Goal: Task Accomplishment & Management: Use online tool/utility

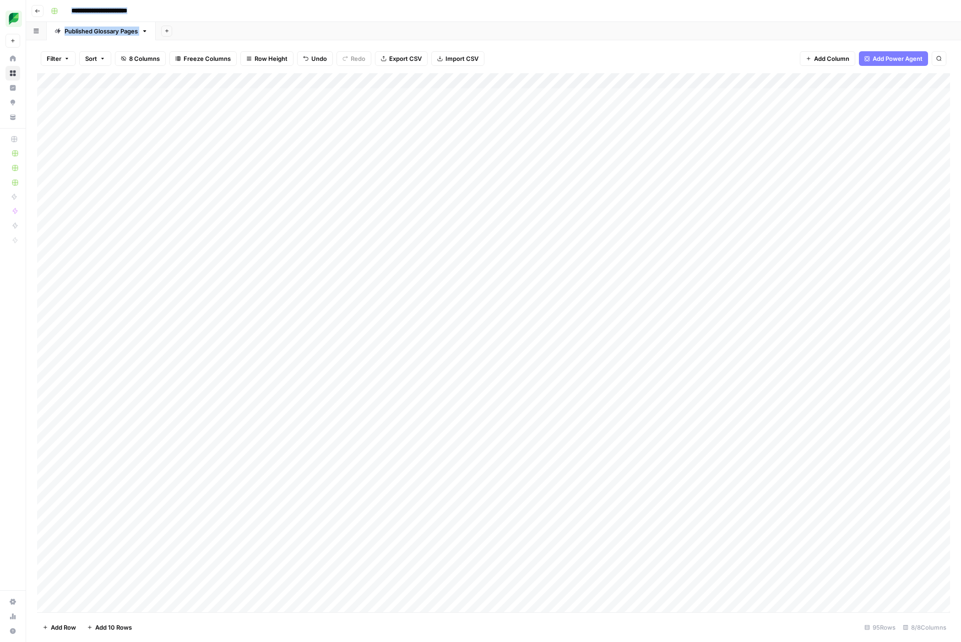
drag, startPoint x: 589, startPoint y: 28, endPoint x: 191, endPoint y: 20, distance: 397.3
click at [191, 20] on div "**********" at bounding box center [493, 321] width 934 height 642
click at [518, 25] on div "Add Sheet" at bounding box center [558, 31] width 805 height 18
click at [522, 25] on div "Add Sheet" at bounding box center [558, 31] width 805 height 18
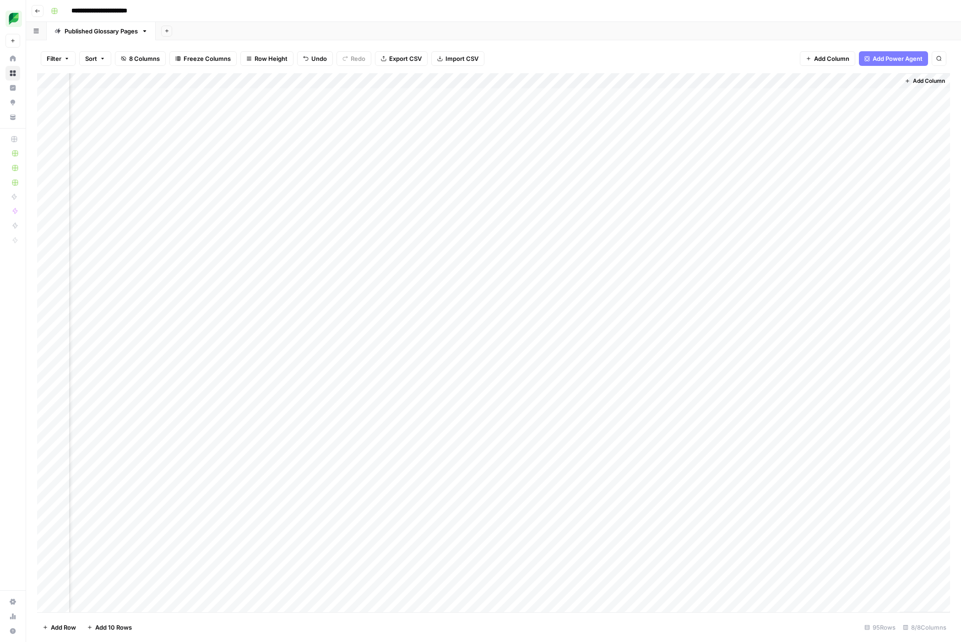
click at [557, 32] on div "Add Sheet" at bounding box center [558, 31] width 805 height 18
drag, startPoint x: 200, startPoint y: 76, endPoint x: 163, endPoint y: 77, distance: 37.1
click at [163, 77] on div "Add Column" at bounding box center [493, 342] width 913 height 539
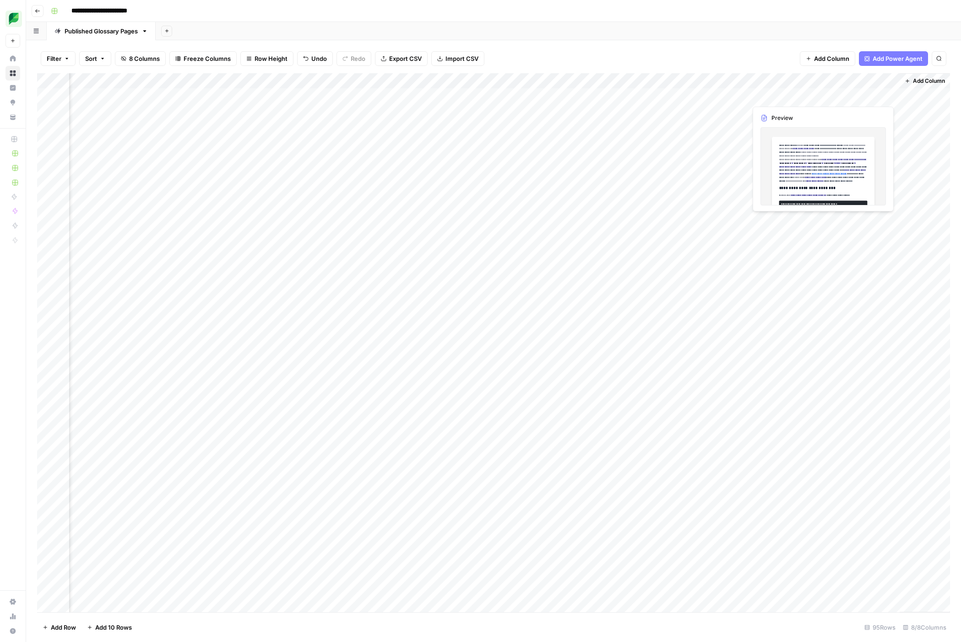
click at [853, 95] on div "Add Column" at bounding box center [493, 342] width 913 height 539
click at [880, 93] on div "Add Column" at bounding box center [493, 342] width 913 height 539
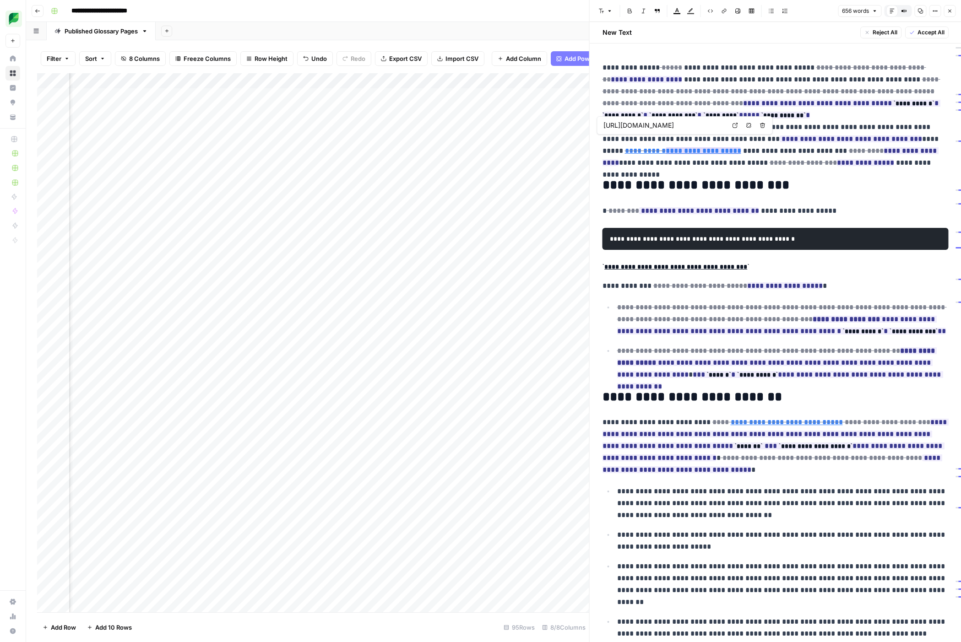
type input "https://ga-dev-tools.google/ga4/campaign-url-builder/"
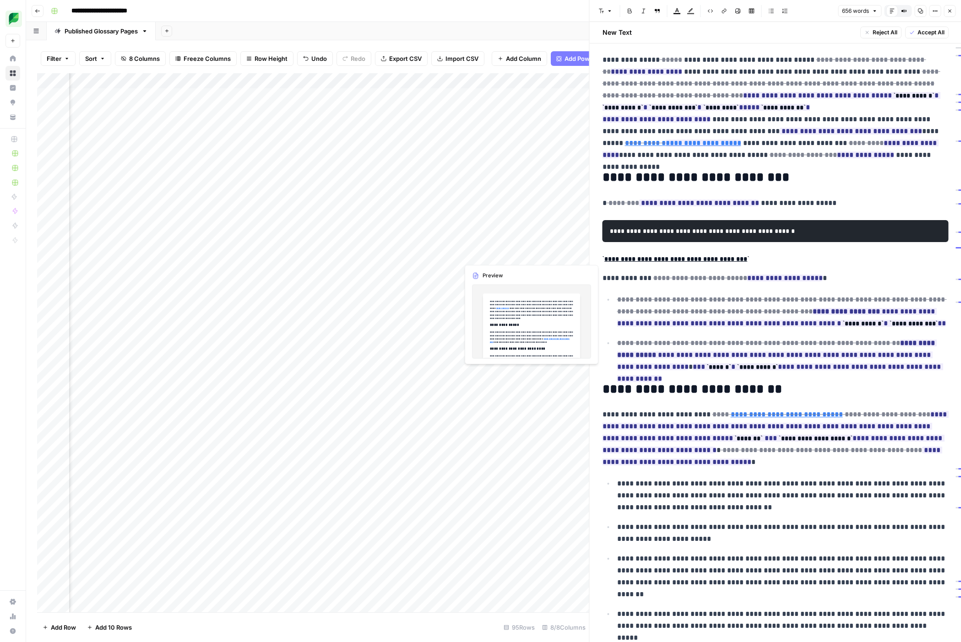
drag, startPoint x: 550, startPoint y: 257, endPoint x: 525, endPoint y: 256, distance: 24.7
click at [545, 256] on div "Add Column" at bounding box center [313, 342] width 552 height 539
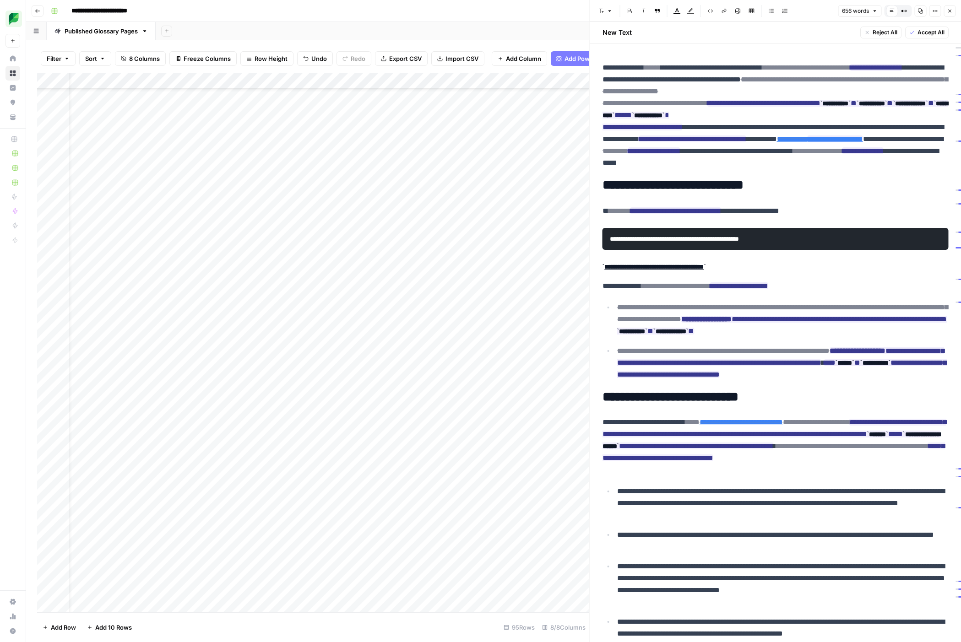
scroll to position [969, 0]
drag, startPoint x: 163, startPoint y: 77, endPoint x: 152, endPoint y: 79, distance: 11.5
click at [152, 79] on div "Add Column" at bounding box center [313, 342] width 552 height 539
click at [560, 249] on div "Add Column" at bounding box center [564, 342] width 50 height 539
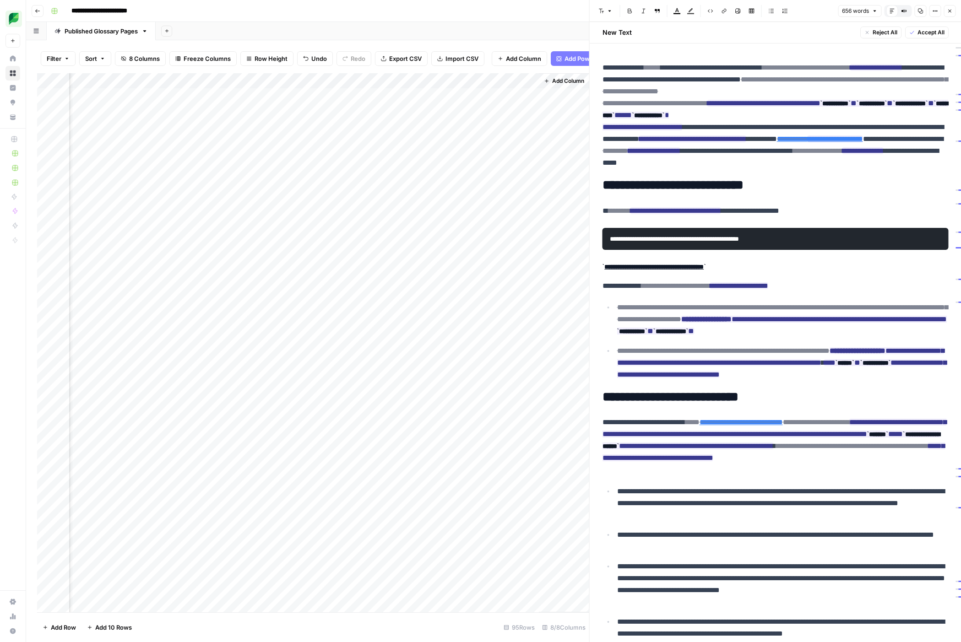
click at [405, 251] on div "Add Column" at bounding box center [313, 342] width 552 height 539
click at [35, 11] on icon "button" at bounding box center [37, 10] width 5 height 5
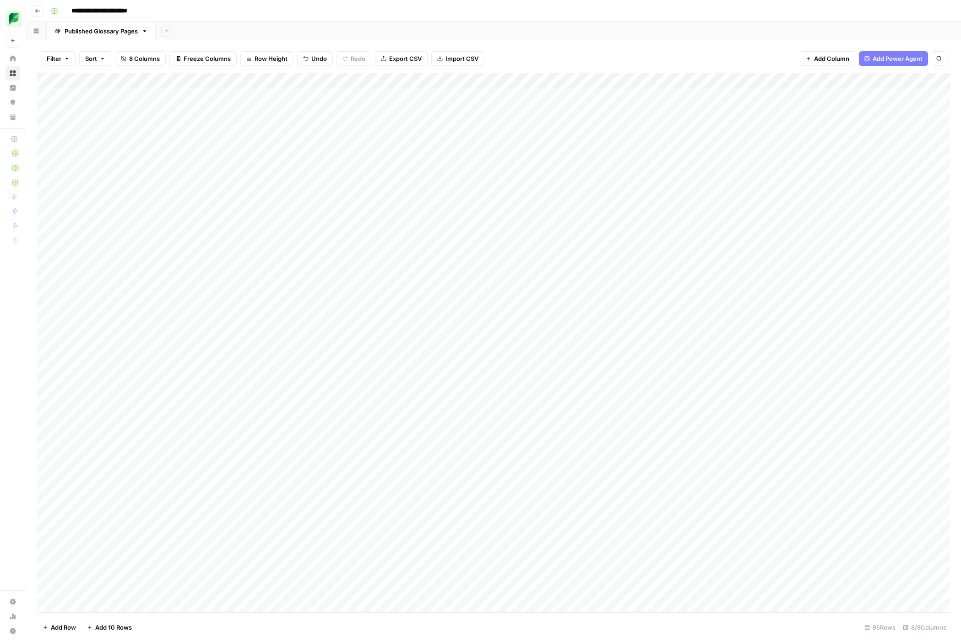
click at [36, 13] on icon "button" at bounding box center [37, 10] width 5 height 5
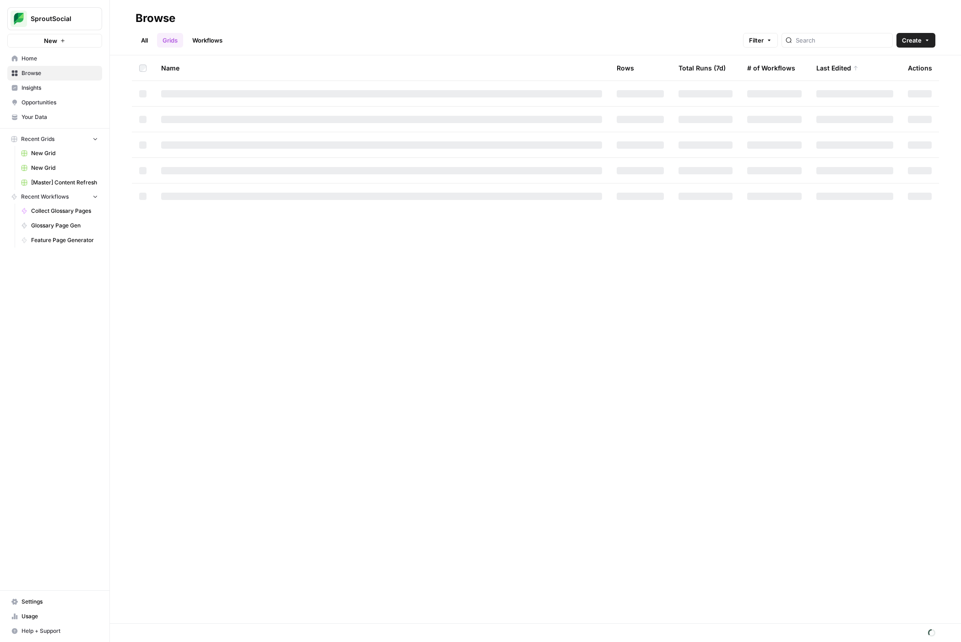
click at [206, 36] on link "Workflows" at bounding box center [207, 40] width 41 height 15
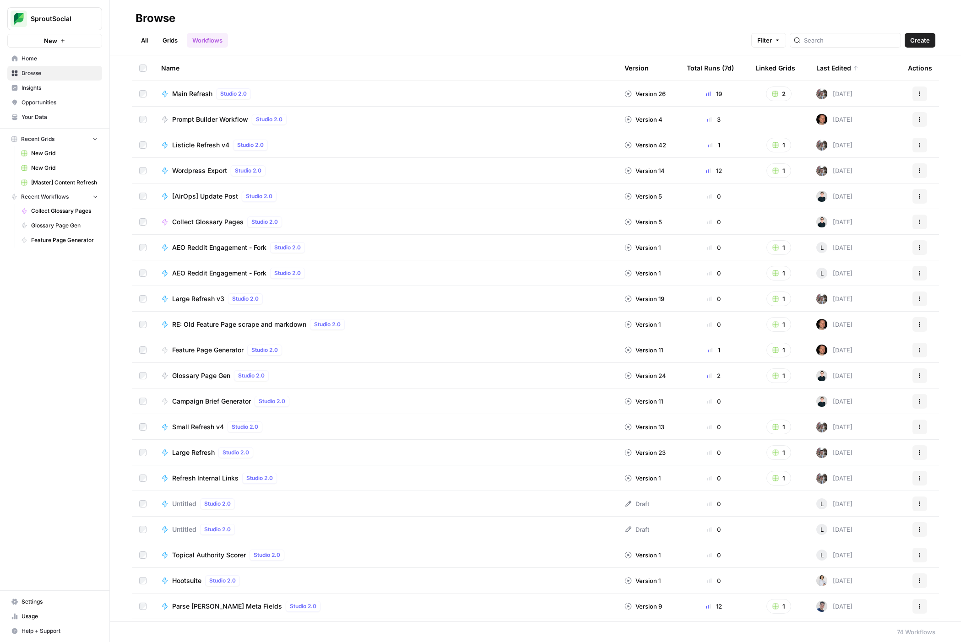
click at [478, 31] on div "All Grids Workflows Filter Create" at bounding box center [534, 37] width 799 height 22
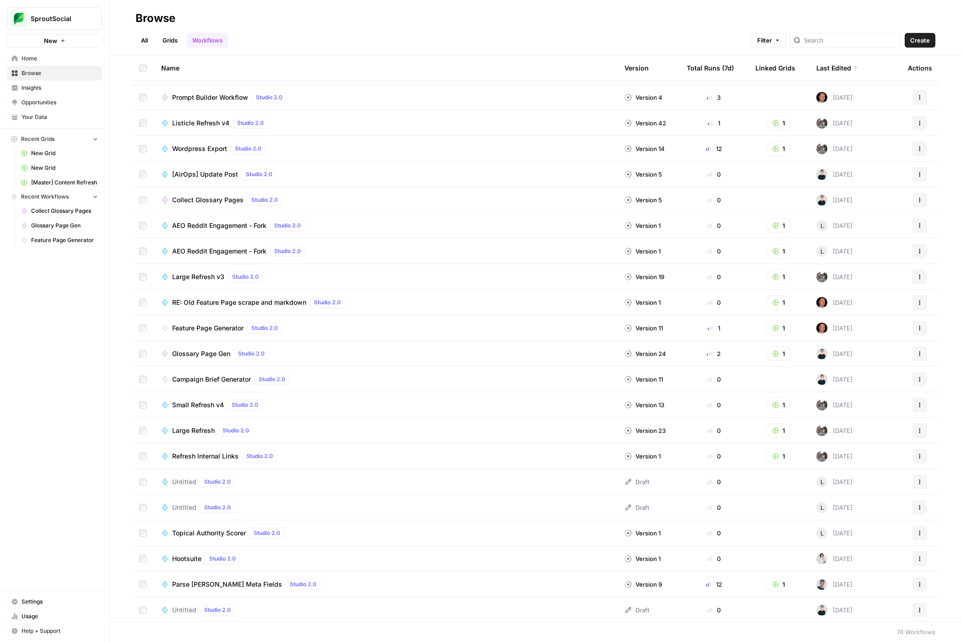
scroll to position [54, 0]
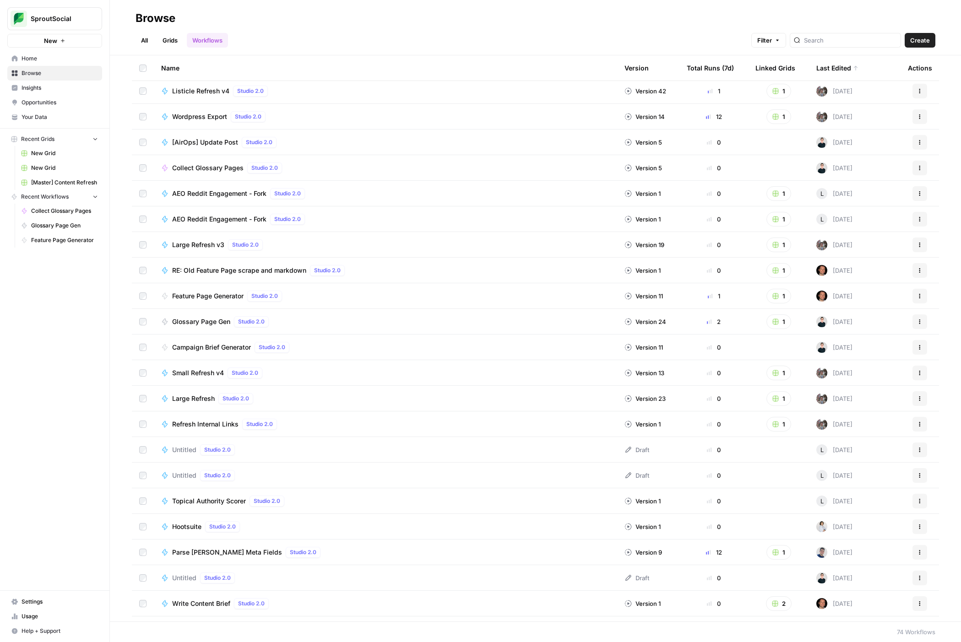
click at [326, 320] on div "Glossary Page Gen Studio 2.0" at bounding box center [385, 321] width 448 height 11
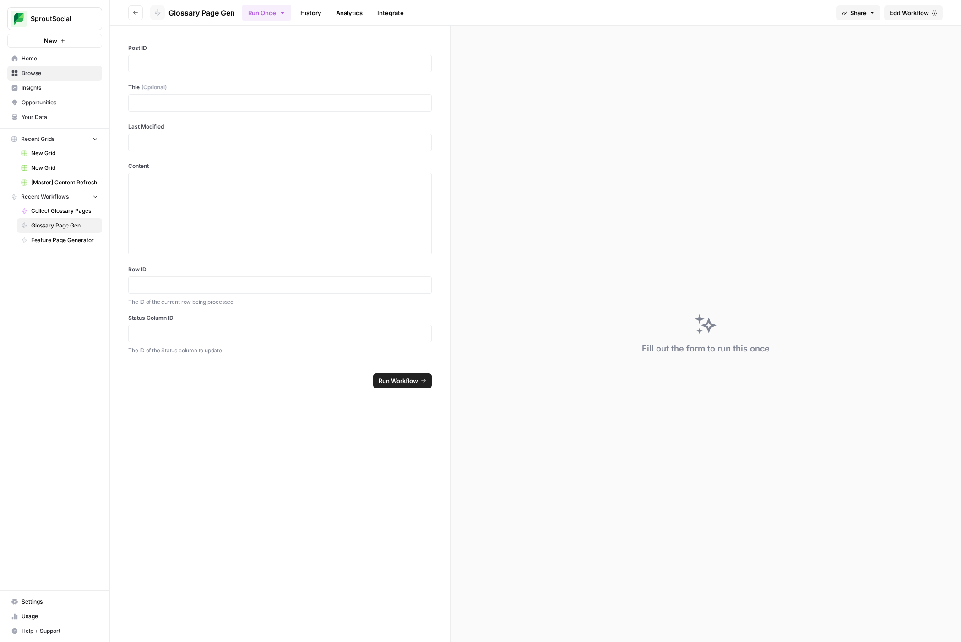
click at [283, 84] on label "Title (Optional)" at bounding box center [279, 87] width 303 height 8
click at [901, 12] on span "Edit Workflow" at bounding box center [908, 12] width 39 height 9
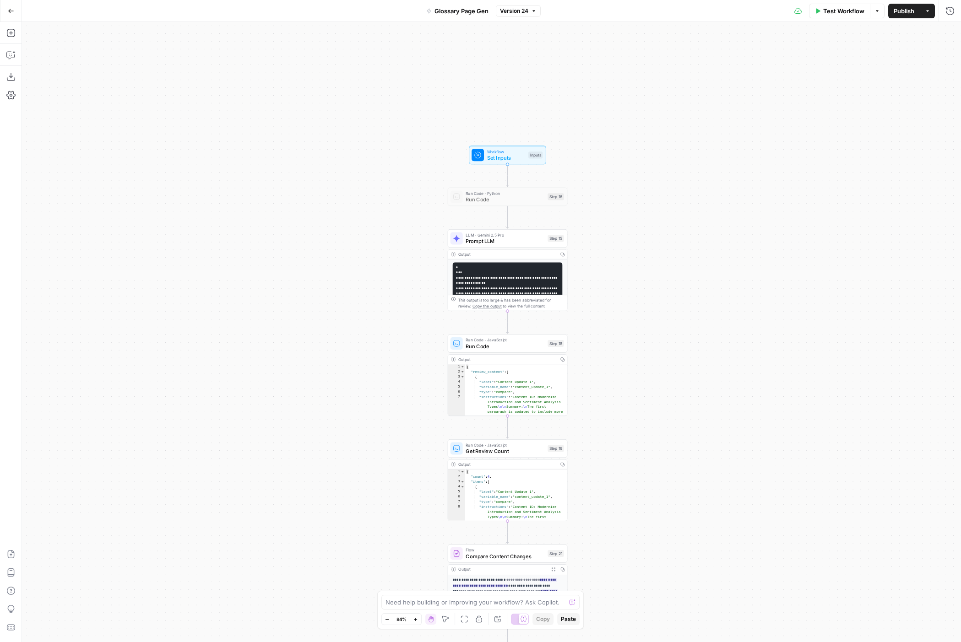
click at [11, 11] on icon "button" at bounding box center [10, 11] width 5 height 4
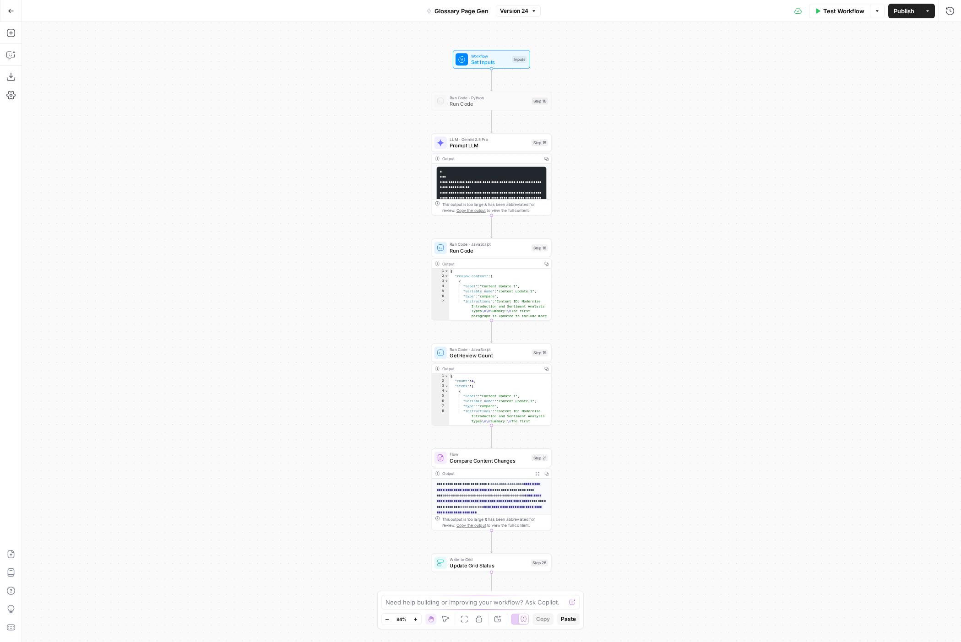
click at [492, 65] on span "Set Inputs" at bounding box center [490, 62] width 38 height 8
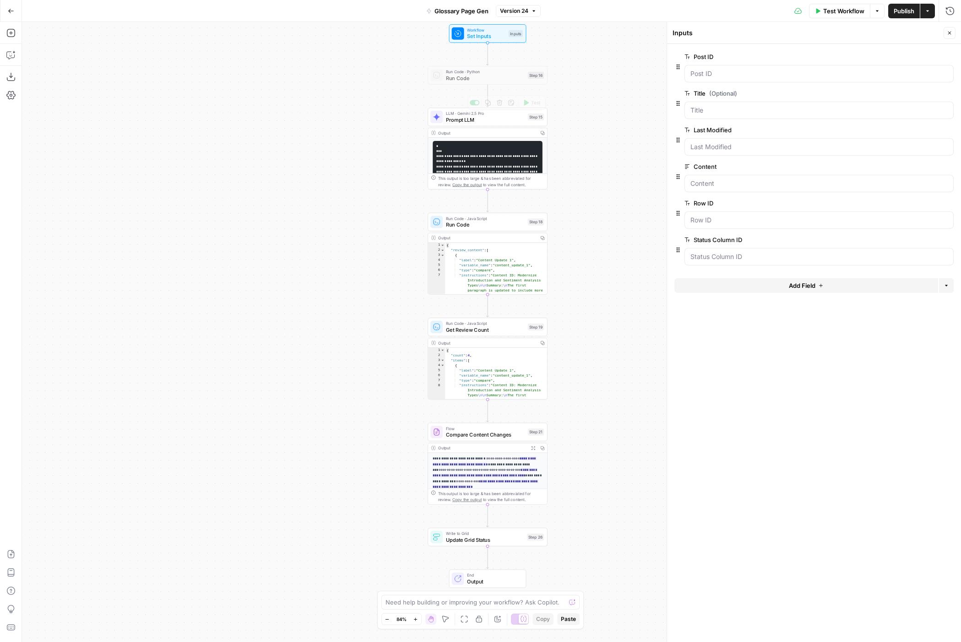
click at [504, 121] on span "Prompt LLM" at bounding box center [485, 120] width 79 height 8
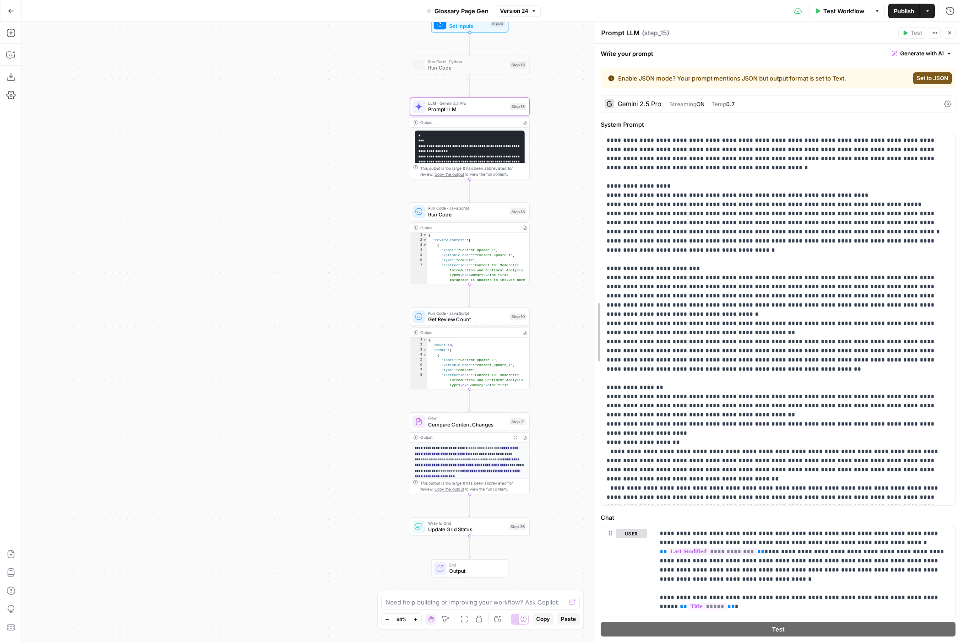
drag, startPoint x: 669, startPoint y: 178, endPoint x: 589, endPoint y: 169, distance: 79.7
click at [589, 169] on body "SproutSocial New Home Browse Insights Opportunities Your Data Recent Grids New …" at bounding box center [480, 321] width 961 height 642
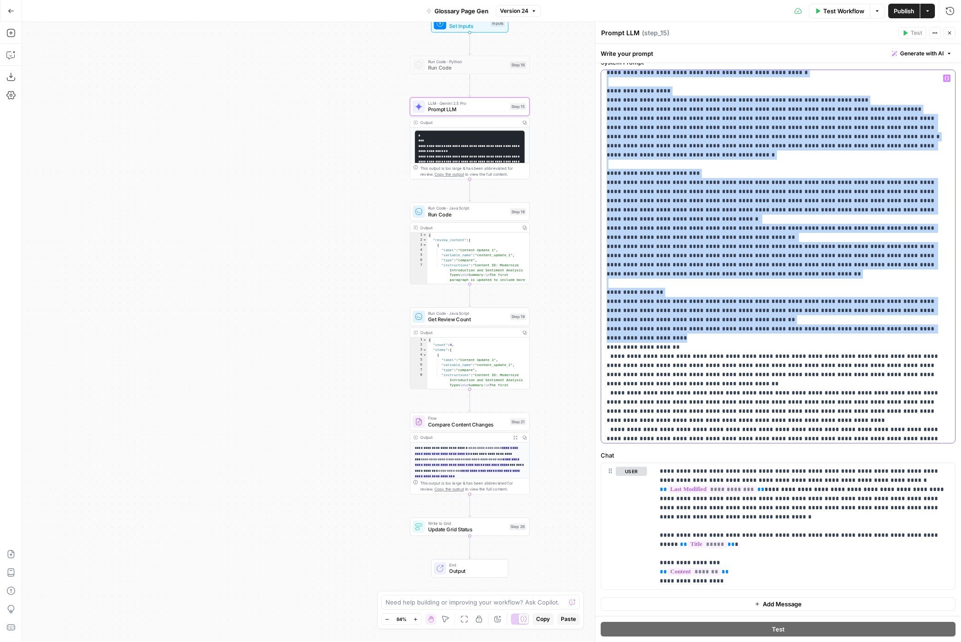
scroll to position [46, 0]
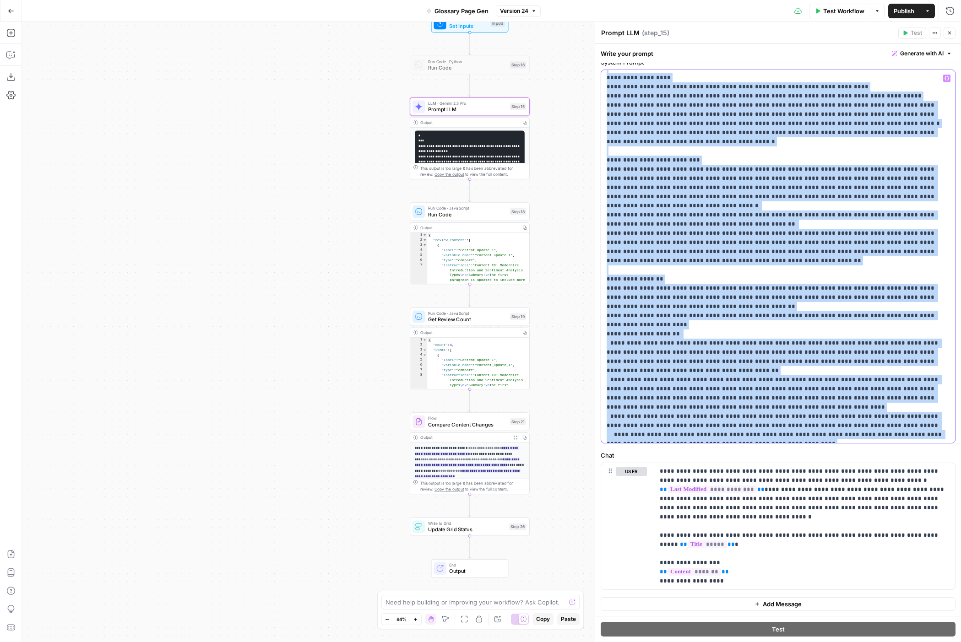
drag, startPoint x: 605, startPoint y: 77, endPoint x: 937, endPoint y: 437, distance: 489.4
click at [937, 437] on div "**********" at bounding box center [778, 256] width 354 height 373
copy p "**********"
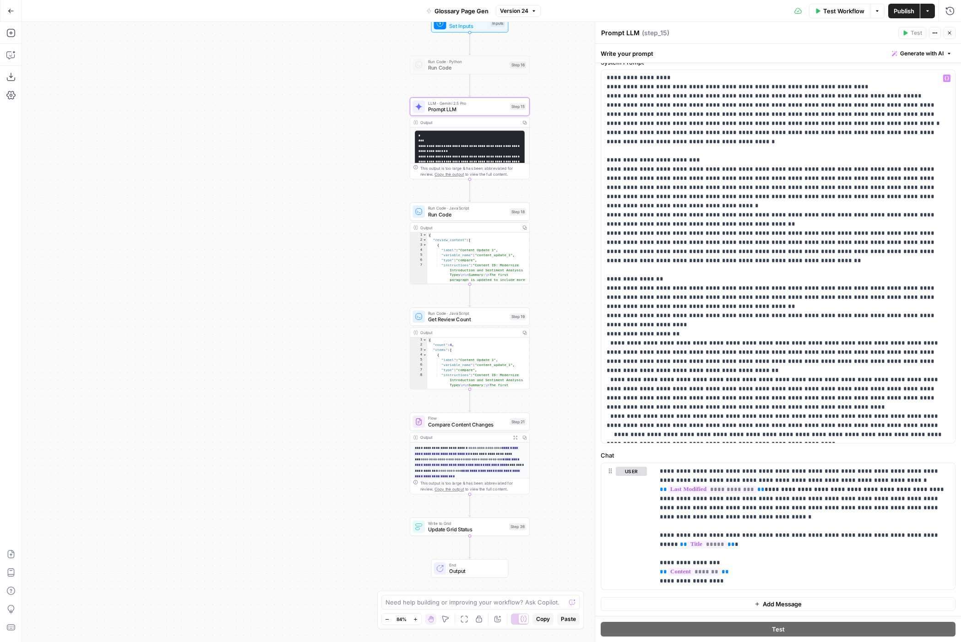
click at [829, 65] on label "System Prompt" at bounding box center [777, 62] width 355 height 9
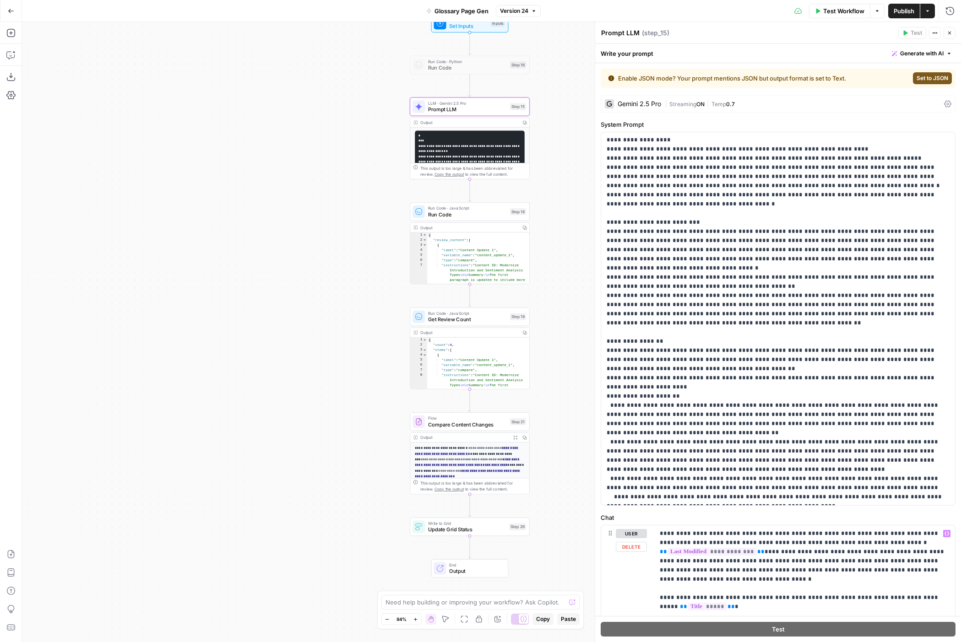
scroll to position [62, 0]
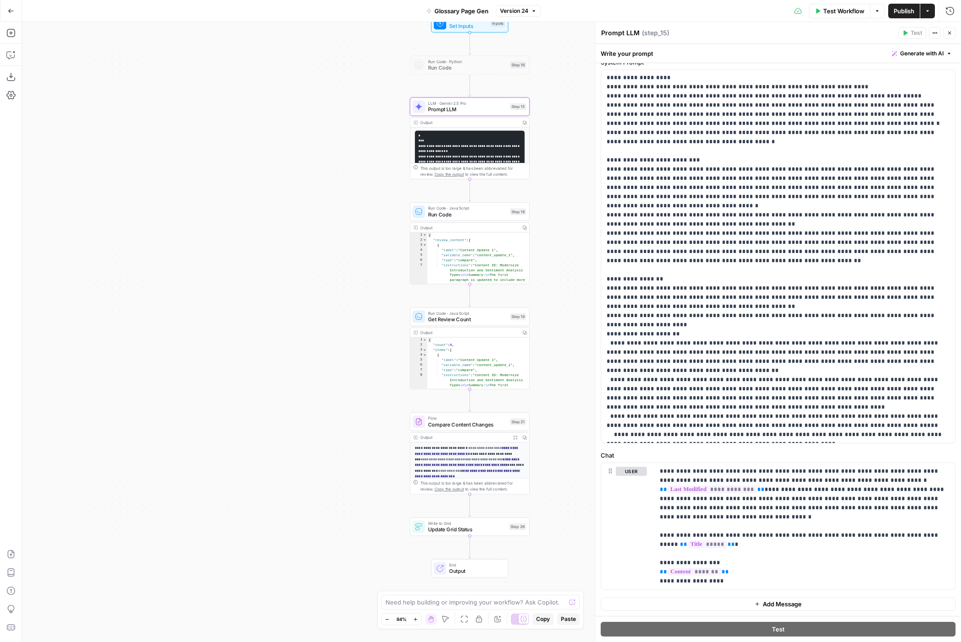
click at [853, 454] on label "Chat" at bounding box center [777, 455] width 355 height 9
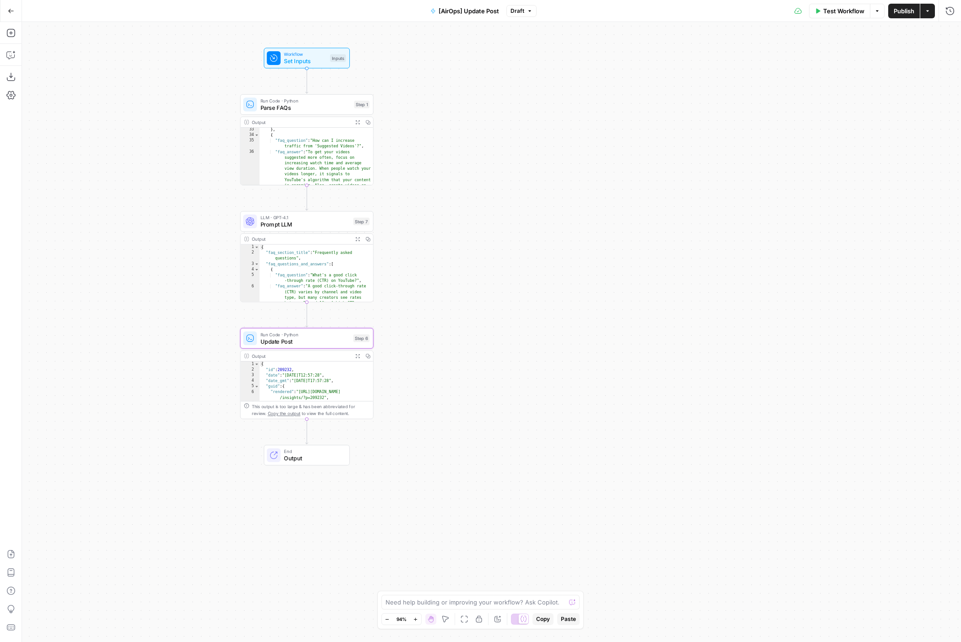
scroll to position [542, 0]
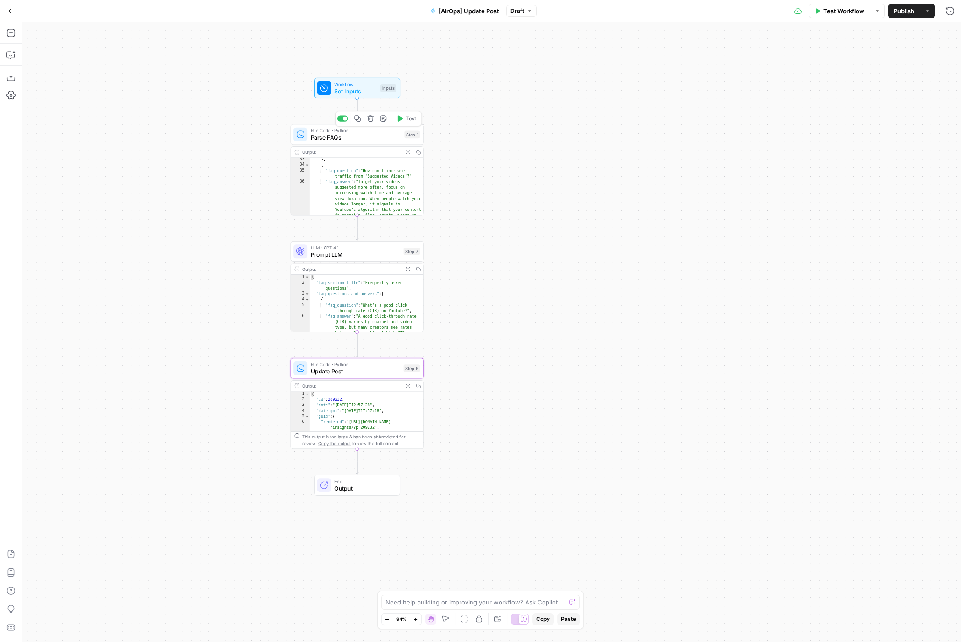
click at [385, 140] on span "Parse FAQs" at bounding box center [356, 137] width 90 height 9
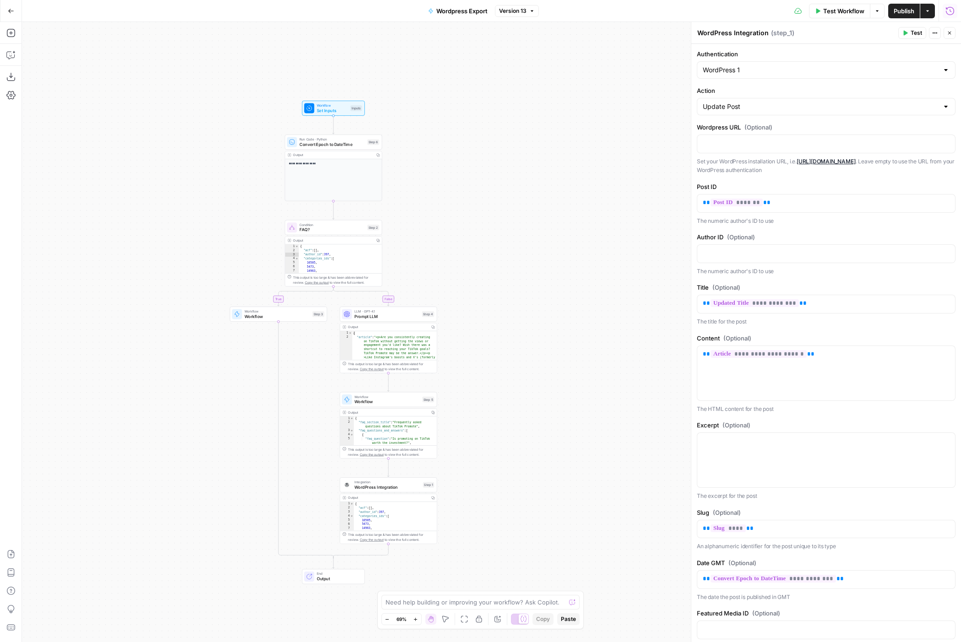
click at [8, 13] on icon "button" at bounding box center [11, 11] width 6 height 6
click at [11, 11] on icon "button" at bounding box center [10, 11] width 5 height 4
click at [11, 9] on icon "button" at bounding box center [11, 11] width 6 height 6
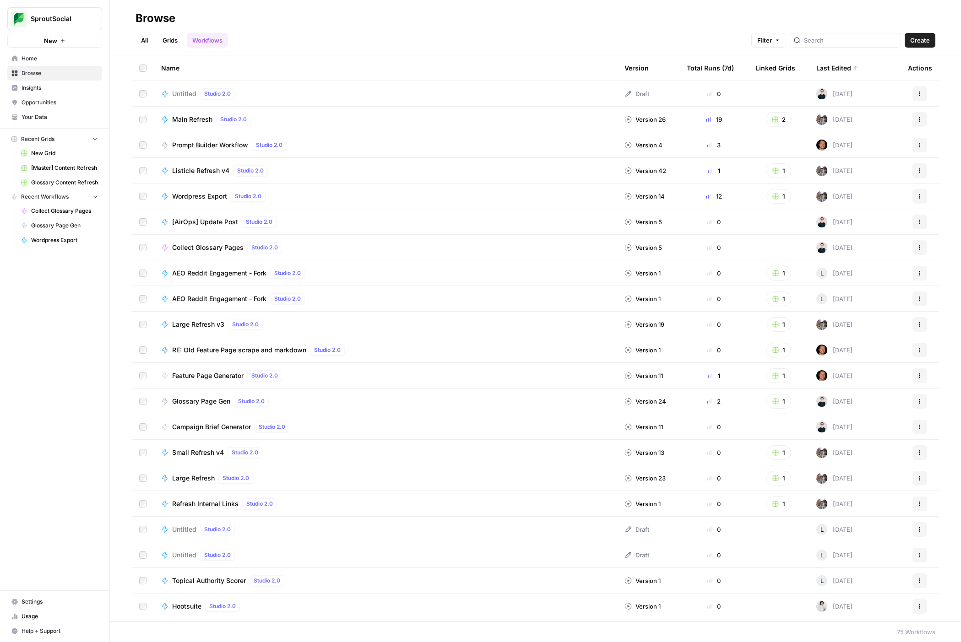
click at [197, 119] on span "Main Refresh" at bounding box center [192, 119] width 40 height 9
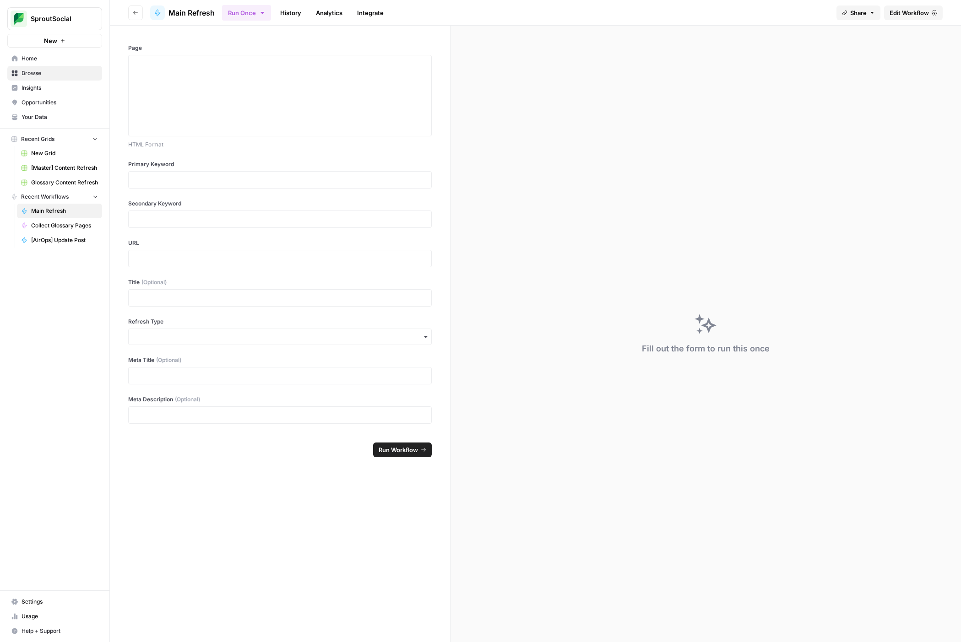
click at [899, 13] on span "Edit Workflow" at bounding box center [908, 12] width 39 height 9
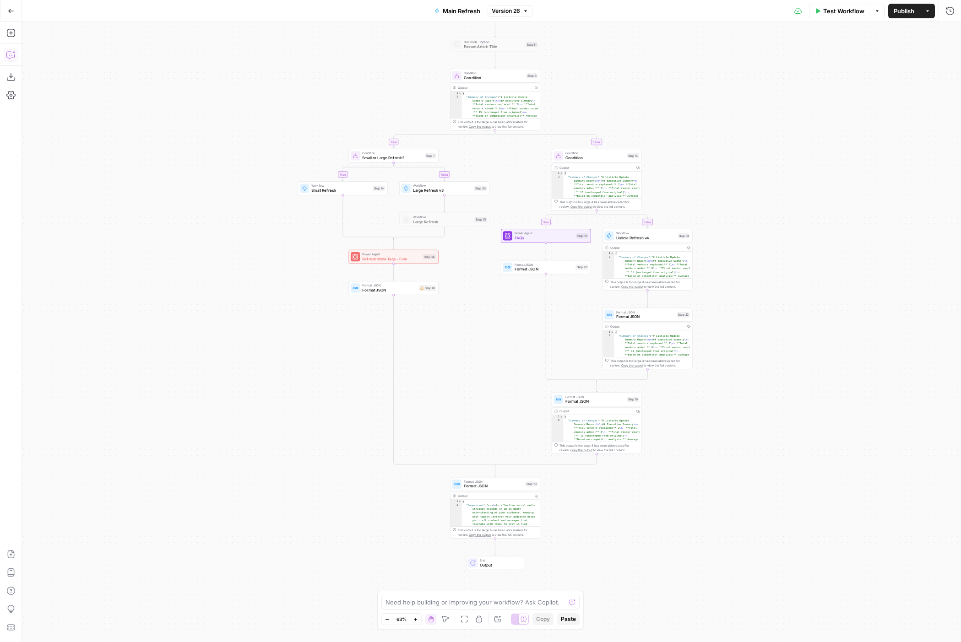
click at [11, 59] on icon "button" at bounding box center [10, 54] width 9 height 9
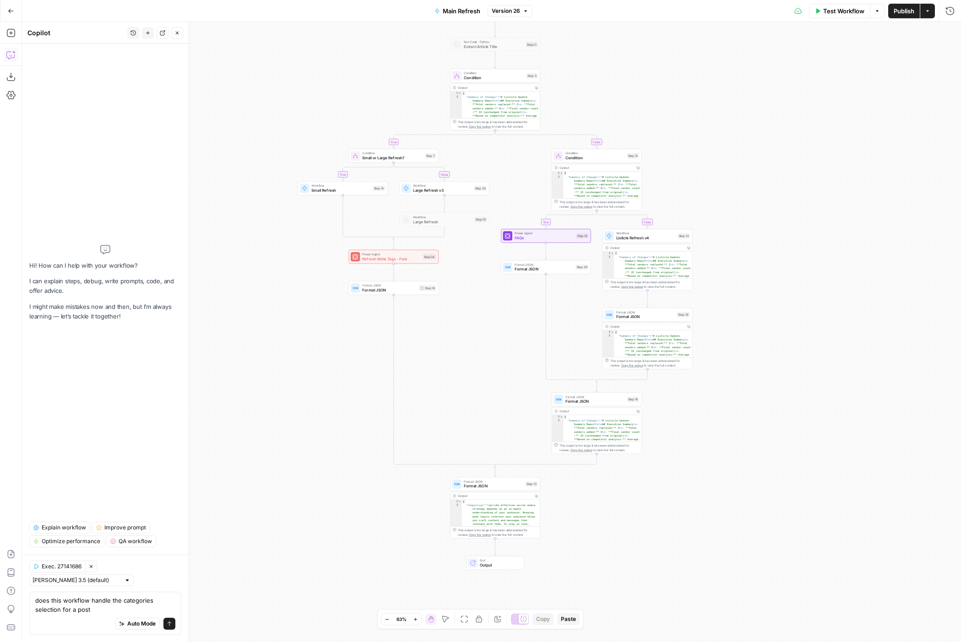
type textarea "does this workflow handle the categories selection for a post?"
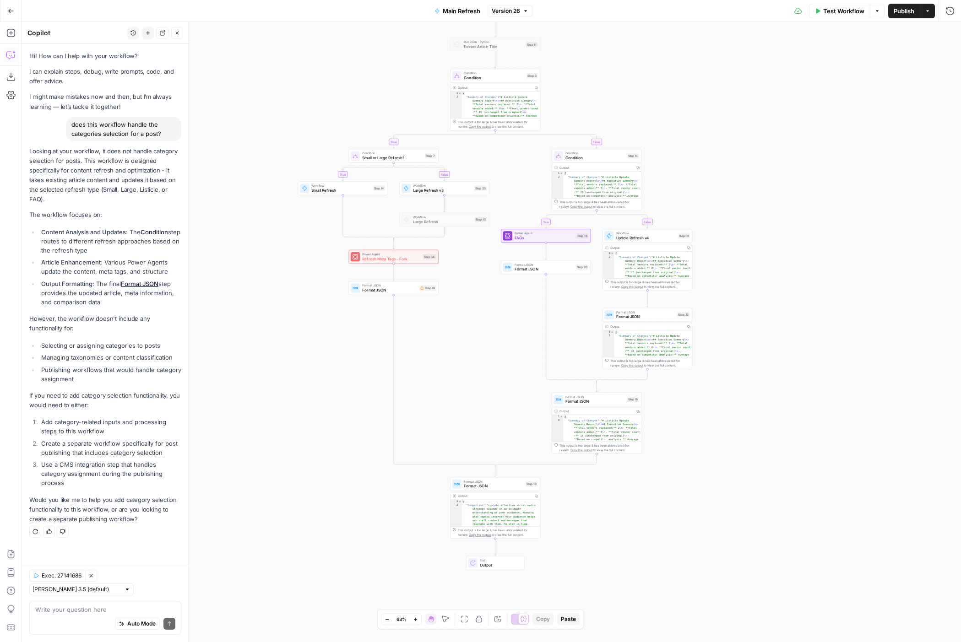
click at [9, 12] on icon "button" at bounding box center [11, 11] width 6 height 6
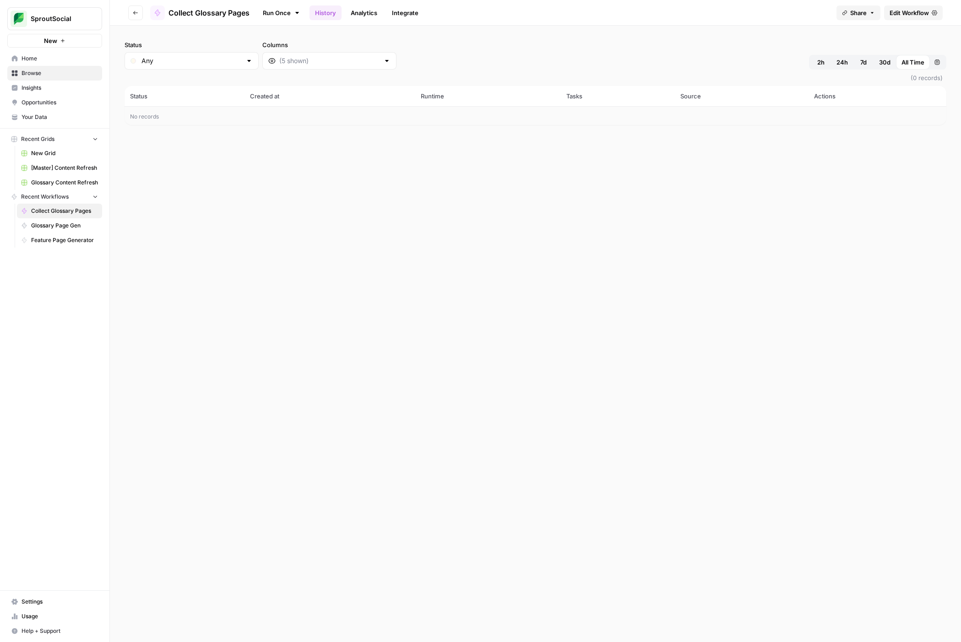
click at [132, 10] on button "Go back" at bounding box center [135, 12] width 15 height 15
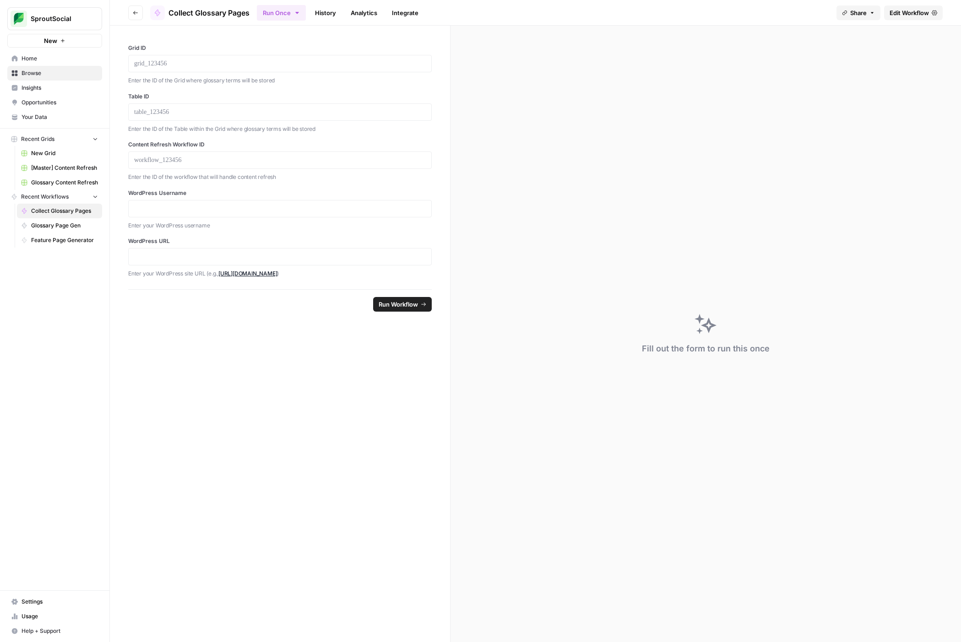
click at [132, 10] on button "Go back" at bounding box center [135, 12] width 15 height 15
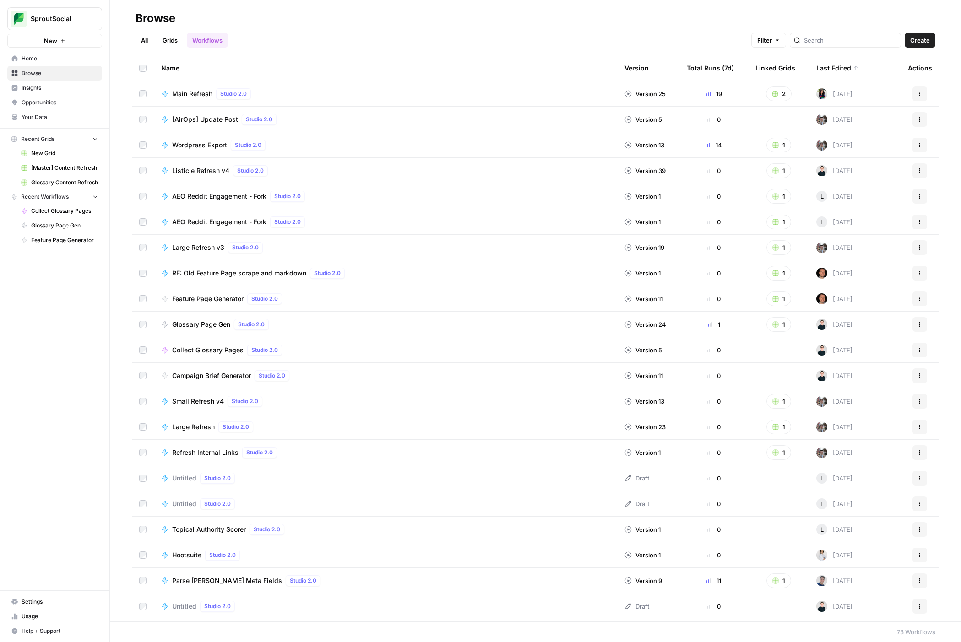
click at [173, 38] on link "Grids" at bounding box center [170, 40] width 26 height 15
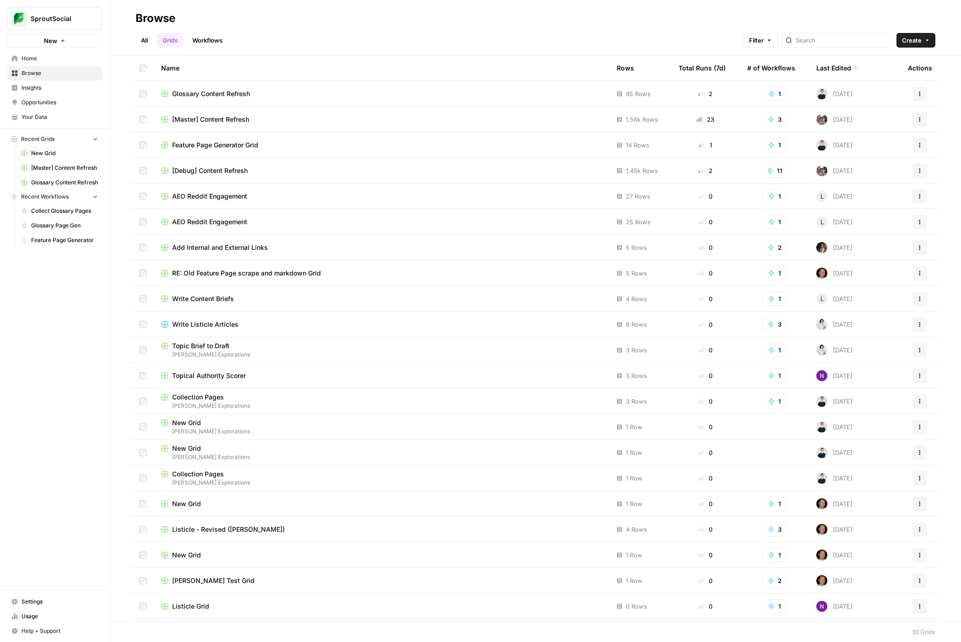
click at [232, 87] on td "Glossary Content Refresh" at bounding box center [381, 93] width 455 height 25
click at [232, 94] on span "Glossary Content Refresh" at bounding box center [211, 93] width 78 height 9
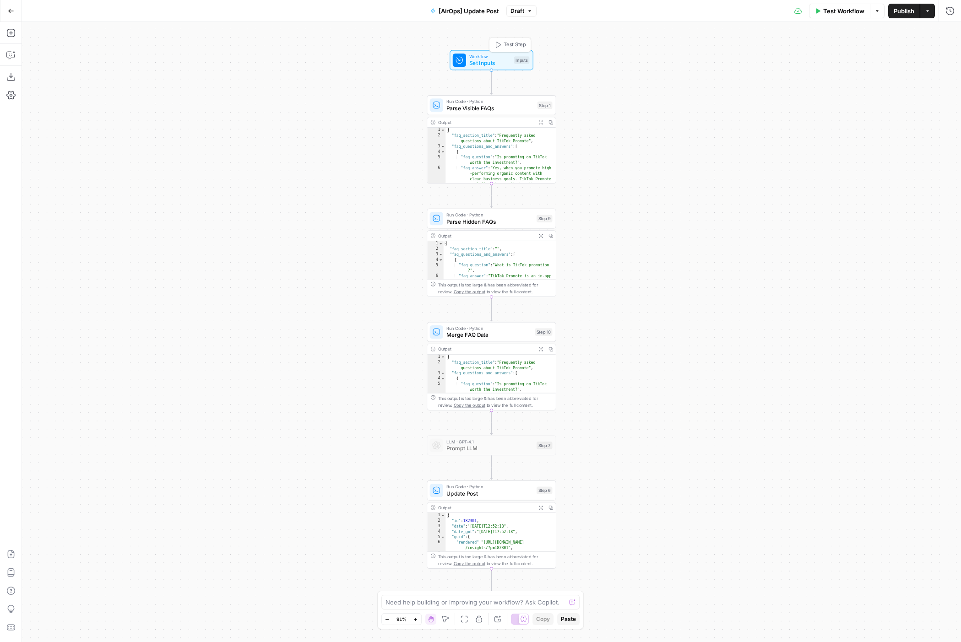
click at [513, 64] on div "Workflow Set Inputs Inputs Test Step" at bounding box center [491, 60] width 77 height 14
click at [518, 107] on span "Parse Visible FAQs" at bounding box center [489, 108] width 87 height 8
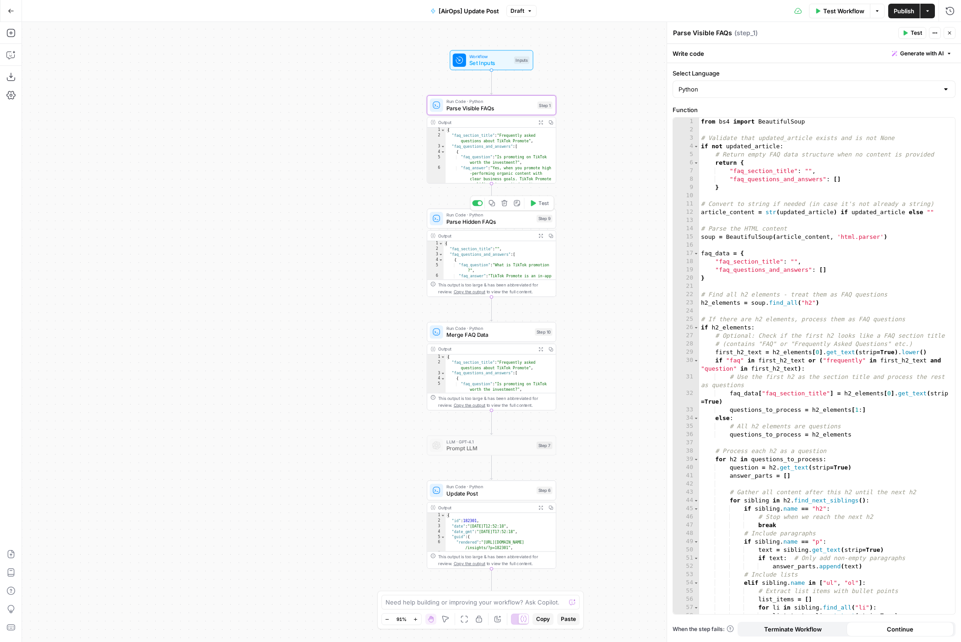
click at [518, 223] on span "Parse Hidden FAQs" at bounding box center [489, 221] width 87 height 8
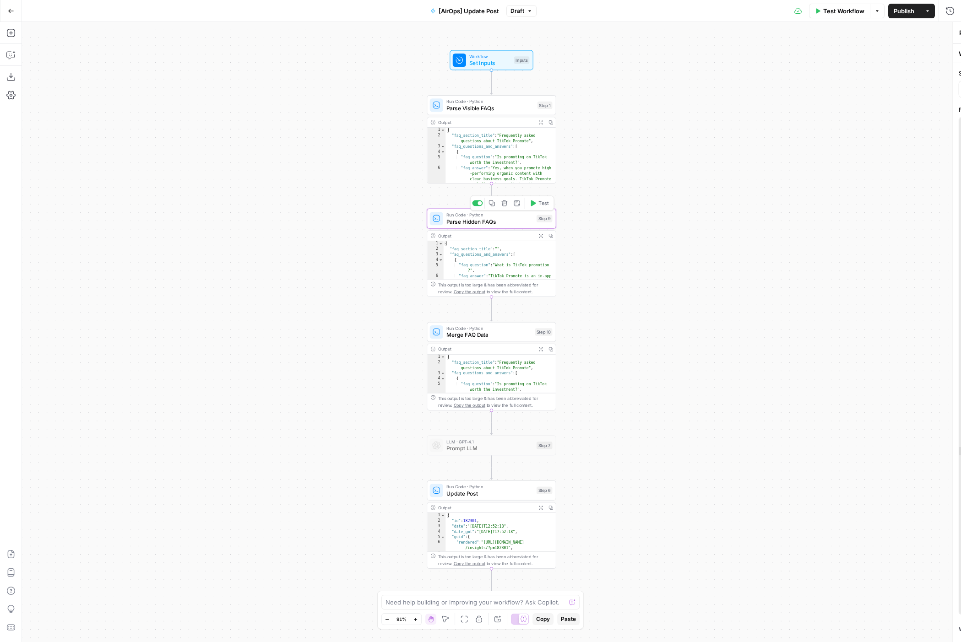
type textarea "Parse Hidden FAQs"
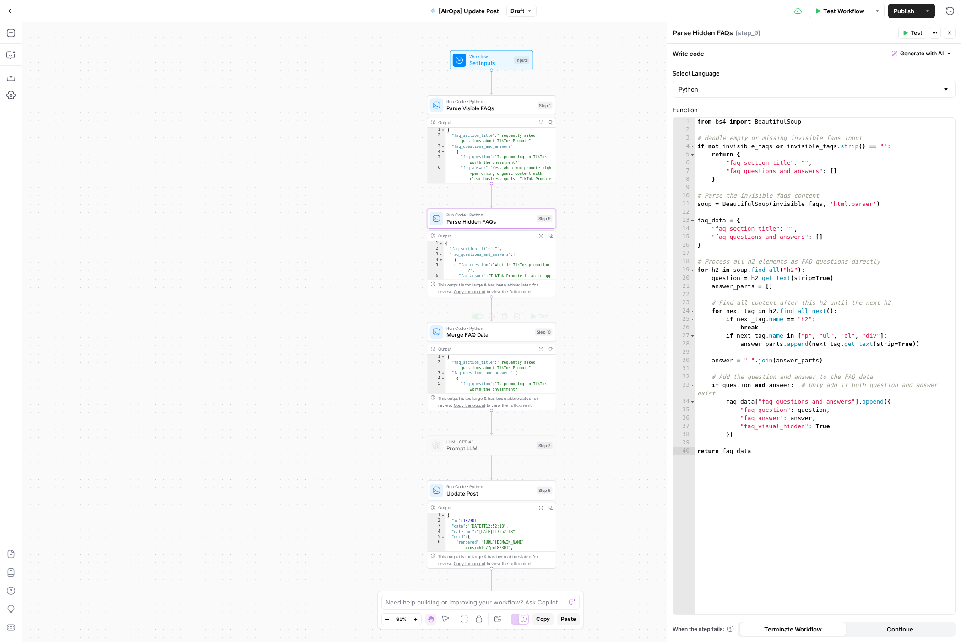
click at [513, 334] on span "Merge FAQ Data" at bounding box center [488, 335] width 85 height 8
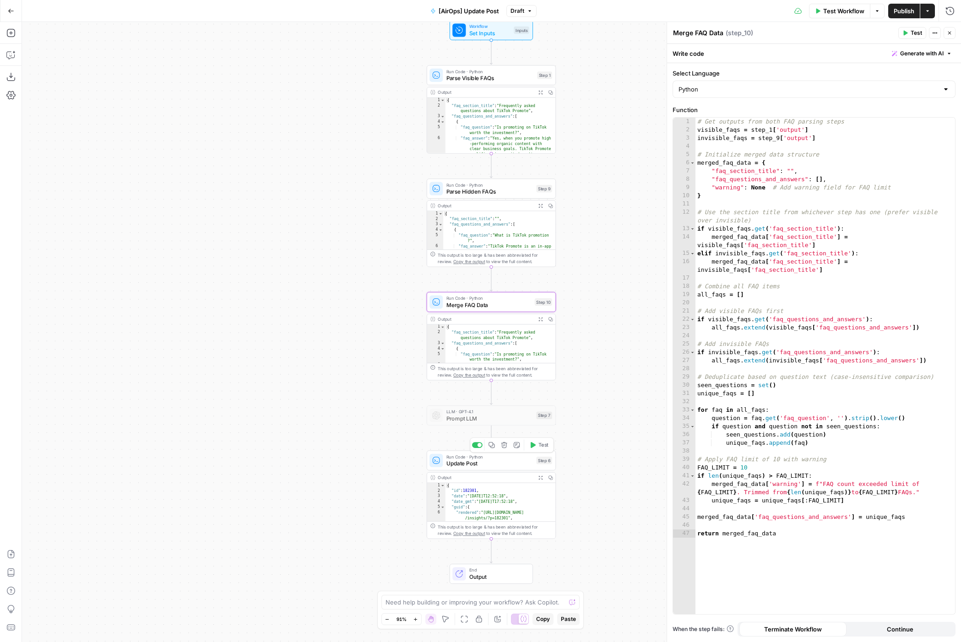
click at [481, 468] on div "Run Code · Python Update Post Step 6 Copy step Delete step Add Note Test" at bounding box center [491, 460] width 129 height 20
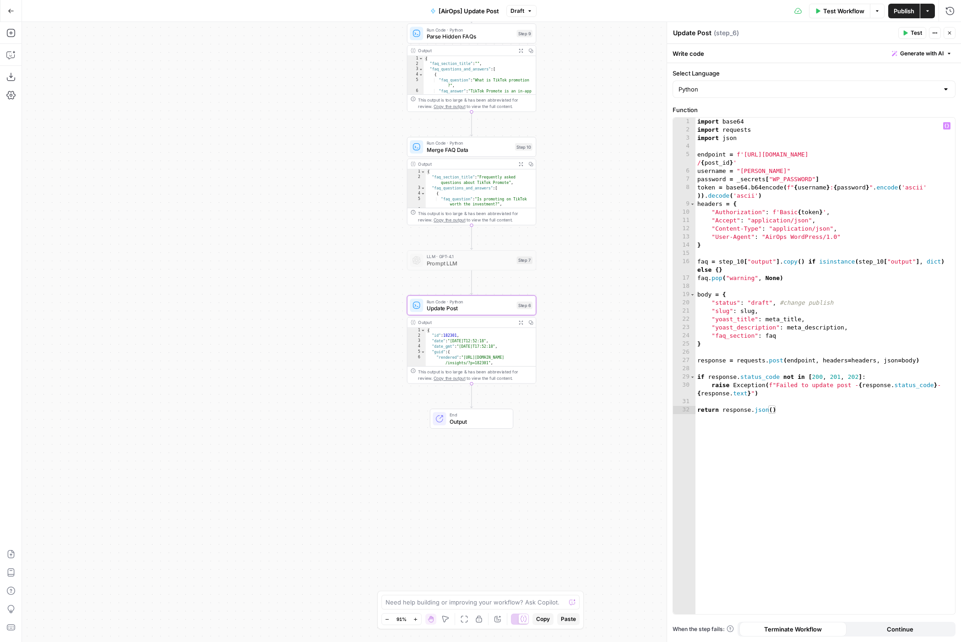
click at [729, 344] on div "import base64 import requests import json endpoint = f'https://pagely.sproutsoc…" at bounding box center [824, 374] width 259 height 513
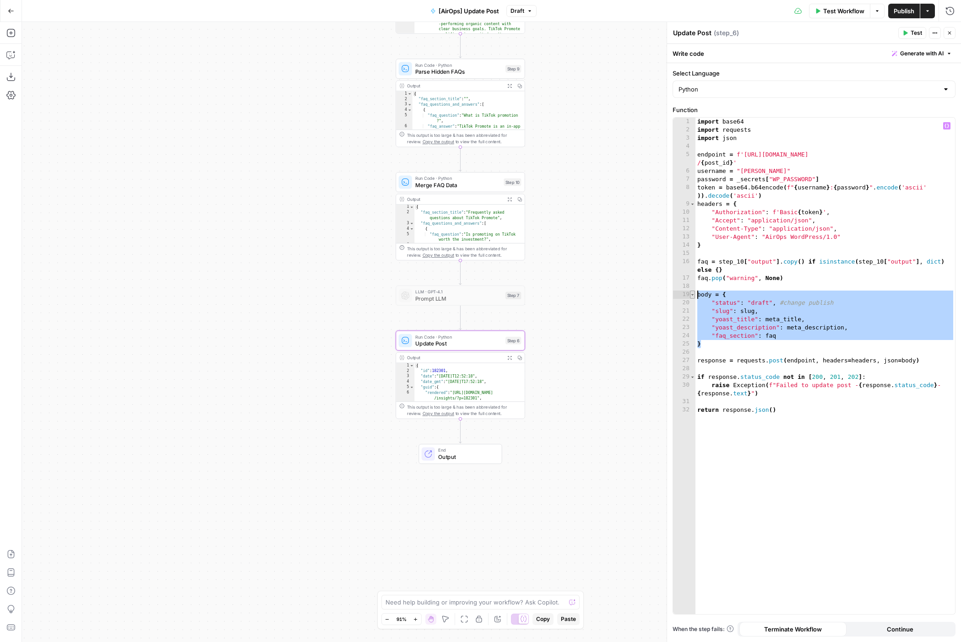
drag, startPoint x: 711, startPoint y: 347, endPoint x: 693, endPoint y: 295, distance: 55.1
click at [693, 295] on div "* 1 2 3 4 5 6 7 8 9 10 11 12 13 14 15 16 17 18 19 20 21 22 23 24 25 26 27 28 29…" at bounding box center [814, 366] width 282 height 497
click at [717, 344] on div "import base64 import requests import json endpoint = f'https://pagely.sproutsoc…" at bounding box center [824, 374] width 259 height 513
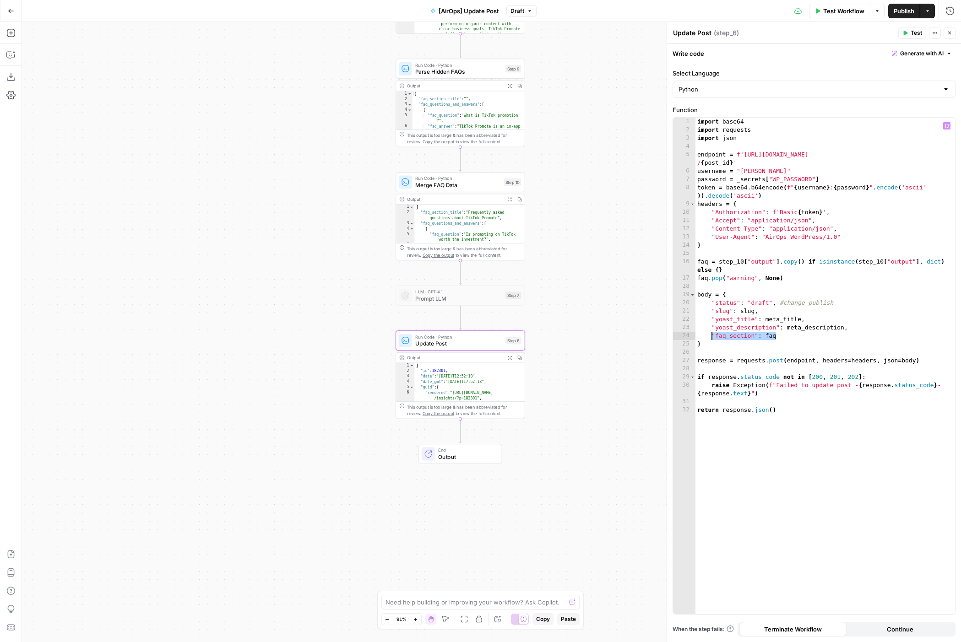
drag, startPoint x: 781, startPoint y: 335, endPoint x: 711, endPoint y: 335, distance: 70.0
click at [711, 335] on div "import base64 import requests import json endpoint = f'https://pagely.sproutsoc…" at bounding box center [824, 374] width 259 height 513
type textarea "**********"
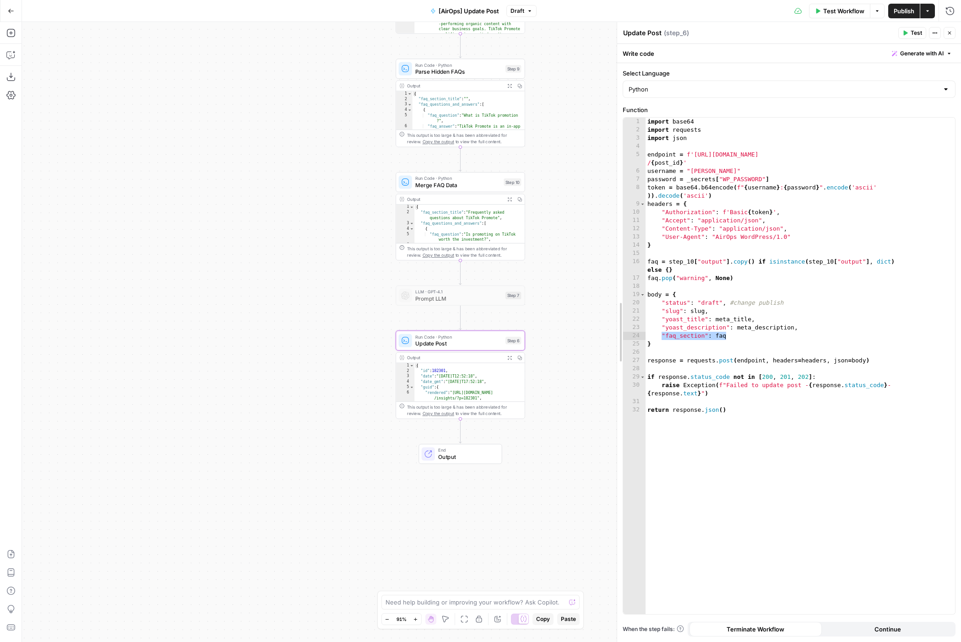
drag, startPoint x: 669, startPoint y: 292, endPoint x: 616, endPoint y: 297, distance: 53.3
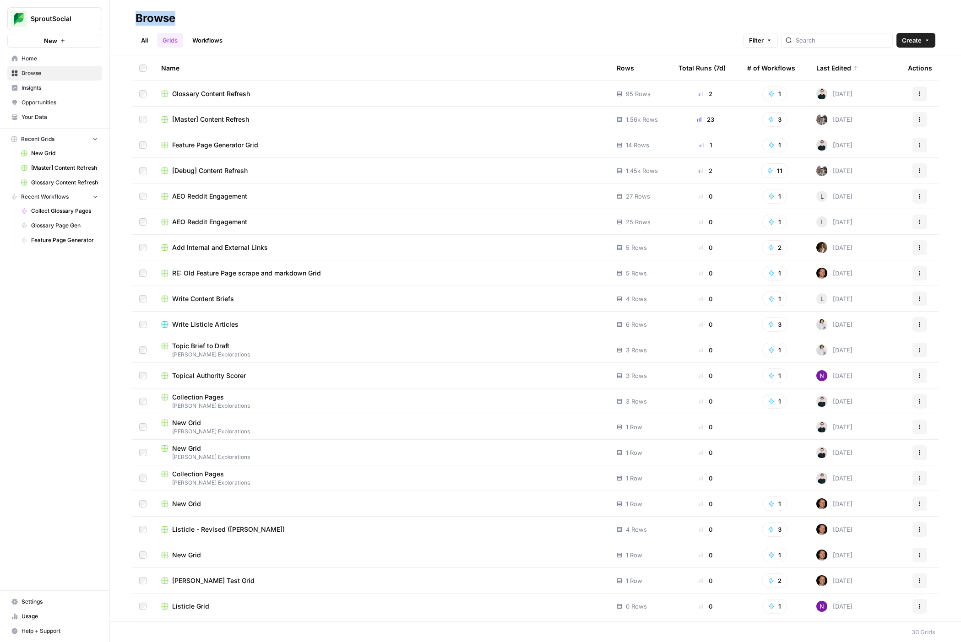
drag, startPoint x: 134, startPoint y: 17, endPoint x: 211, endPoint y: 16, distance: 76.9
click at [211, 16] on header "Browse All Grids Workflows Filter Create" at bounding box center [535, 27] width 851 height 55
click at [192, 11] on div "Browse" at bounding box center [534, 18] width 799 height 15
click at [223, 38] on link "Workflows" at bounding box center [207, 40] width 41 height 15
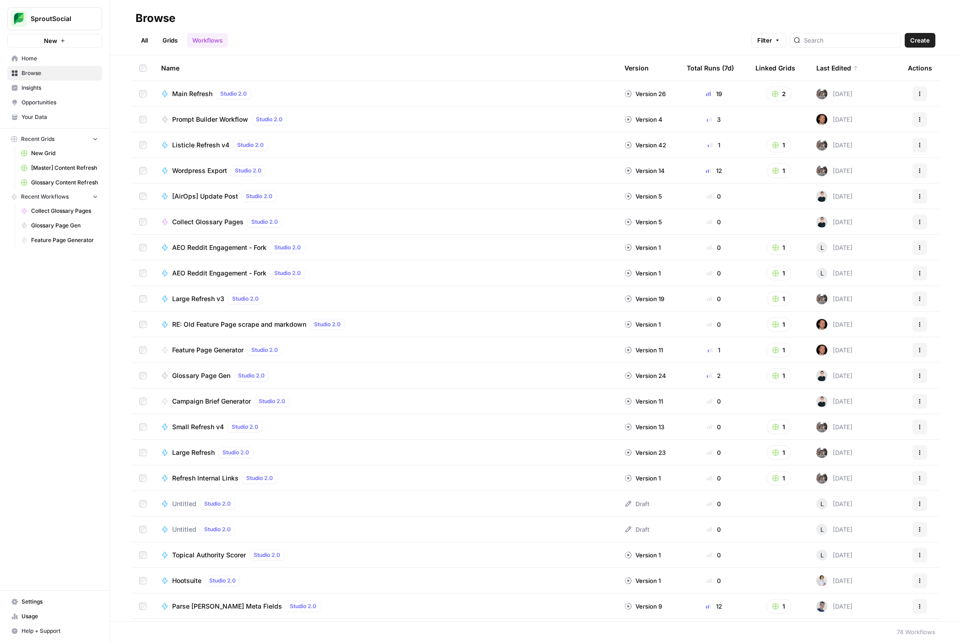
click at [925, 39] on span "Create" at bounding box center [920, 40] width 20 height 9
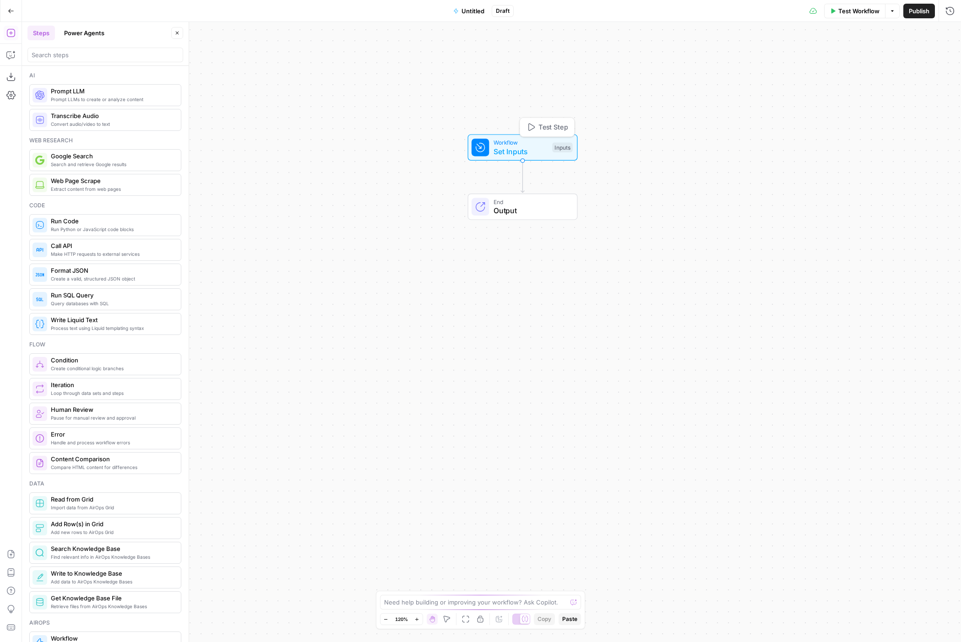
click at [534, 149] on span "Set Inputs" at bounding box center [520, 151] width 54 height 11
click at [823, 57] on button "Add Field" at bounding box center [806, 62] width 264 height 15
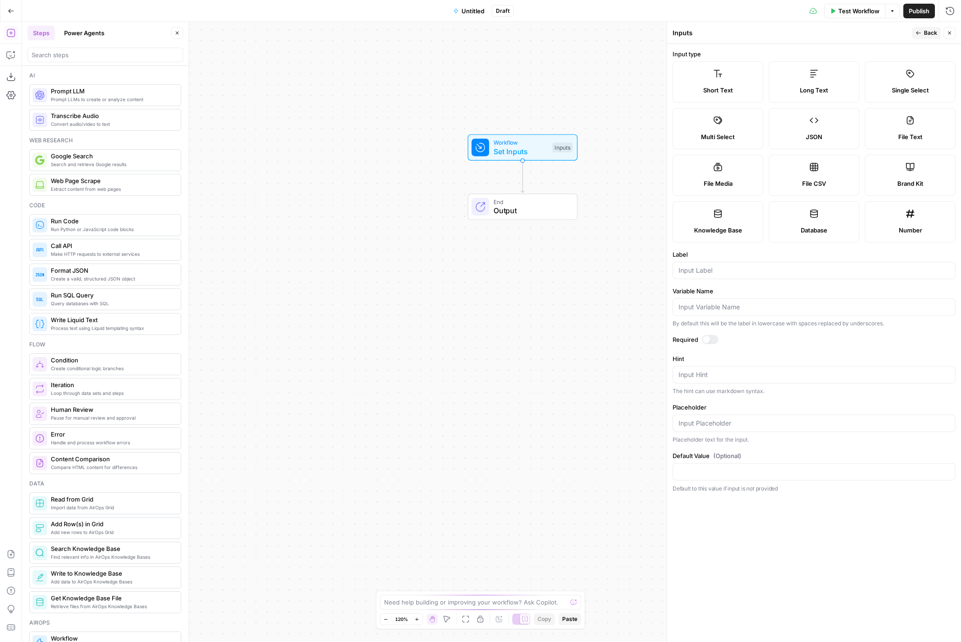
click at [725, 86] on span "Short Text" at bounding box center [718, 90] width 30 height 9
click at [711, 275] on div at bounding box center [813, 270] width 283 height 17
type input "Glossary Term"
click at [703, 337] on div at bounding box center [705, 339] width 7 height 7
click at [765, 375] on textarea "Hint" at bounding box center [813, 374] width 271 height 9
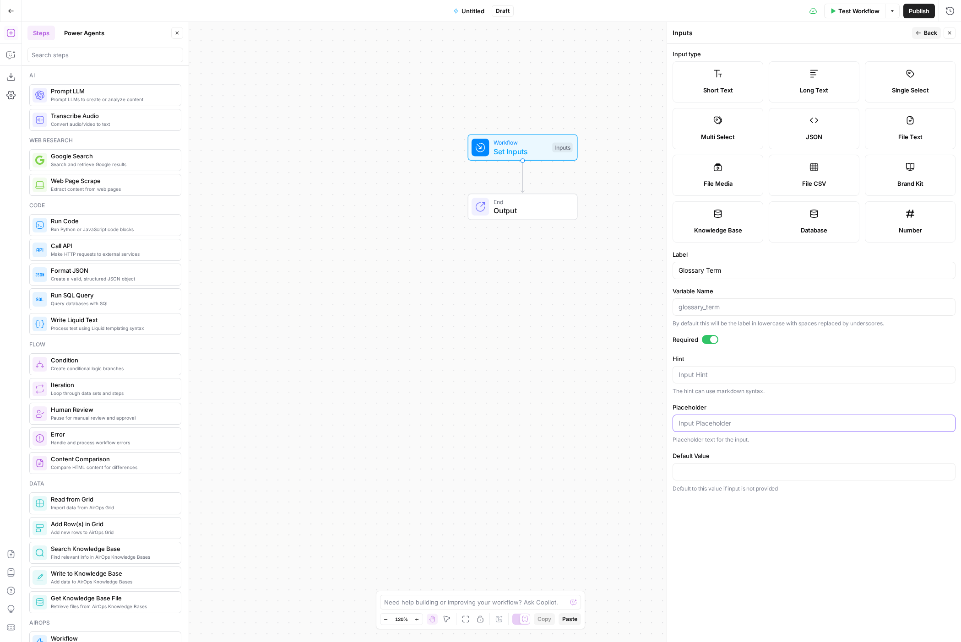
click at [743, 421] on input "Placeholder" at bounding box center [813, 423] width 271 height 9
click at [720, 475] on input "Default Value" at bounding box center [813, 471] width 271 height 9
click at [926, 31] on span "Back" at bounding box center [929, 33] width 13 height 8
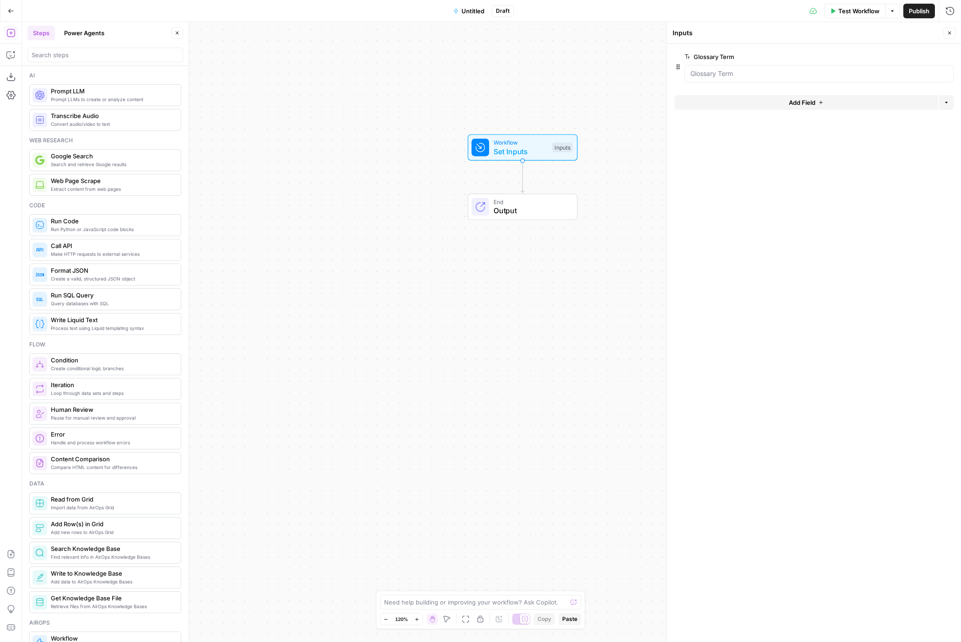
click at [818, 111] on div "Add Field Options" at bounding box center [813, 106] width 279 height 22
click at [819, 104] on icon "button" at bounding box center [820, 102] width 5 height 5
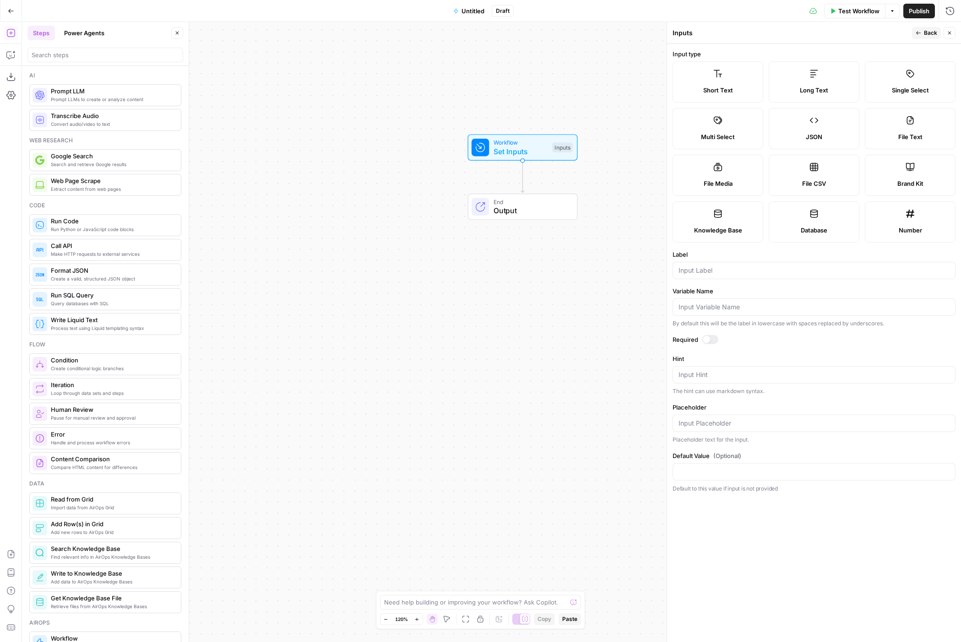
click at [749, 140] on div "Multi Select" at bounding box center [717, 136] width 75 height 9
click at [737, 267] on input "Label" at bounding box center [813, 270] width 271 height 9
type input "Categories"
click at [713, 340] on div at bounding box center [710, 339] width 16 height 9
click at [716, 425] on input "Placeholder" at bounding box center [813, 423] width 271 height 9
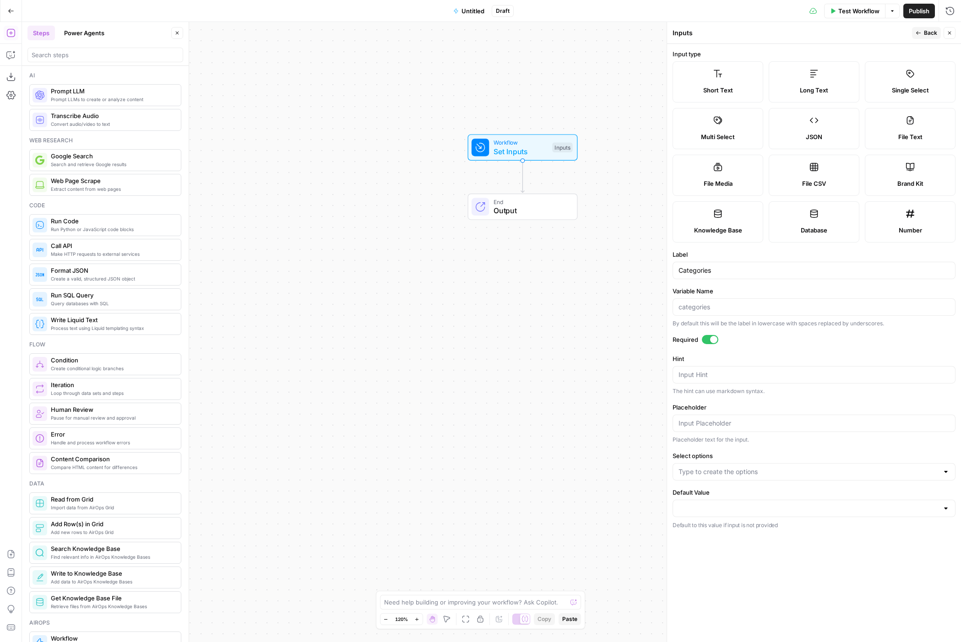
click at [715, 478] on div at bounding box center [813, 471] width 283 height 17
type input "Social Media Glossary"
click at [949, 36] on button "Close" at bounding box center [949, 33] width 12 height 12
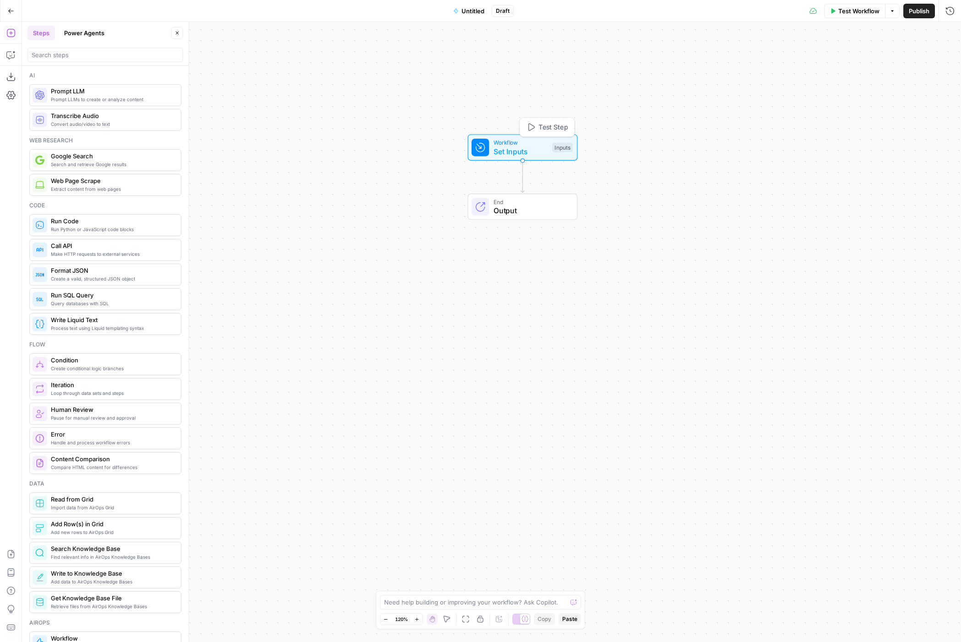
click at [528, 142] on span "Workflow" at bounding box center [520, 142] width 54 height 9
click at [947, 92] on icon "button" at bounding box center [947, 93] width 5 height 5
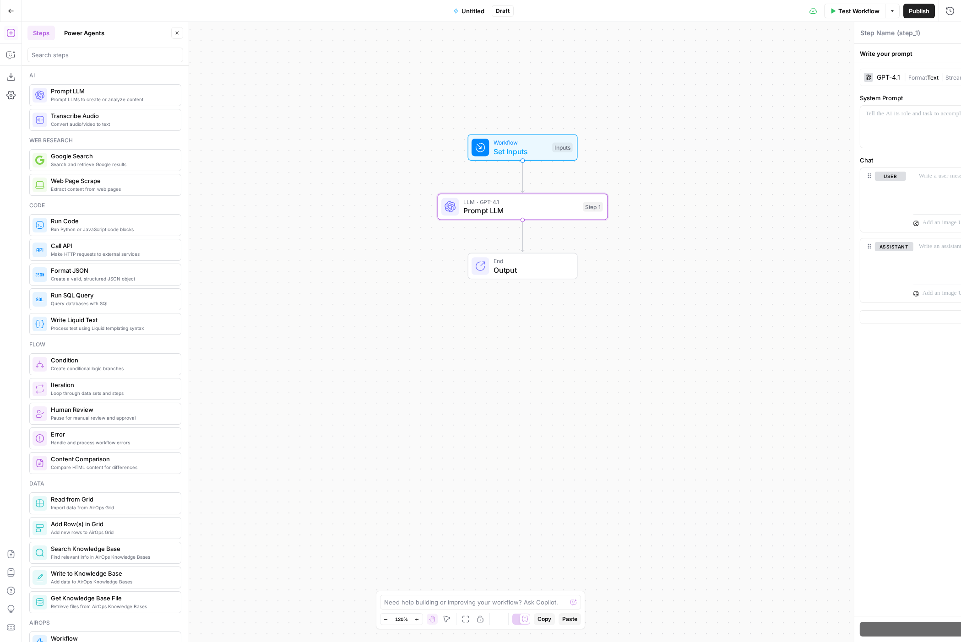
type textarea "Prompt LLM"
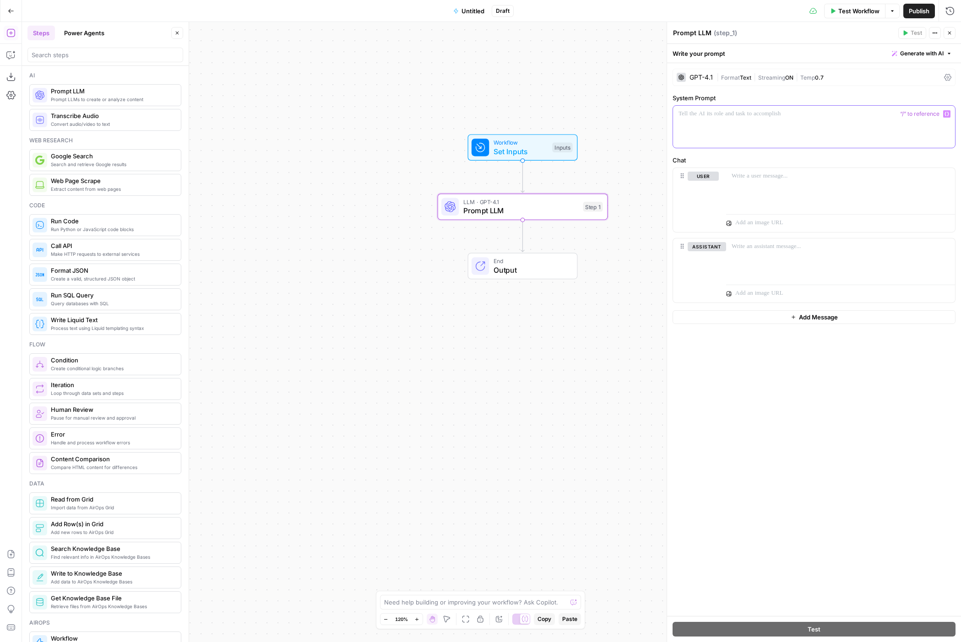
click at [809, 112] on p at bounding box center [813, 113] width 271 height 9
drag, startPoint x: 809, startPoint y: 112, endPoint x: 729, endPoint y: 139, distance: 84.5
click at [729, 139] on div "*" at bounding box center [814, 127] width 282 height 42
click at [743, 128] on div "*" at bounding box center [814, 127] width 282 height 42
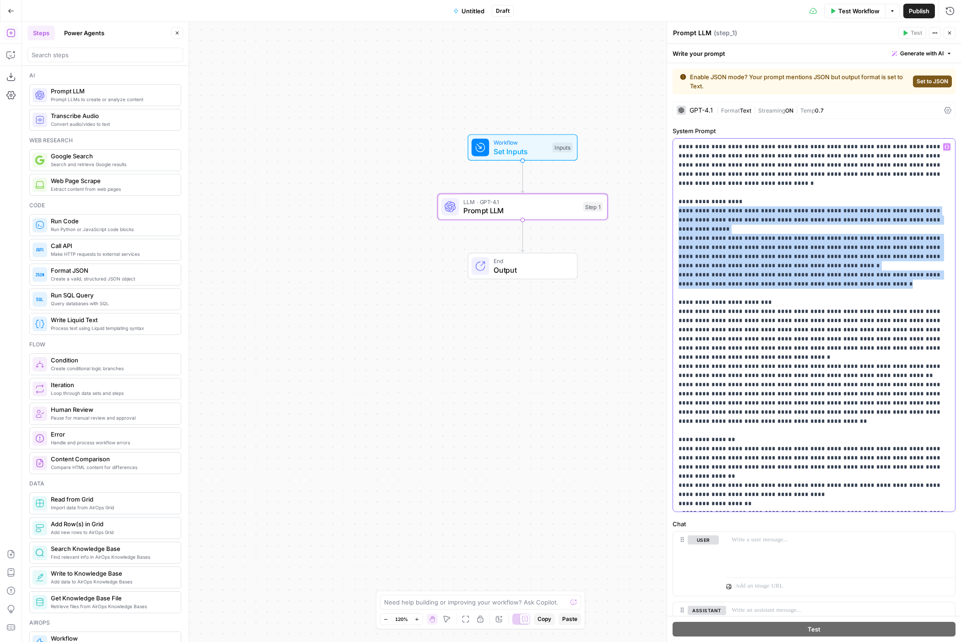
drag, startPoint x: 679, startPoint y: 202, endPoint x: 863, endPoint y: 277, distance: 198.5
click at [863, 277] on p "**********" at bounding box center [813, 384] width 271 height 485
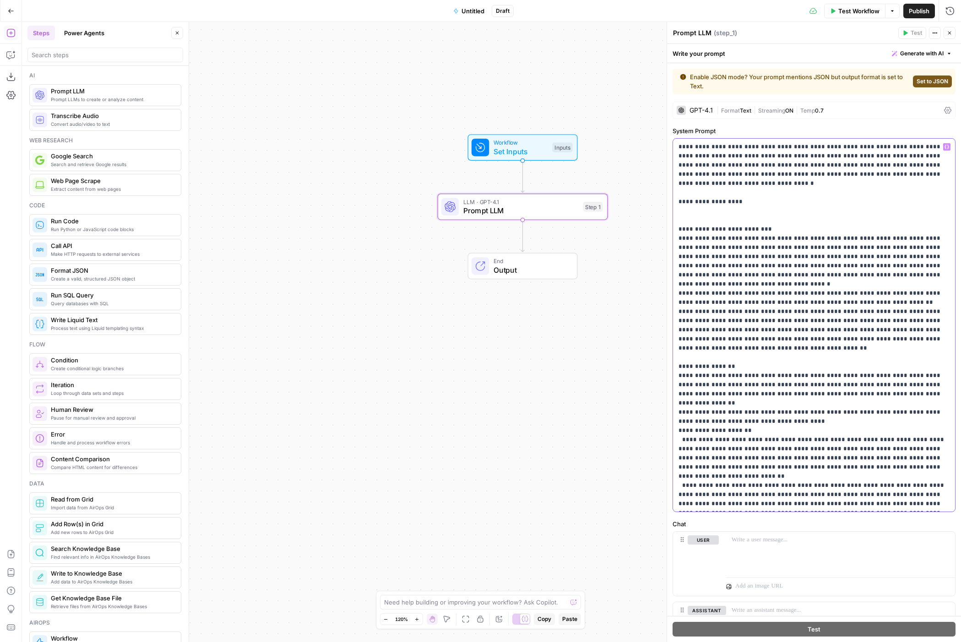
click at [928, 173] on p "**********" at bounding box center [813, 348] width 271 height 412
click at [821, 148] on p "**********" at bounding box center [813, 348] width 271 height 412
click at [925, 174] on p "**********" at bounding box center [813, 348] width 271 height 412
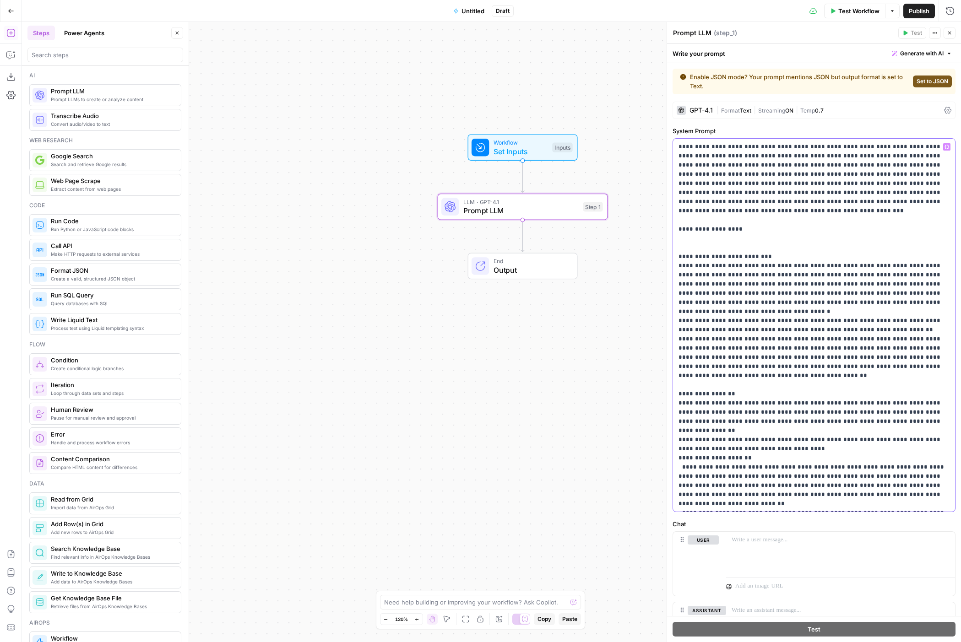
click at [919, 198] on p "**********" at bounding box center [813, 361] width 271 height 439
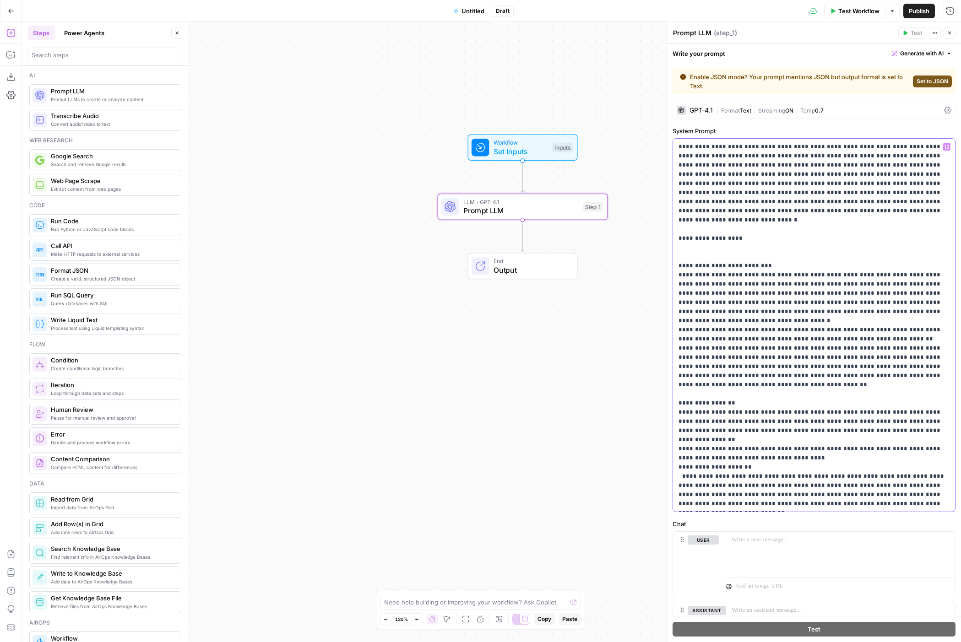
click at [740, 245] on p "**********" at bounding box center [813, 366] width 271 height 448
click at [711, 241] on p "**********" at bounding box center [813, 366] width 271 height 448
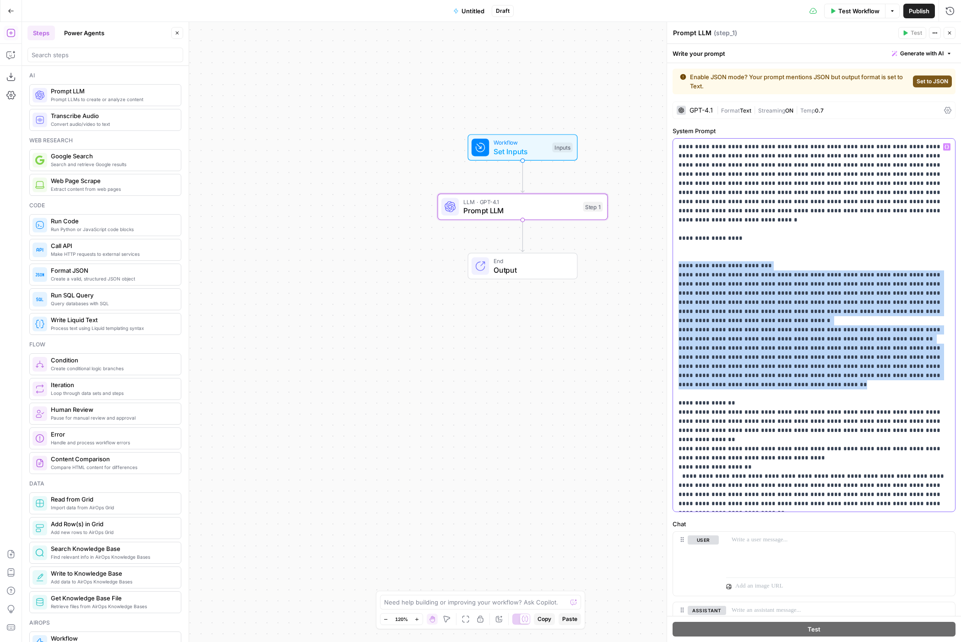
drag, startPoint x: 677, startPoint y: 256, endPoint x: 849, endPoint y: 364, distance: 202.5
click at [849, 364] on div "**********" at bounding box center [814, 325] width 282 height 373
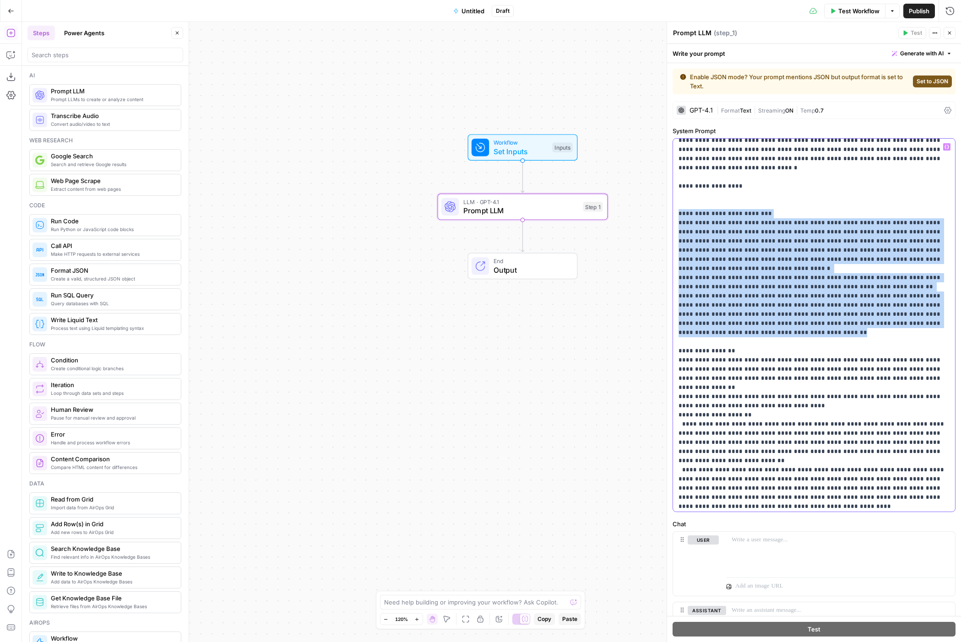
scroll to position [83, 0]
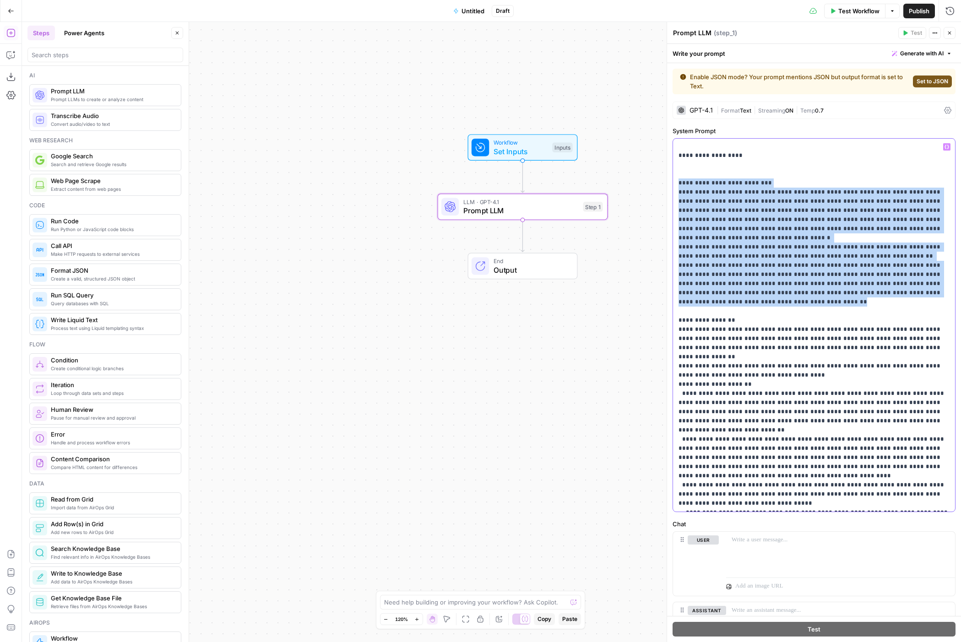
click at [853, 283] on p "**********" at bounding box center [813, 283] width 271 height 448
drag, startPoint x: 679, startPoint y: 176, endPoint x: 846, endPoint y: 285, distance: 199.4
click at [846, 285] on p "**********" at bounding box center [813, 283] width 271 height 448
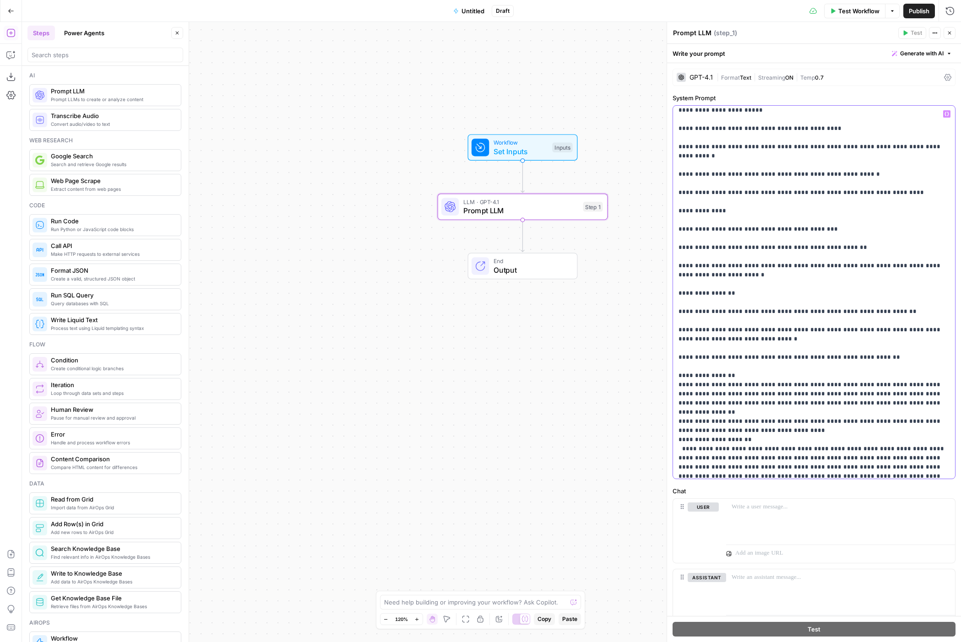
scroll to position [778, 0]
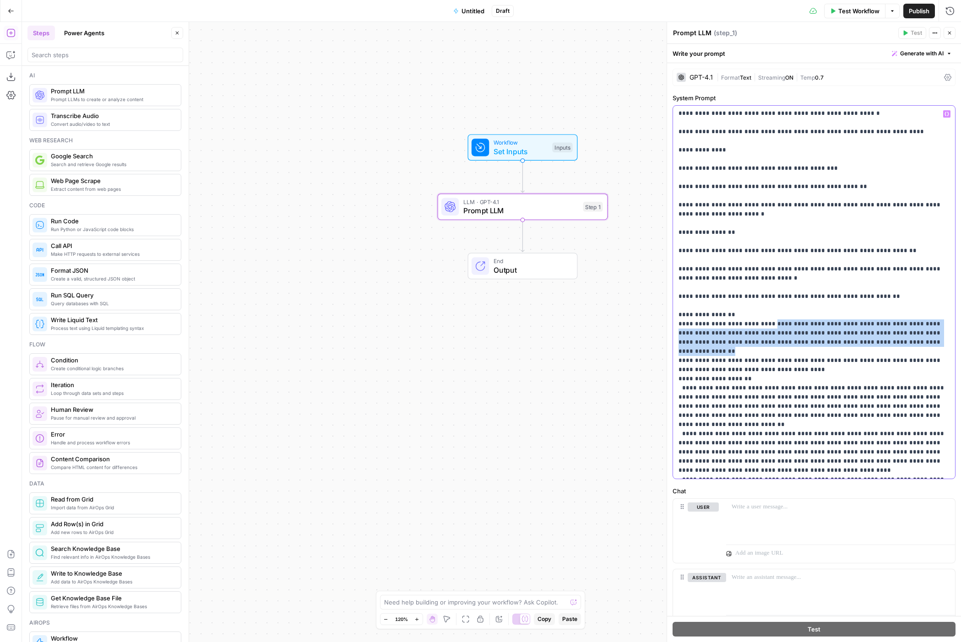
drag, startPoint x: 756, startPoint y: 279, endPoint x: 932, endPoint y: 296, distance: 177.0
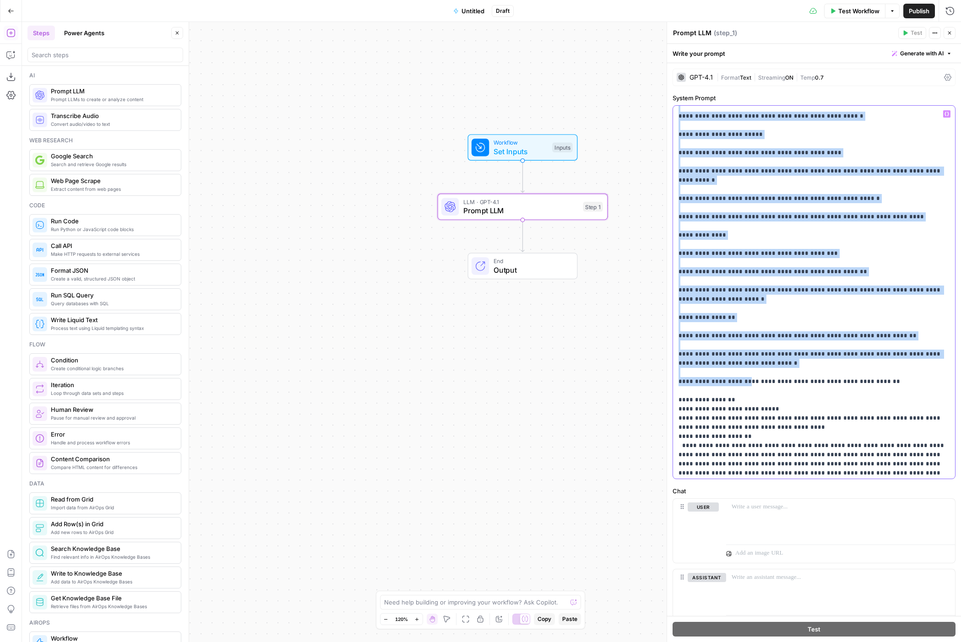
scroll to position [697, 0]
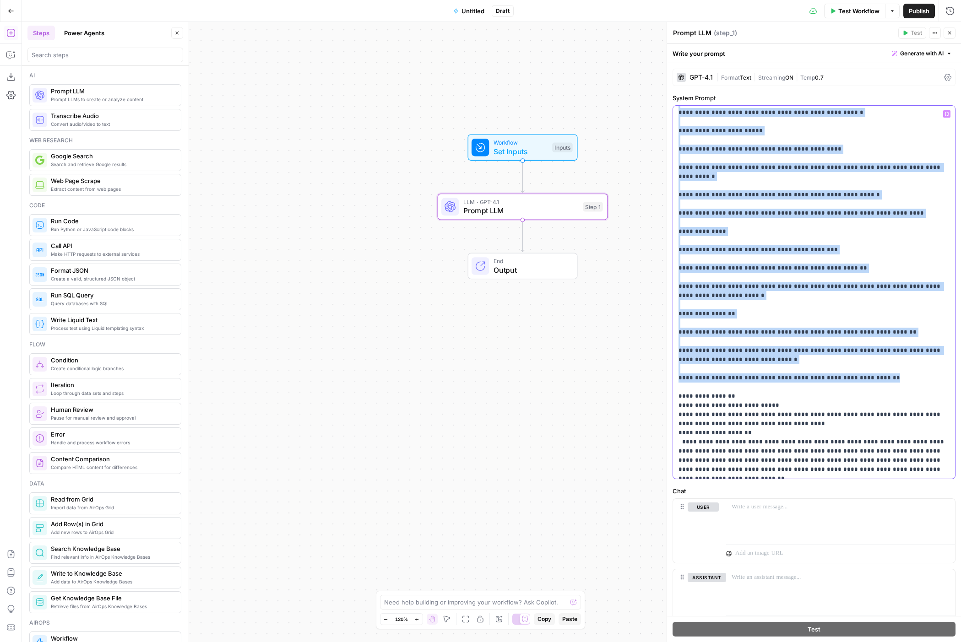
drag, startPoint x: 703, startPoint y: 207, endPoint x: 881, endPoint y: 332, distance: 217.2
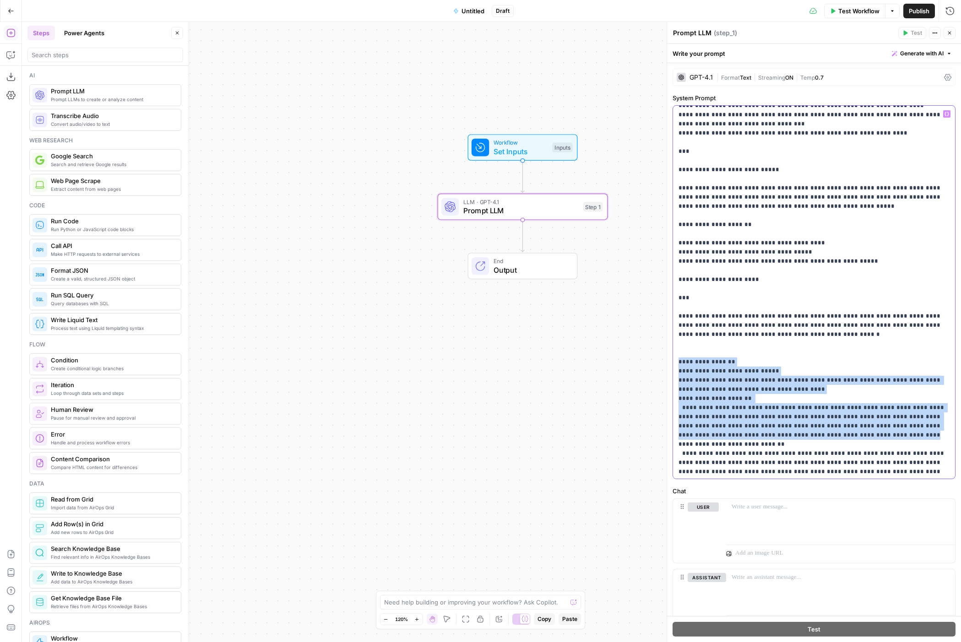
scroll to position [842, 0]
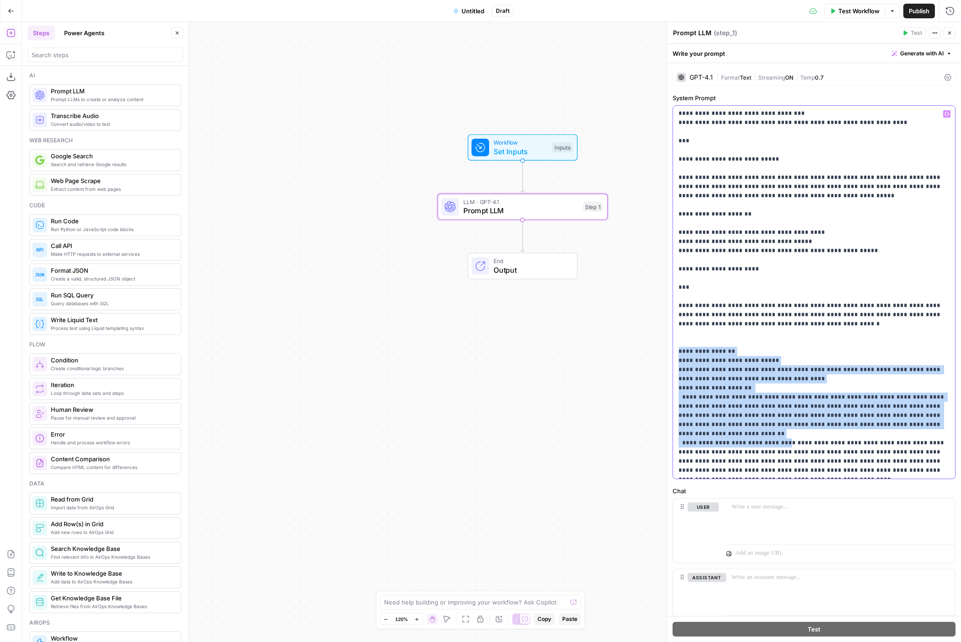
drag, startPoint x: 679, startPoint y: 299, endPoint x: 763, endPoint y: 370, distance: 110.1
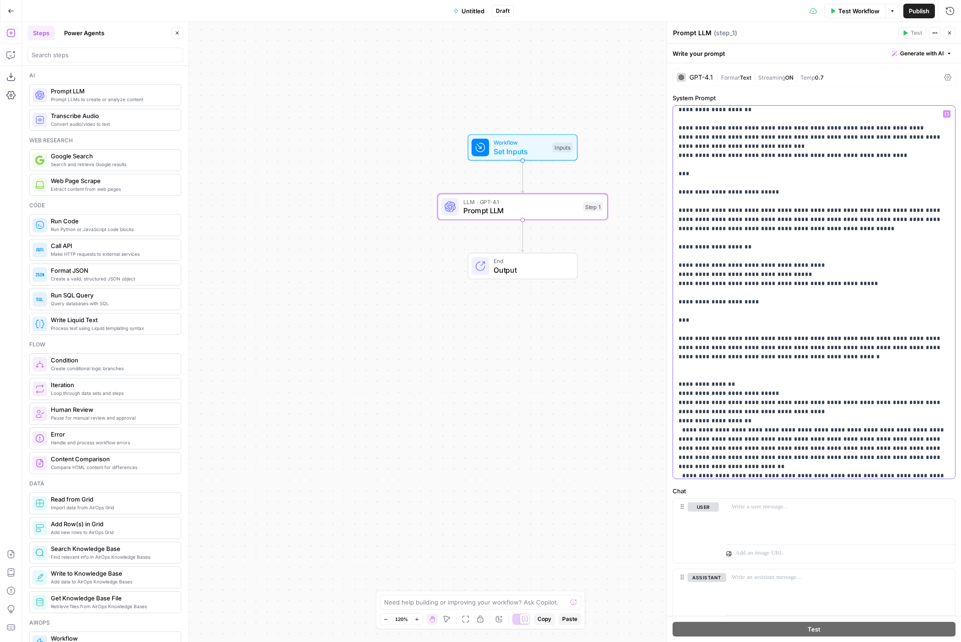
scroll to position [805, 0]
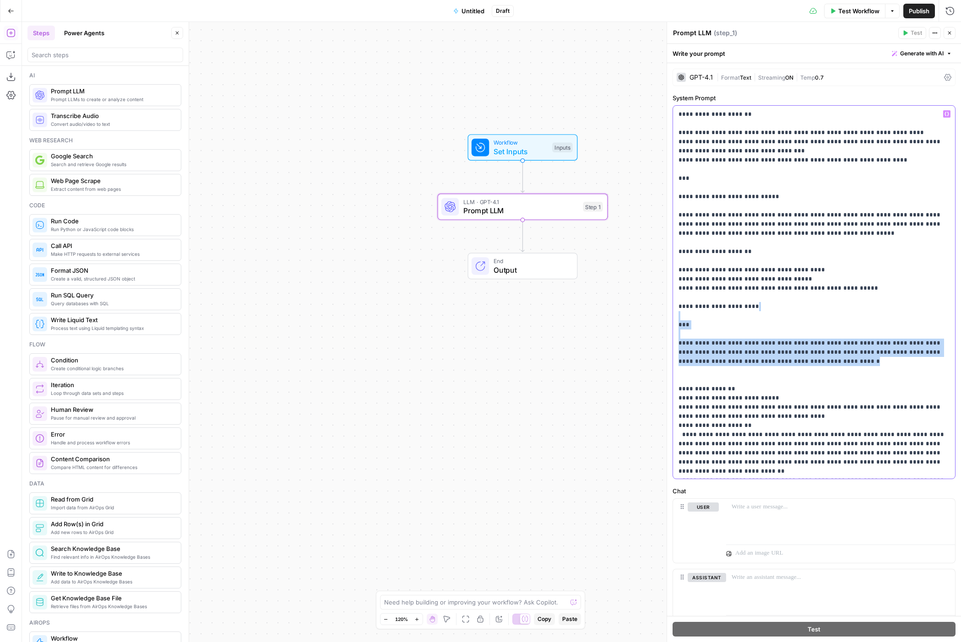
drag, startPoint x: 780, startPoint y: 297, endPoint x: 731, endPoint y: 250, distance: 67.3
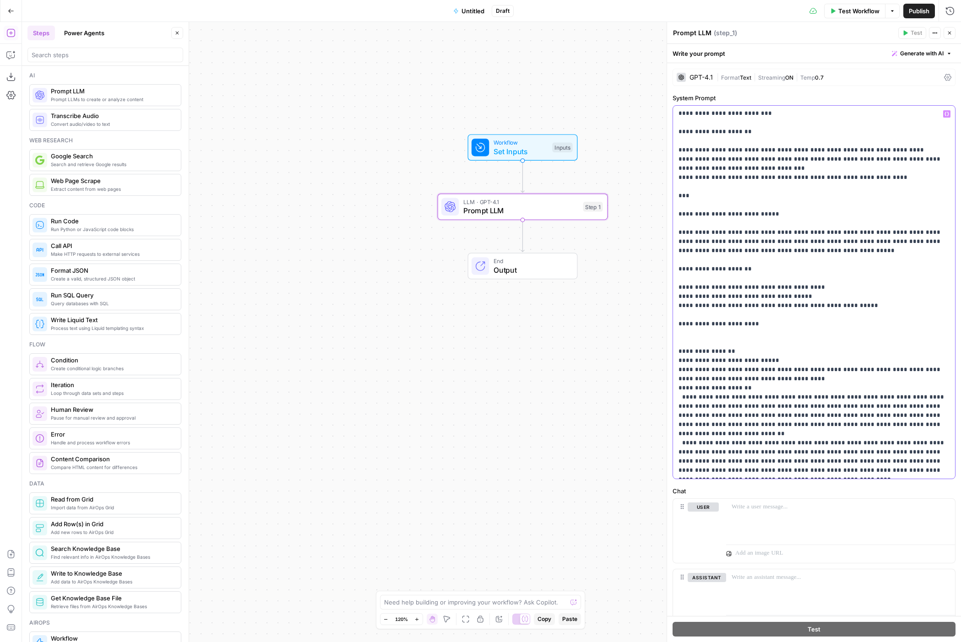
scroll to position [780, 0]
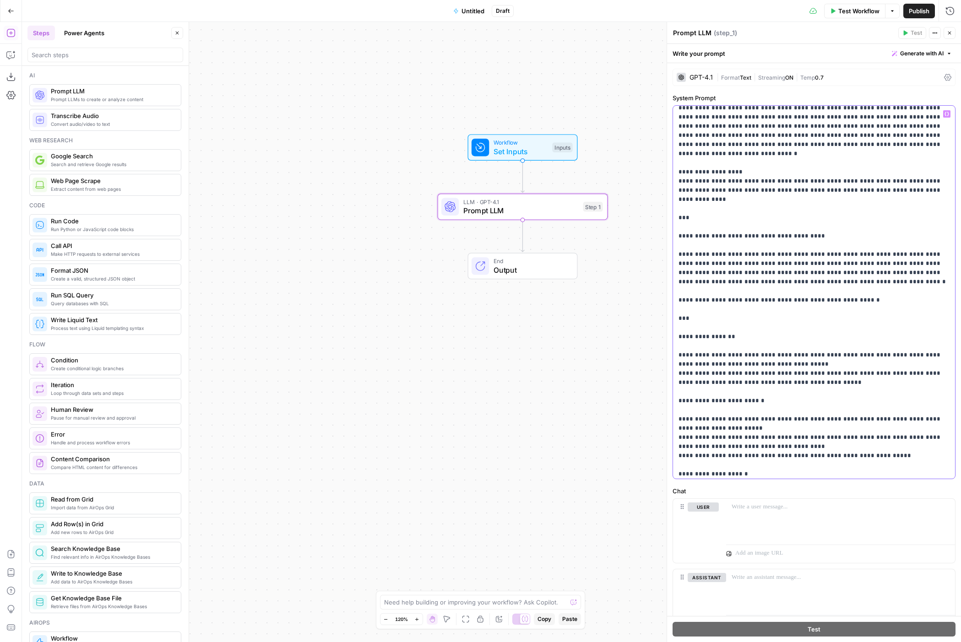
scroll to position [30, 0]
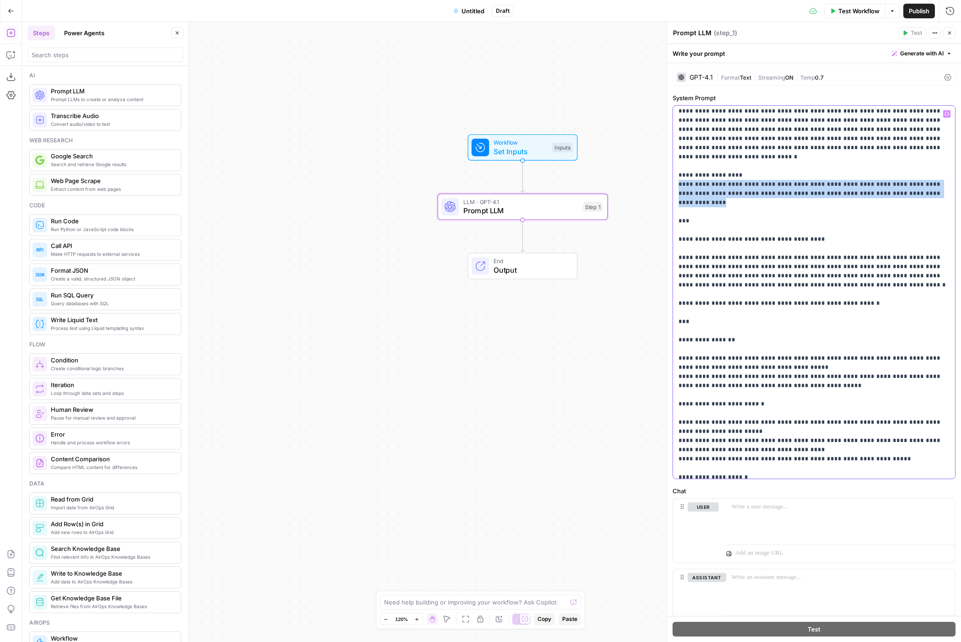
drag, startPoint x: 898, startPoint y: 181, endPoint x: 676, endPoint y: 176, distance: 222.5
click at [676, 176] on div "**********" at bounding box center [814, 292] width 282 height 373
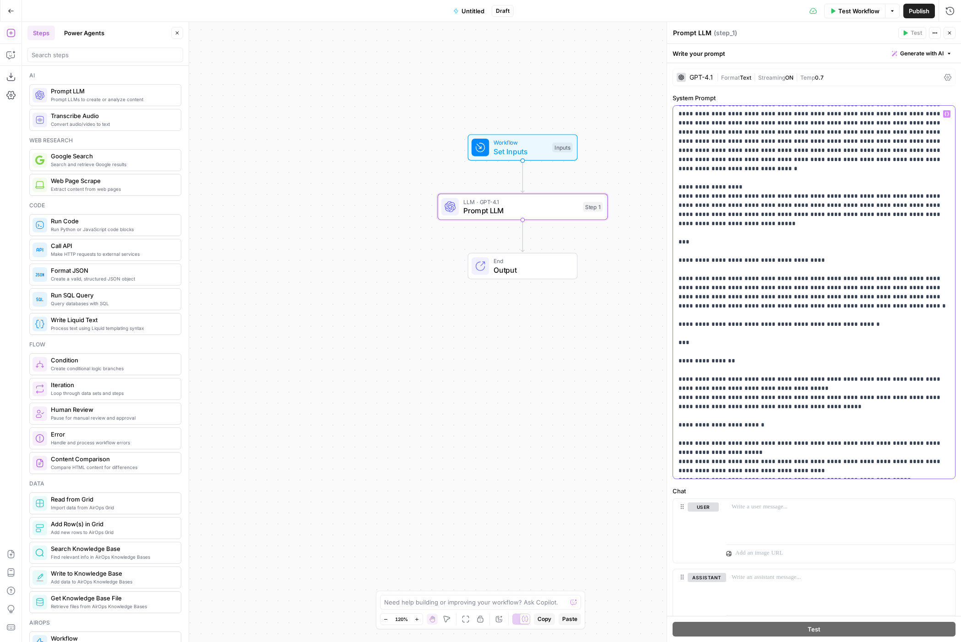
scroll to position [0, 0]
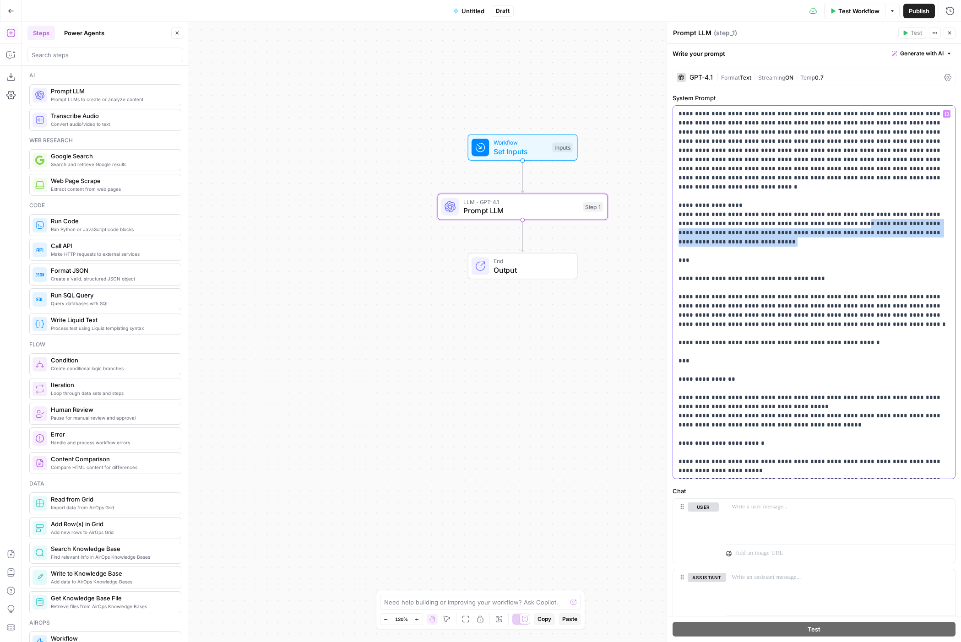
drag, startPoint x: 914, startPoint y: 220, endPoint x: 810, endPoint y: 211, distance: 105.2
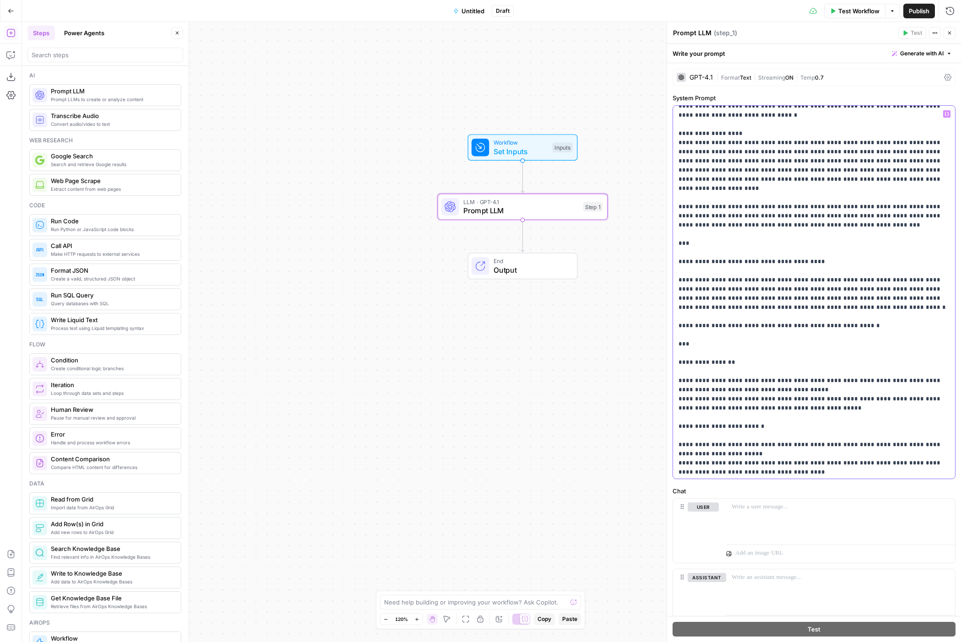
scroll to position [126, 0]
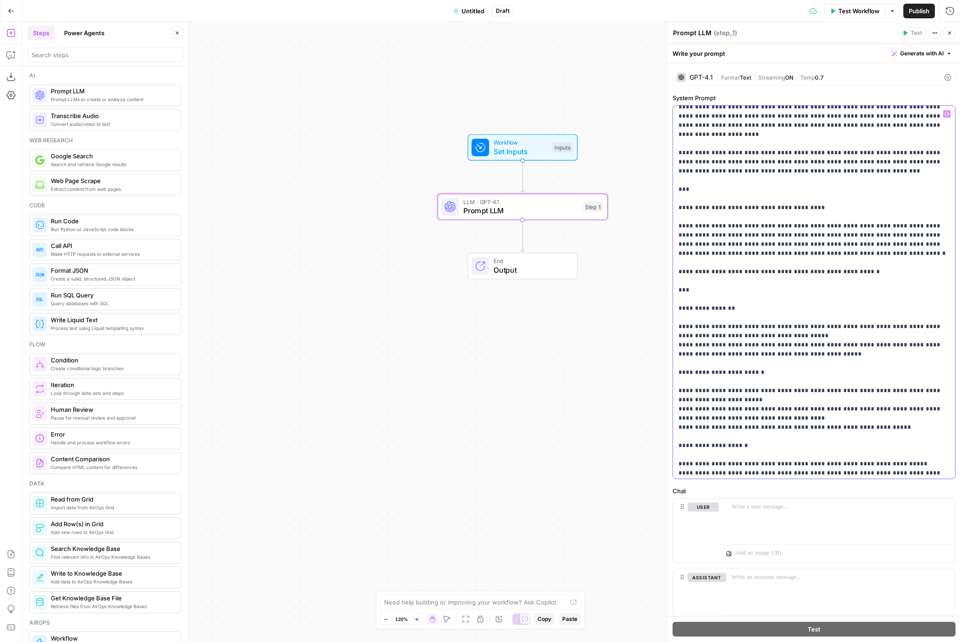
click at [875, 244] on p "**********" at bounding box center [813, 597] width 271 height 1226
click at [863, 251] on p "**********" at bounding box center [813, 597] width 271 height 1226
click at [862, 252] on p "**********" at bounding box center [813, 597] width 271 height 1226
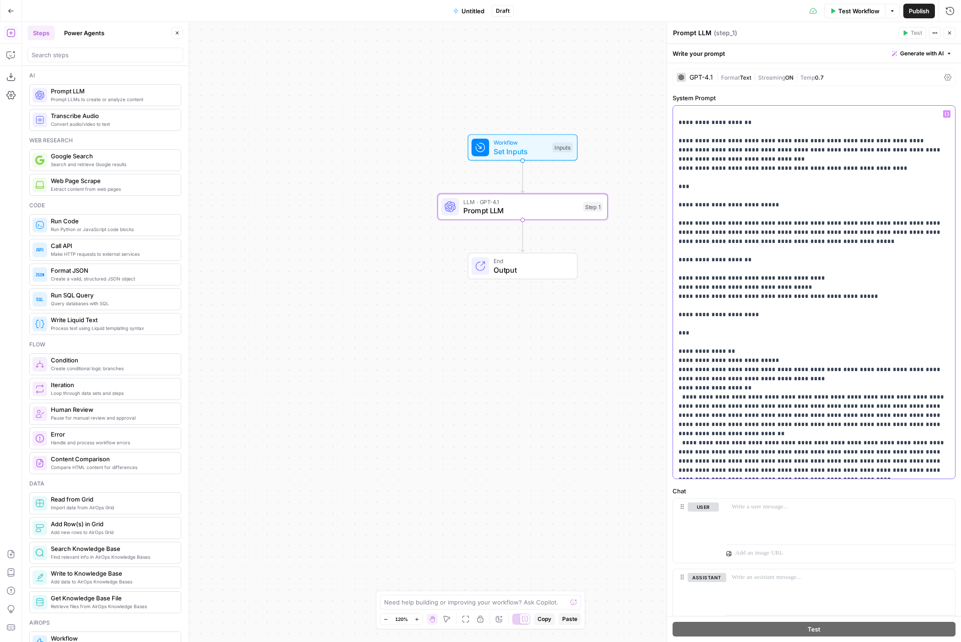
scroll to position [44, 0]
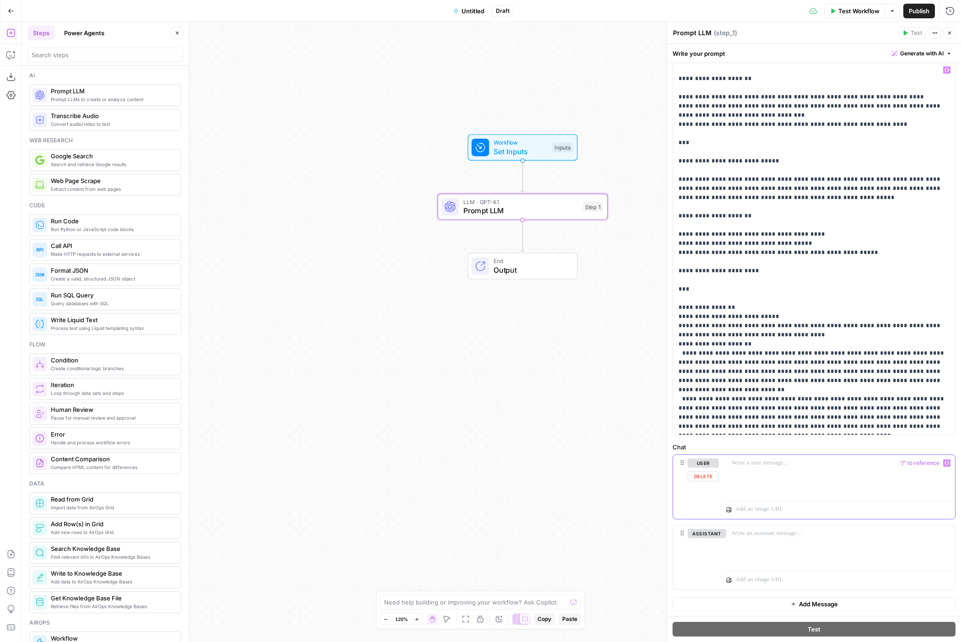
click at [785, 461] on p at bounding box center [840, 463] width 218 height 9
click at [791, 460] on p "*********" at bounding box center [840, 463] width 218 height 9
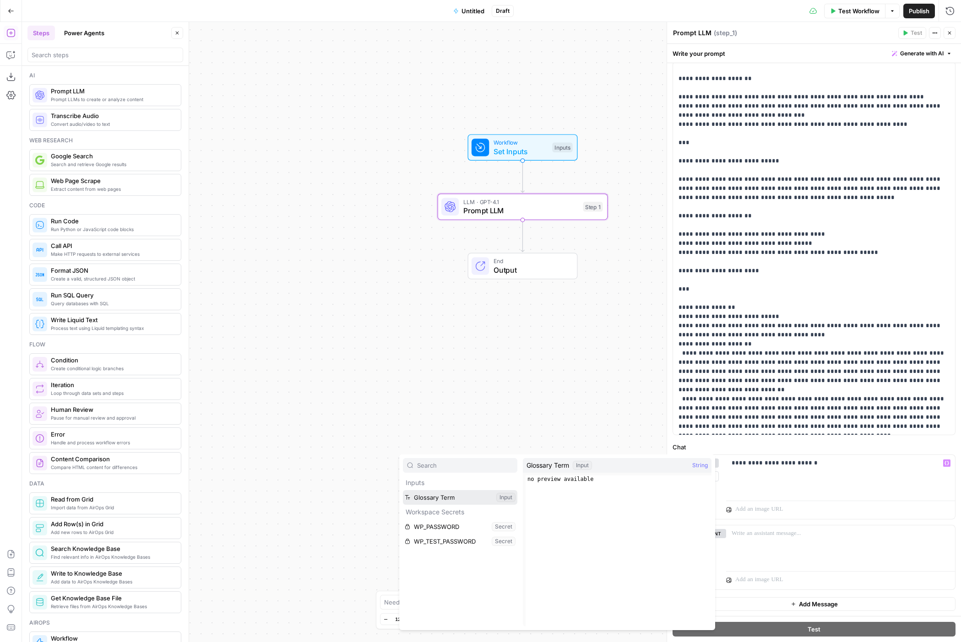
click at [484, 495] on button "Select variable Glossary Term" at bounding box center [460, 497] width 114 height 15
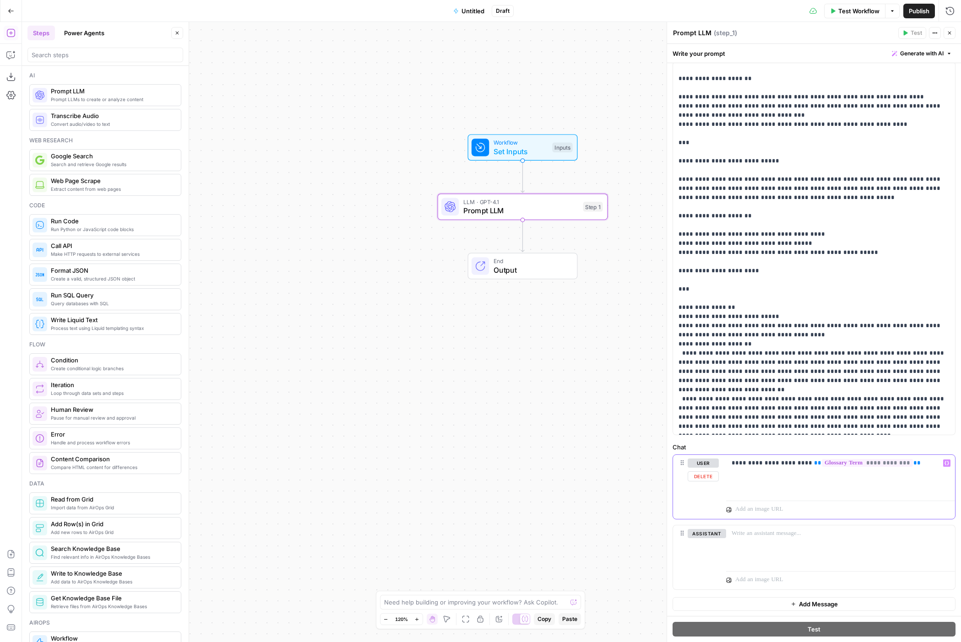
click at [801, 463] on p "**********" at bounding box center [840, 463] width 218 height 9
click at [928, 464] on p "**********" at bounding box center [840, 463] width 218 height 9
click at [920, 463] on p "**********" at bounding box center [840, 468] width 218 height 18
drag, startPoint x: 779, startPoint y: 471, endPoint x: 732, endPoint y: 471, distance: 47.6
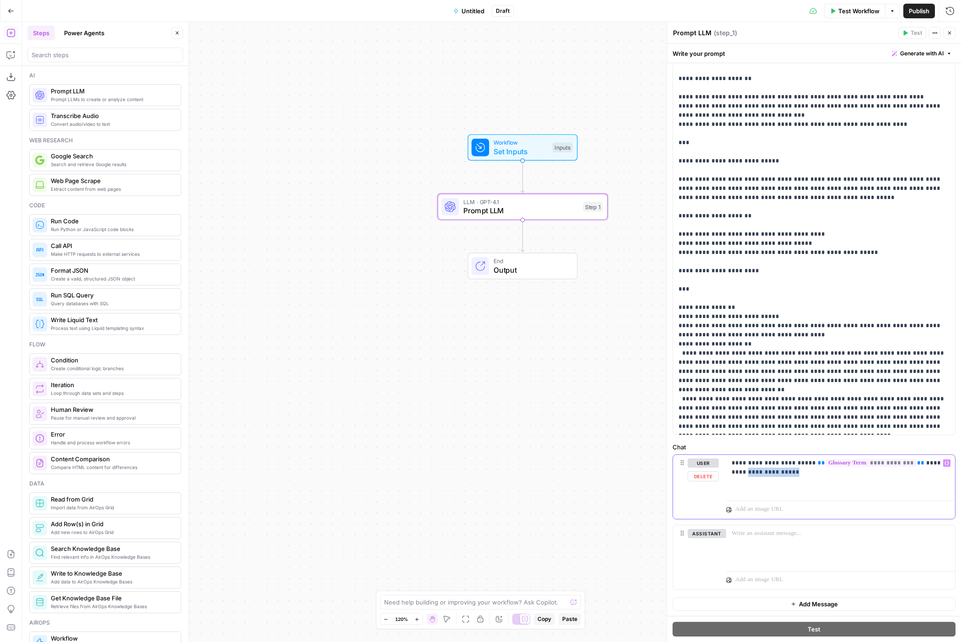
click at [732, 471] on p "**********" at bounding box center [840, 468] width 218 height 18
click at [788, 472] on p "**********" at bounding box center [840, 468] width 218 height 18
click at [791, 470] on p "**********" at bounding box center [840, 468] width 218 height 18
click at [708, 547] on button "Delete" at bounding box center [706, 547] width 38 height 10
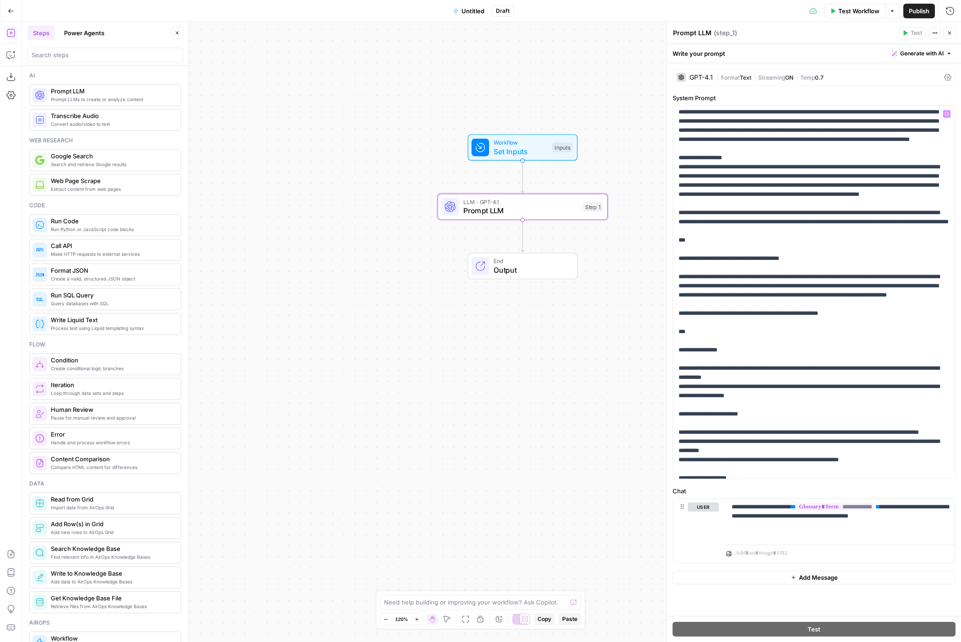
scroll to position [0, 0]
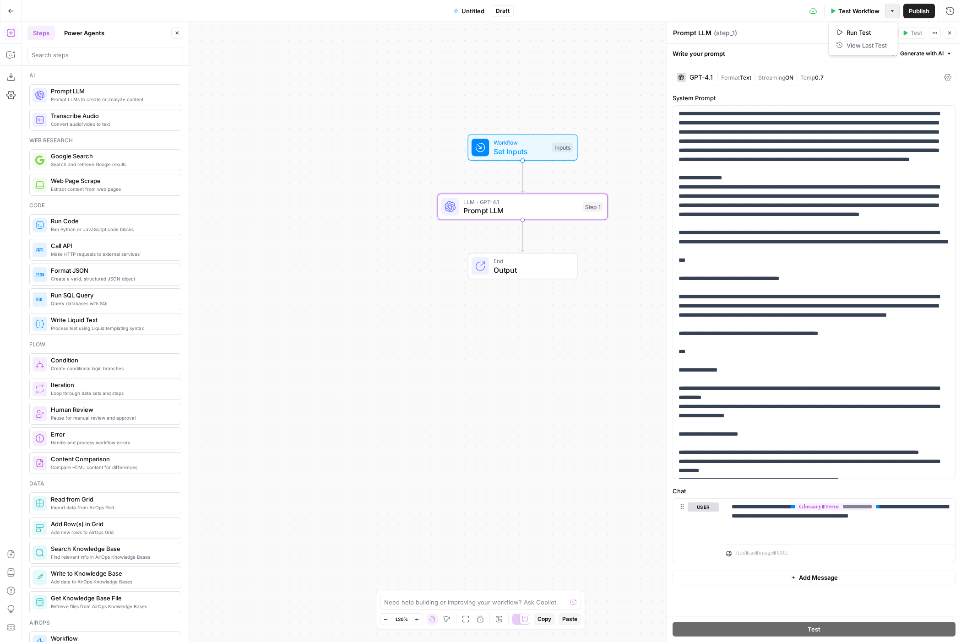
click at [892, 11] on icon "button" at bounding box center [892, 10] width 3 height 1
click at [874, 33] on span "Run Test" at bounding box center [866, 32] width 40 height 9
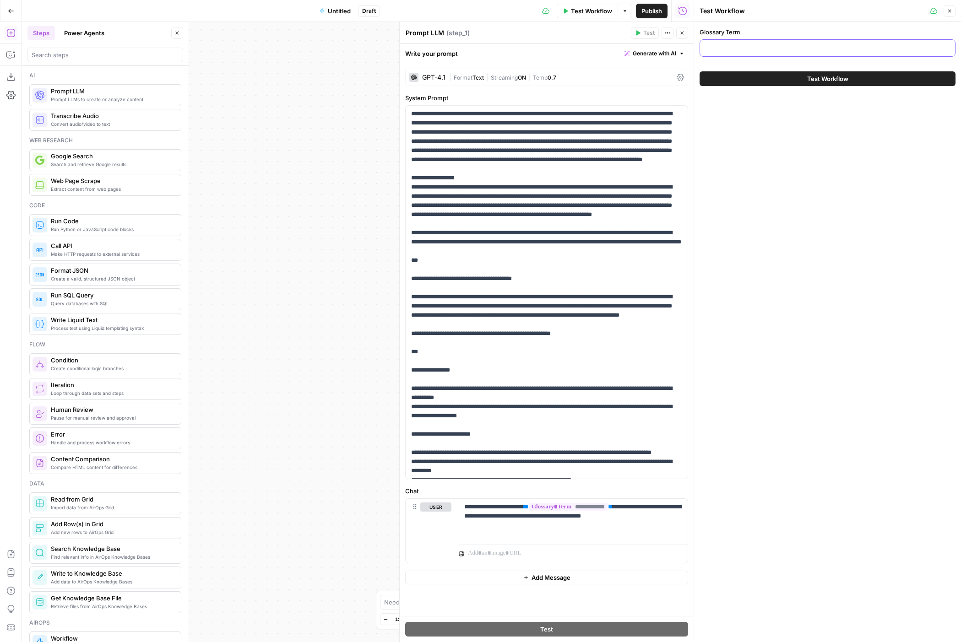
click at [759, 46] on input "Glossary Term" at bounding box center [827, 47] width 244 height 9
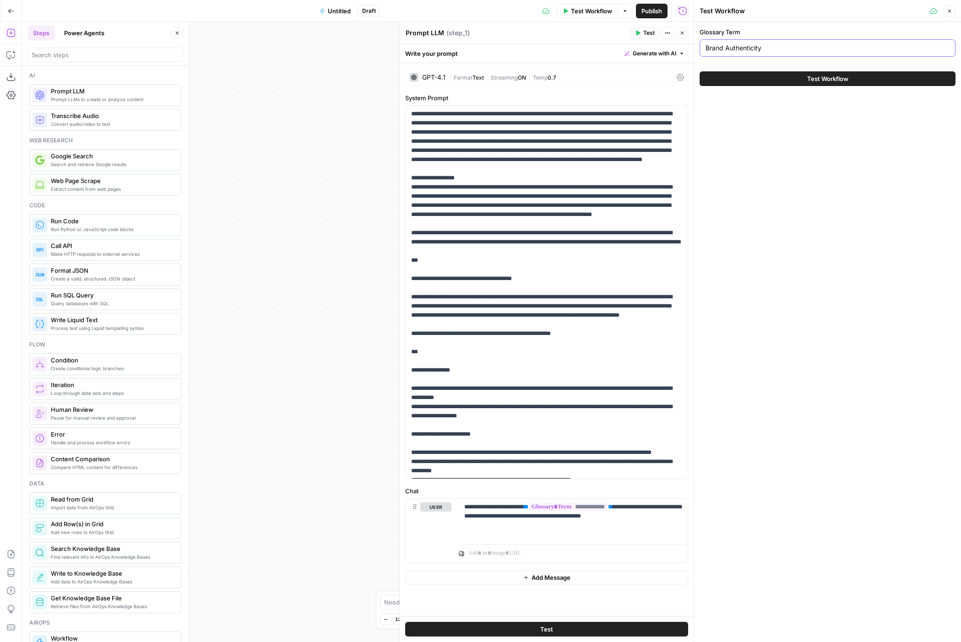
type input "Brand Authenticity"
click at [784, 80] on button "Test Workflow" at bounding box center [827, 78] width 256 height 15
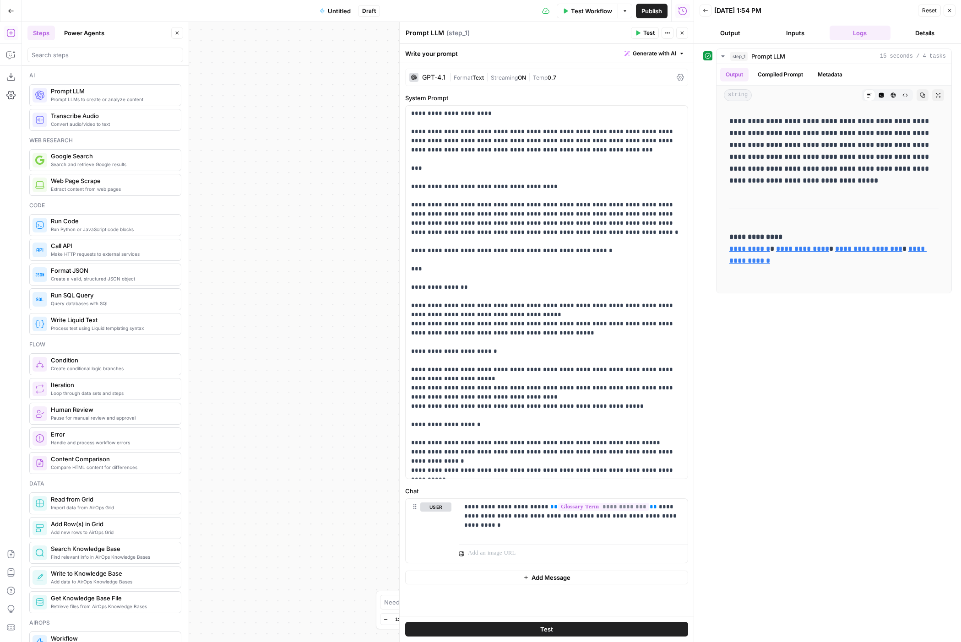
scroll to position [205, 0]
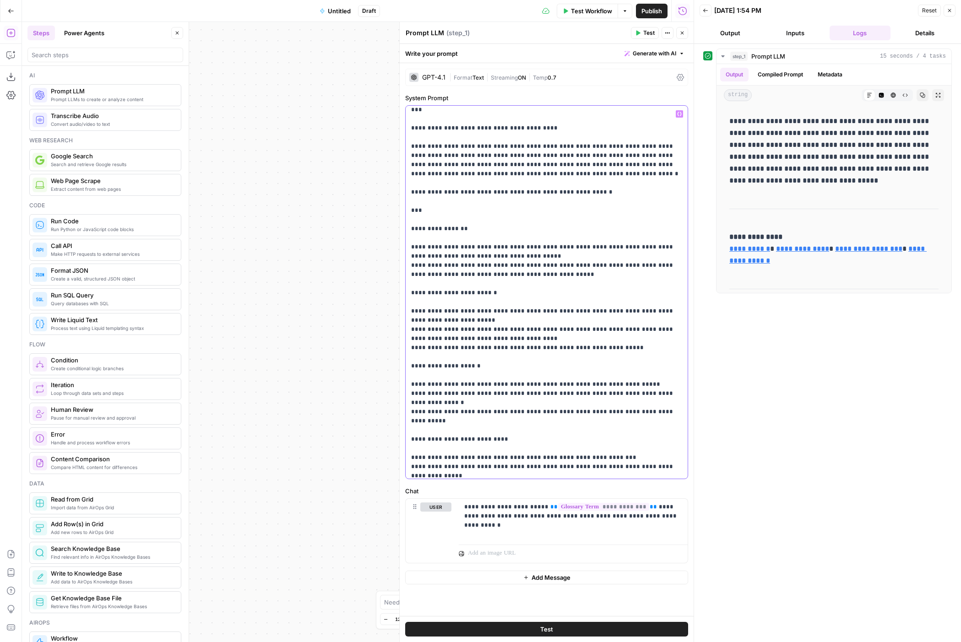
click at [487, 209] on p "**********" at bounding box center [546, 517] width 271 height 1226
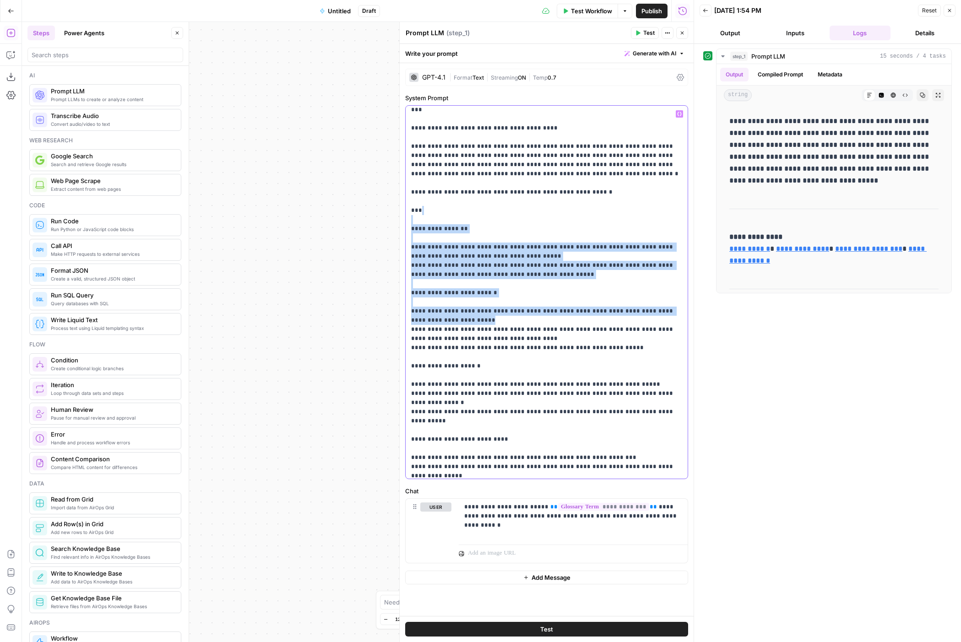
drag, startPoint x: 445, startPoint y: 204, endPoint x: 509, endPoint y: 297, distance: 113.3
click at [509, 297] on p "**********" at bounding box center [546, 517] width 271 height 1226
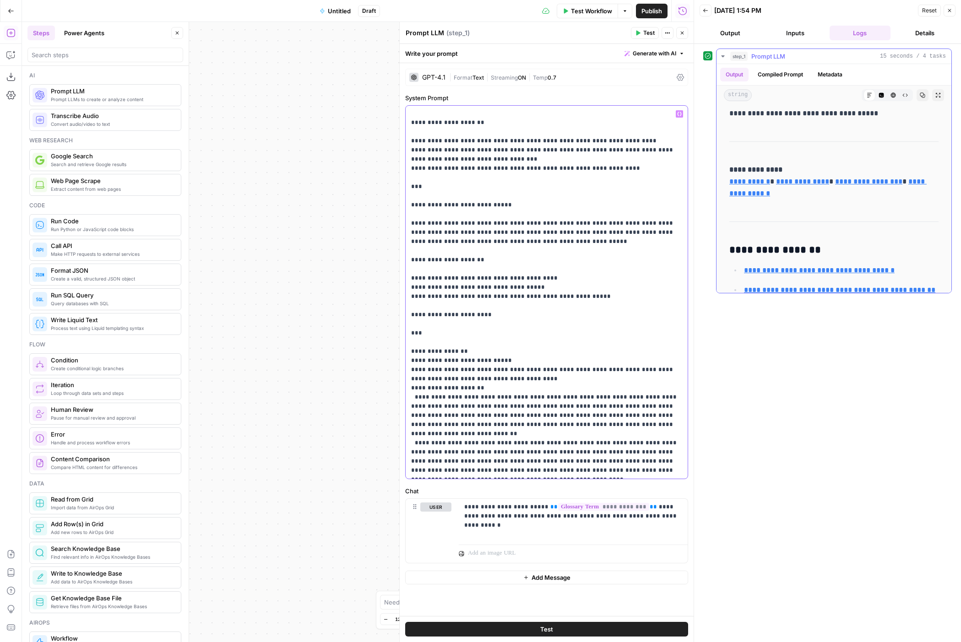
scroll to position [1619, 0]
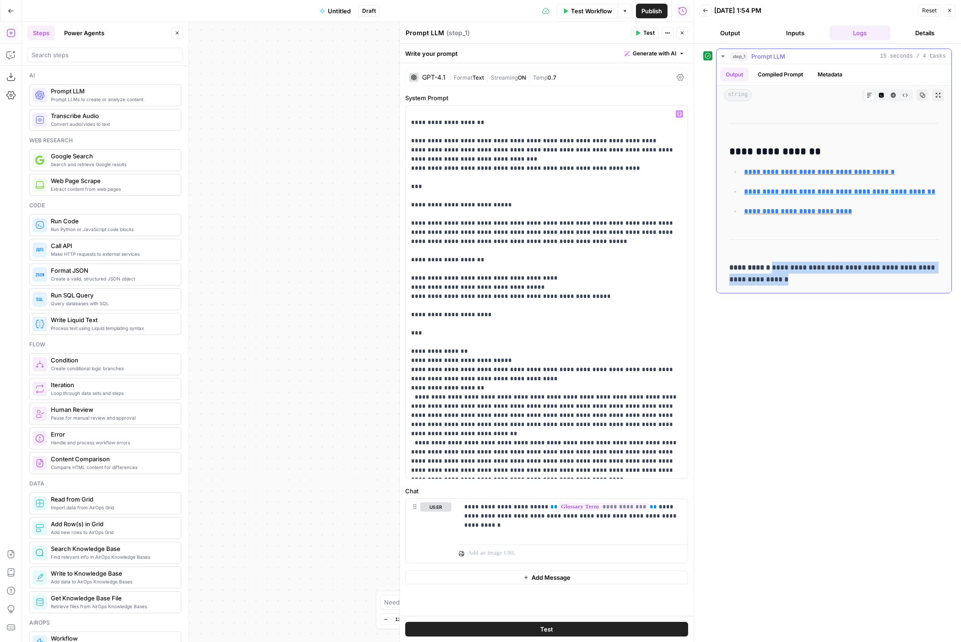
drag, startPoint x: 771, startPoint y: 269, endPoint x: 852, endPoint y: 281, distance: 81.9
click at [852, 281] on p "**********" at bounding box center [833, 274] width 209 height 24
click at [740, 270] on strong "**********" at bounding box center [749, 267] width 41 height 7
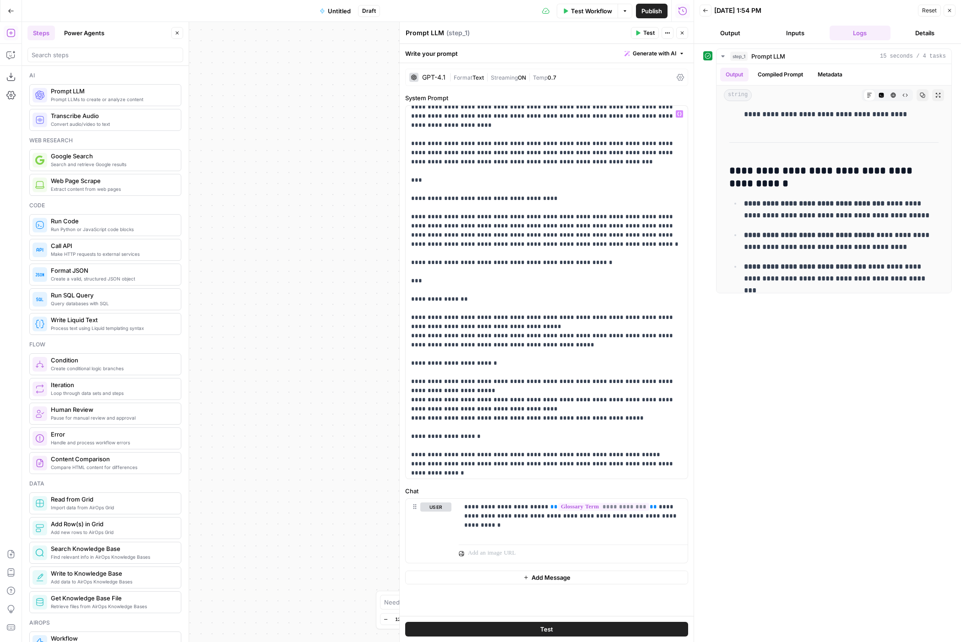
scroll to position [0, 0]
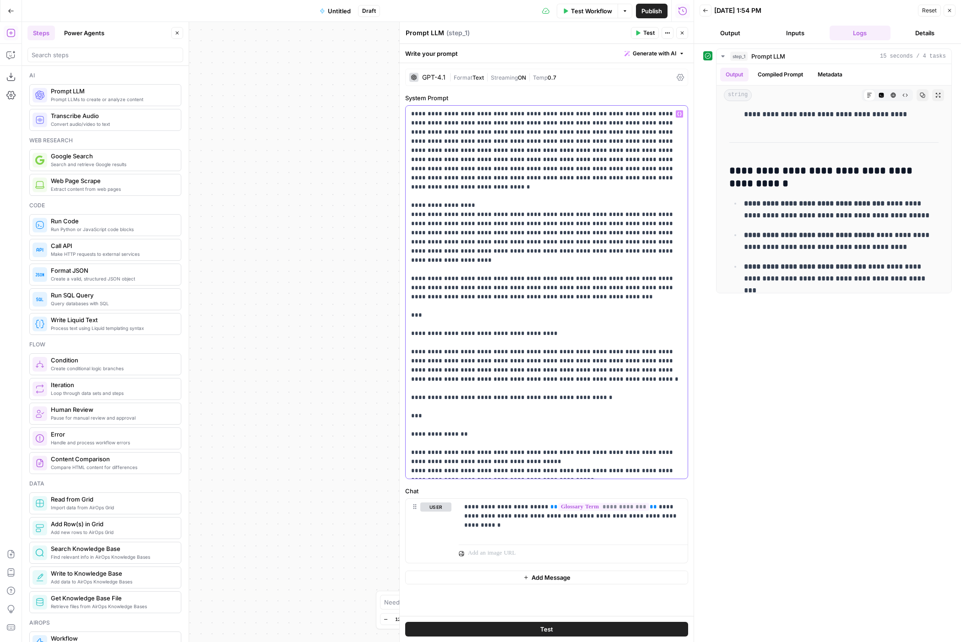
click at [627, 12] on button "Options" at bounding box center [624, 11] width 15 height 15
click at [588, 29] on span "Run Test" at bounding box center [599, 32] width 40 height 9
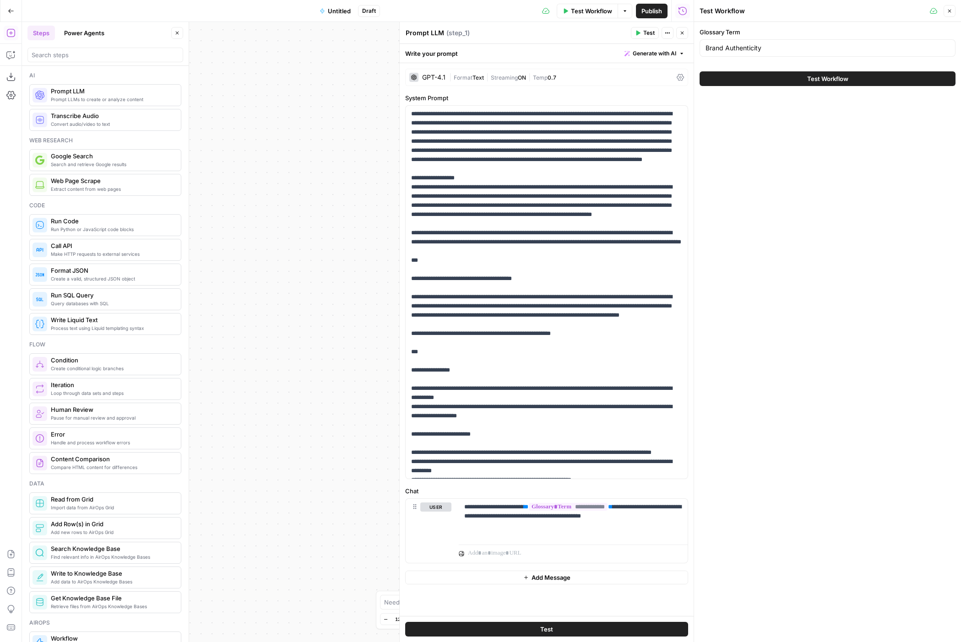
click at [782, 53] on div "Brand Authenticity" at bounding box center [827, 47] width 256 height 17
click at [780, 49] on input "Brand Authenticity" at bounding box center [827, 47] width 244 height 9
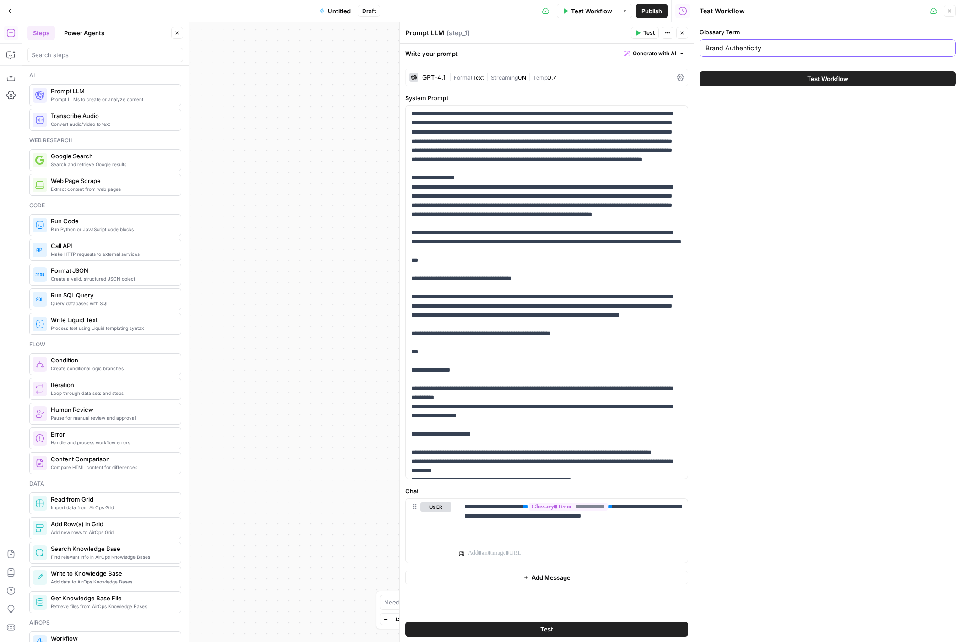
click at [780, 49] on input "Brand Authenticity" at bounding box center [827, 47] width 244 height 9
click at [734, 48] on input "Feediverse" at bounding box center [827, 47] width 244 height 9
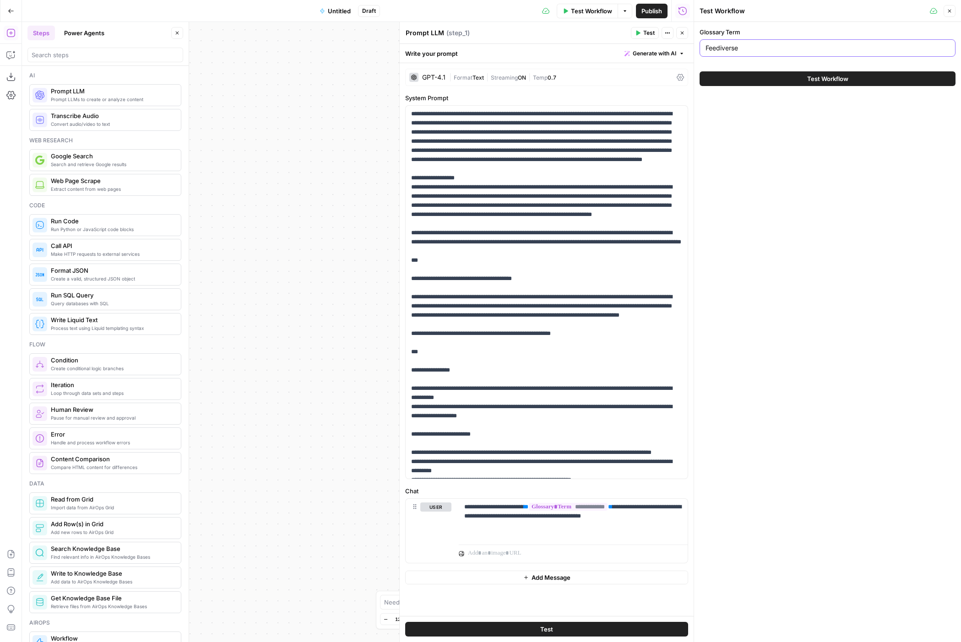
click at [734, 48] on input "Feediverse" at bounding box center [827, 47] width 244 height 9
paste input "text"
type input "Fediverse"
click at [799, 167] on div "Glossary Term Fediverse Test Workflow" at bounding box center [827, 332] width 267 height 620
click at [801, 81] on button "Test Workflow" at bounding box center [827, 78] width 256 height 15
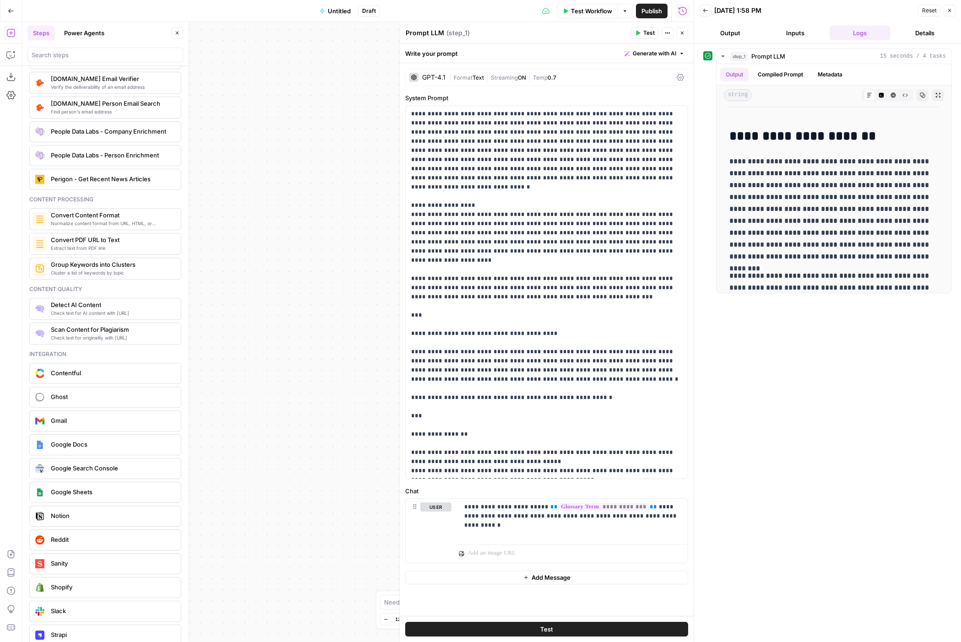
scroll to position [1418, 0]
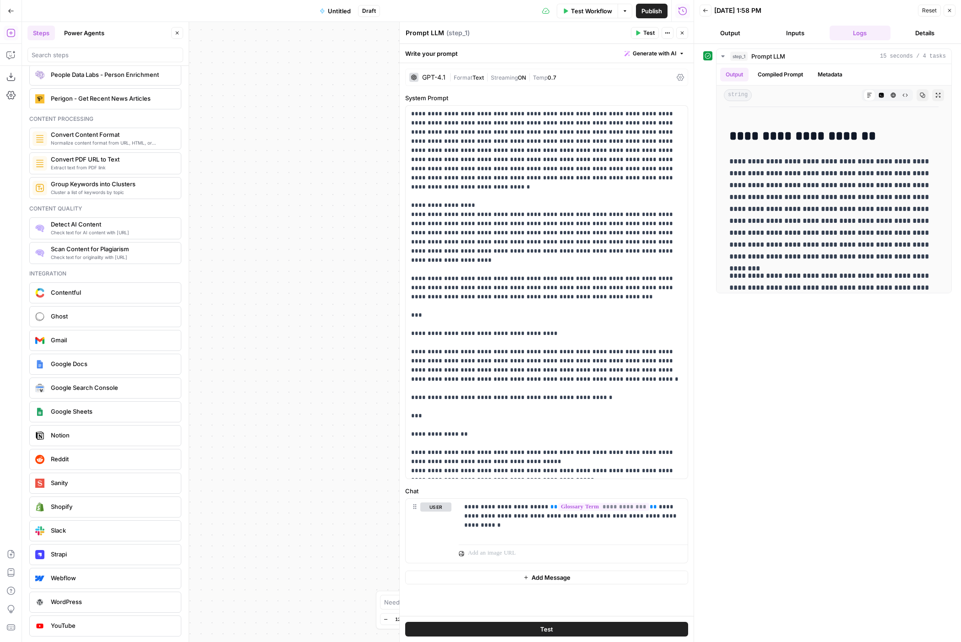
click at [438, 78] on div "GPT-4.1" at bounding box center [433, 77] width 23 height 6
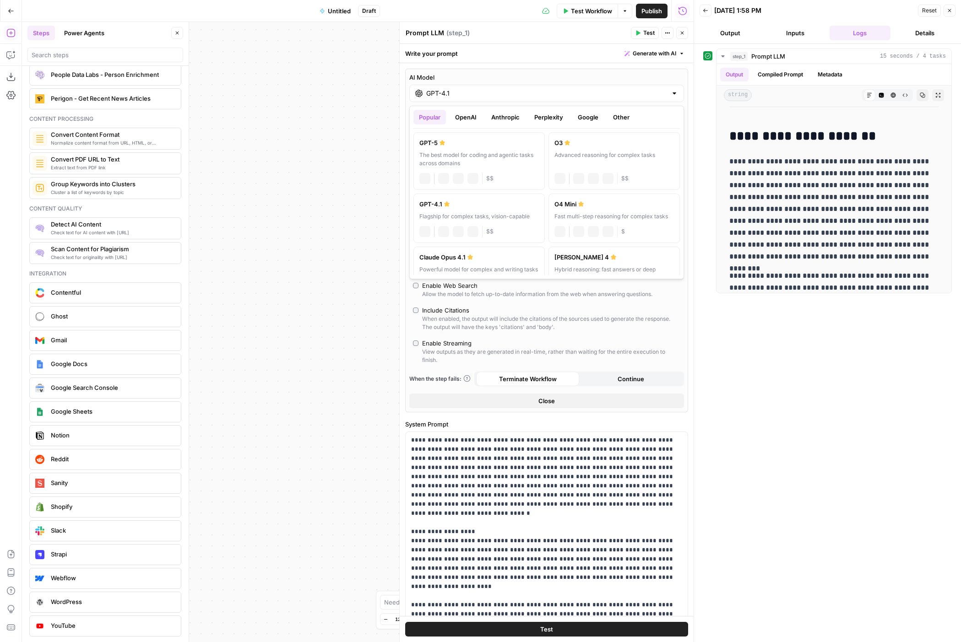
click at [505, 87] on div "GPT-4.1" at bounding box center [546, 93] width 275 height 17
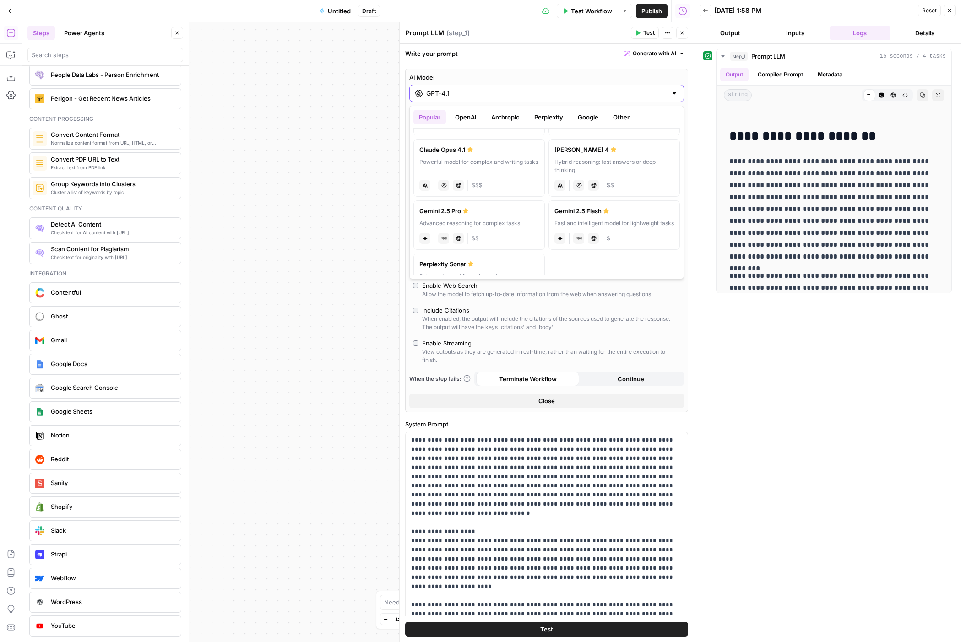
scroll to position [147, 0]
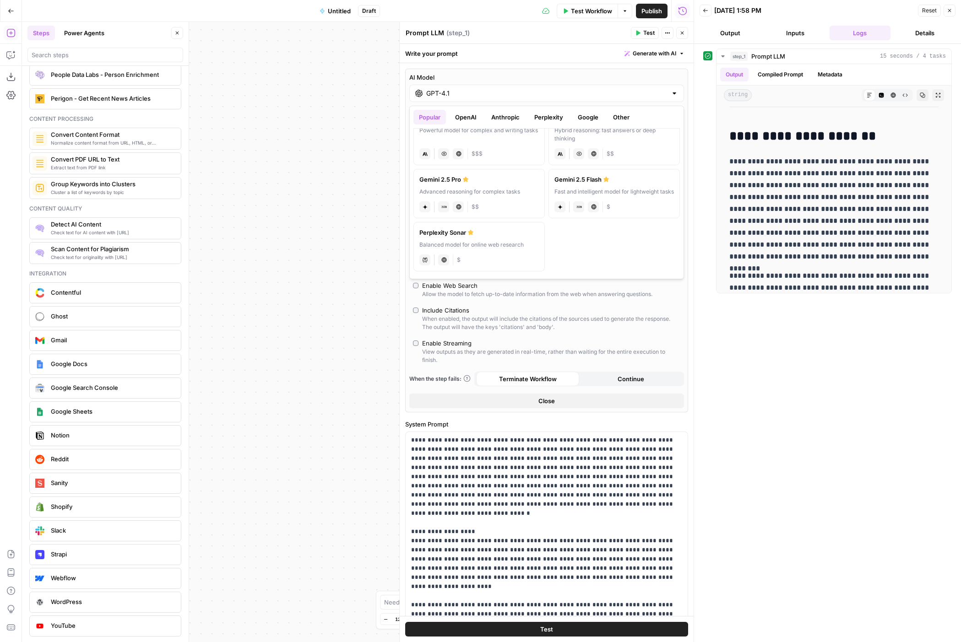
click at [440, 245] on div "Balanced model for online web research" at bounding box center [478, 245] width 119 height 8
type input "Perplexity Sonar"
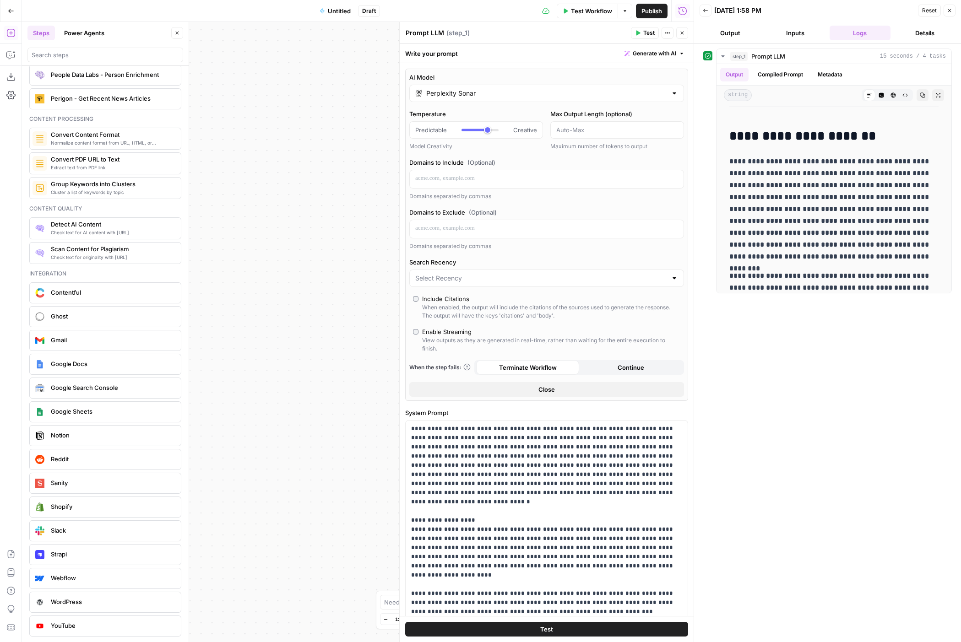
click at [464, 301] on div "Include Citations" at bounding box center [445, 298] width 47 height 9
click at [362, 108] on div "**********" at bounding box center [357, 332] width 671 height 620
click at [683, 35] on icon "button" at bounding box center [681, 32] width 5 height 5
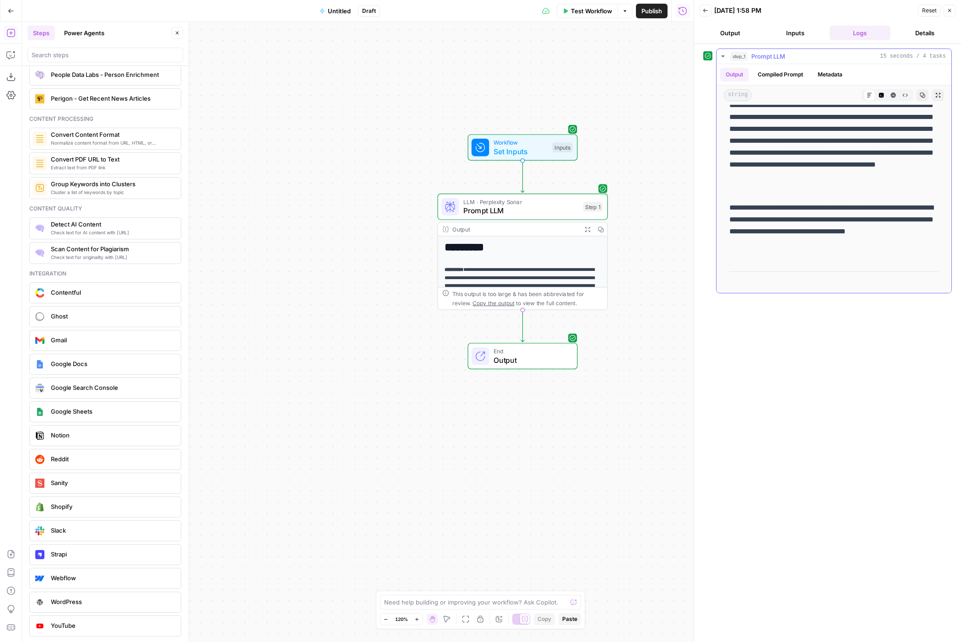
scroll to position [229, 0]
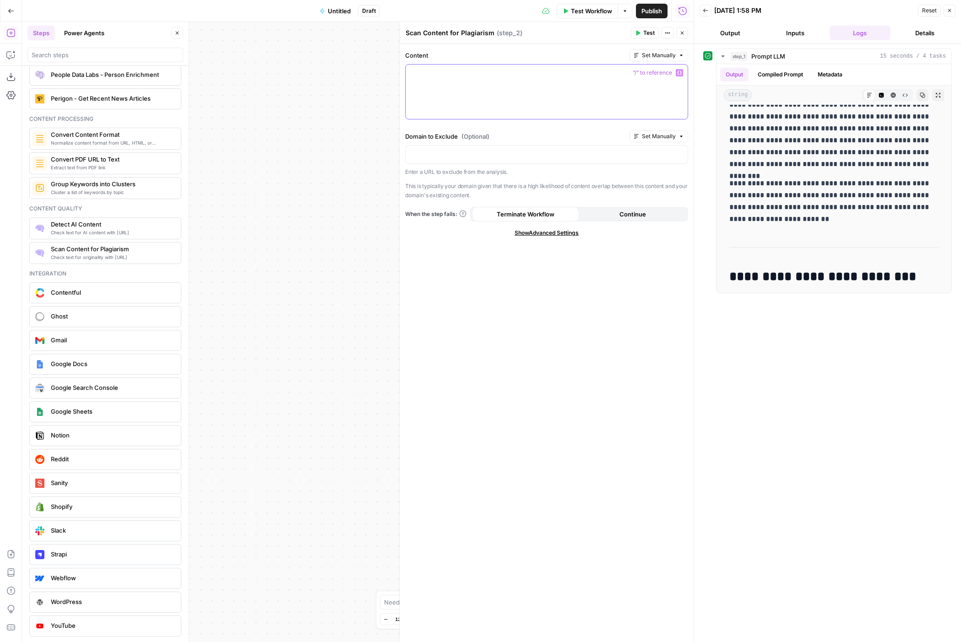
click at [566, 86] on div at bounding box center [546, 92] width 282 height 54
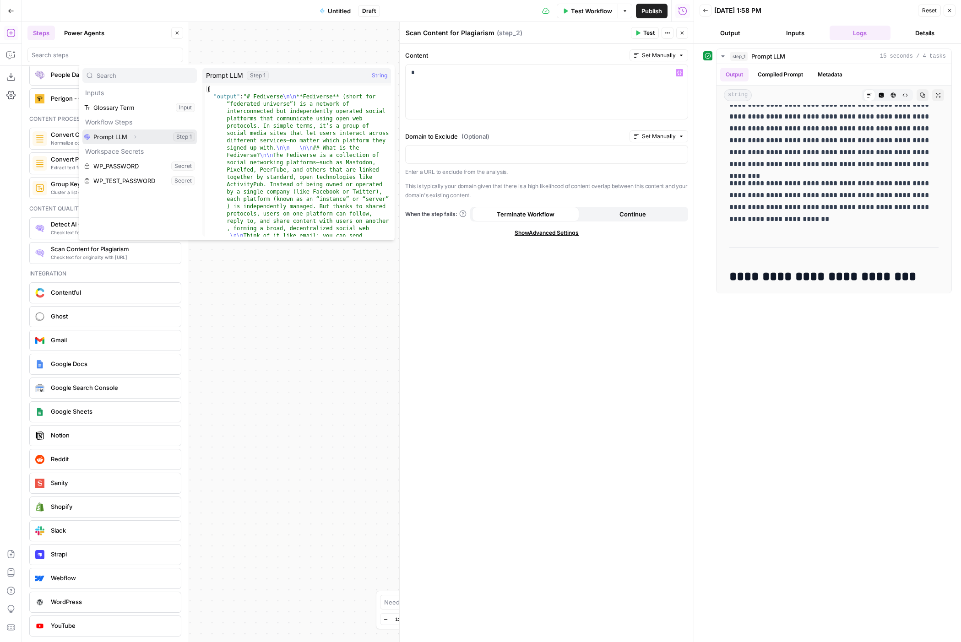
click at [134, 135] on icon "button" at bounding box center [134, 136] width 5 height 5
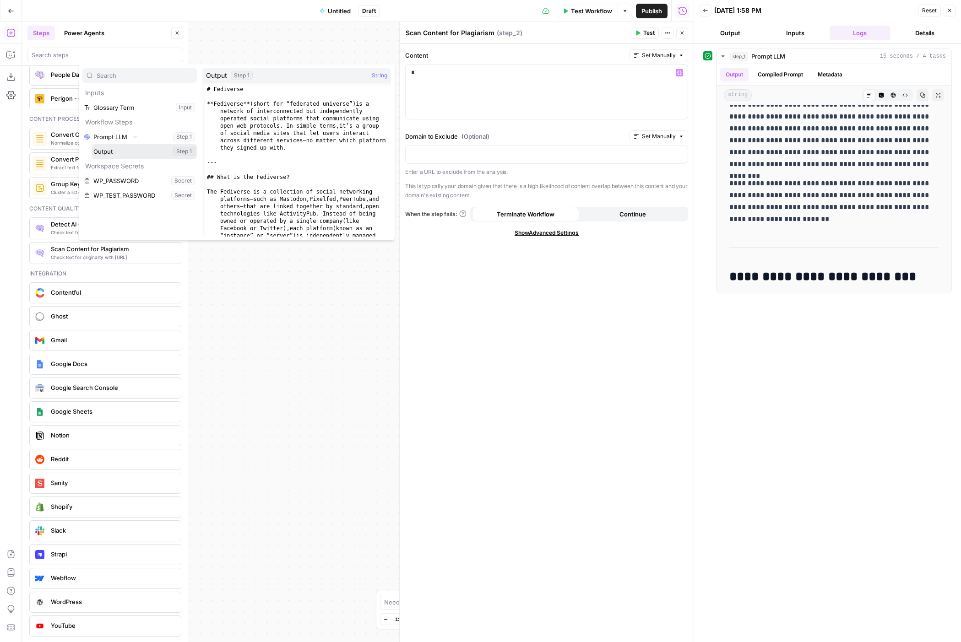
click at [120, 146] on button "Select variable Output" at bounding box center [144, 151] width 105 height 15
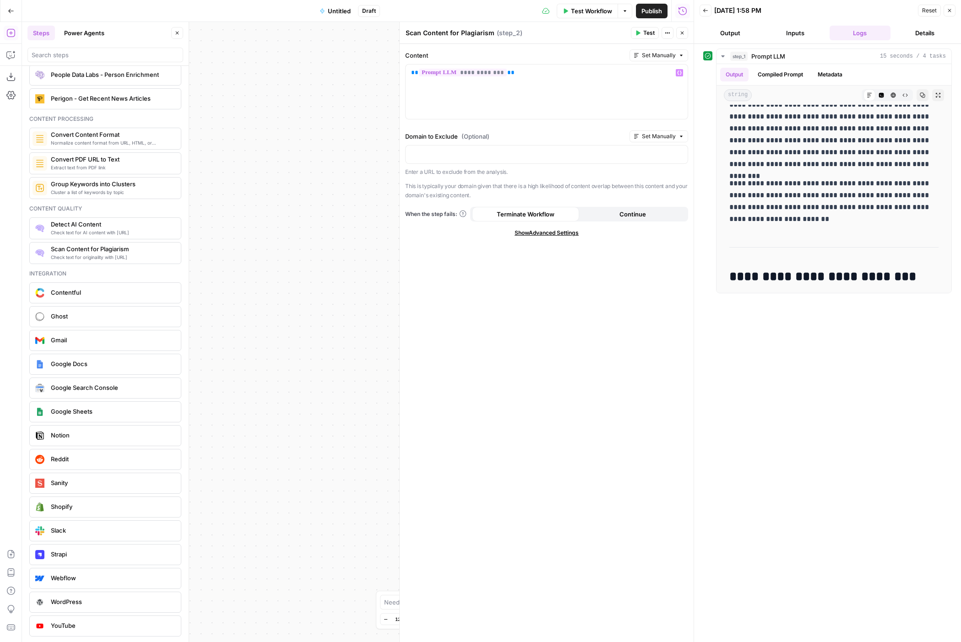
click at [642, 28] on button "Test" at bounding box center [645, 33] width 28 height 12
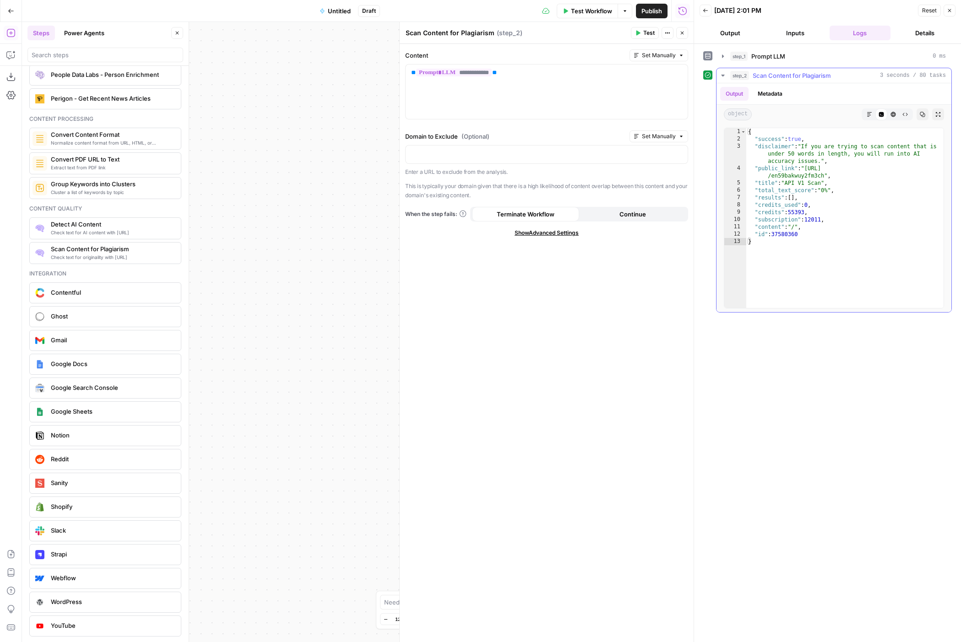
type textarea "**********"
drag, startPoint x: 807, startPoint y: 168, endPoint x: 822, endPoint y: 178, distance: 17.9
click at [822, 178] on div "{ "success" : true , "disclaimer" : "If you are trying to scan content that is …" at bounding box center [844, 225] width 197 height 194
click at [681, 30] on icon "button" at bounding box center [681, 32] width 5 height 5
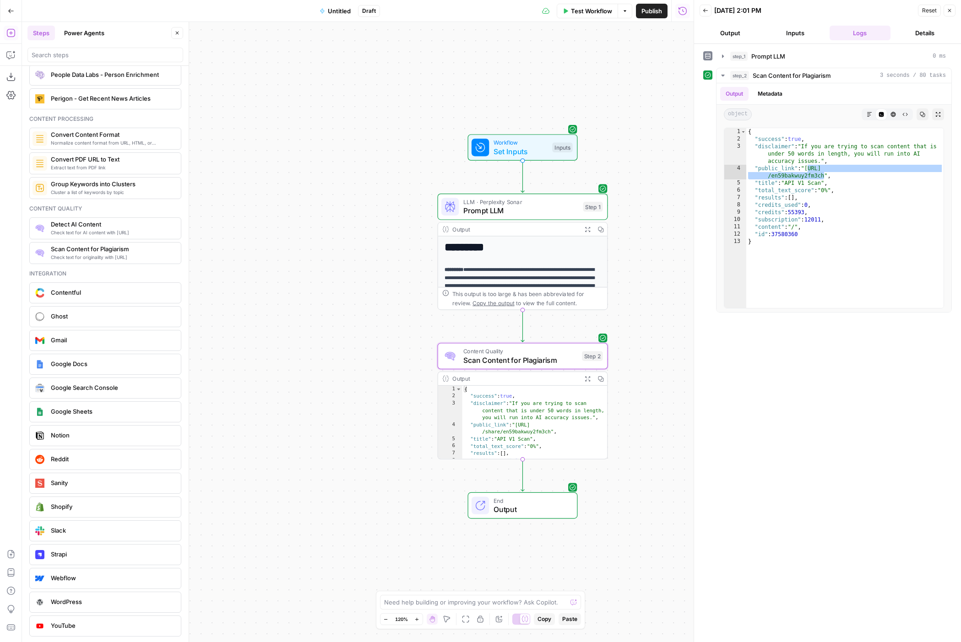
click at [600, 10] on span "Test Workflow" at bounding box center [591, 10] width 41 height 9
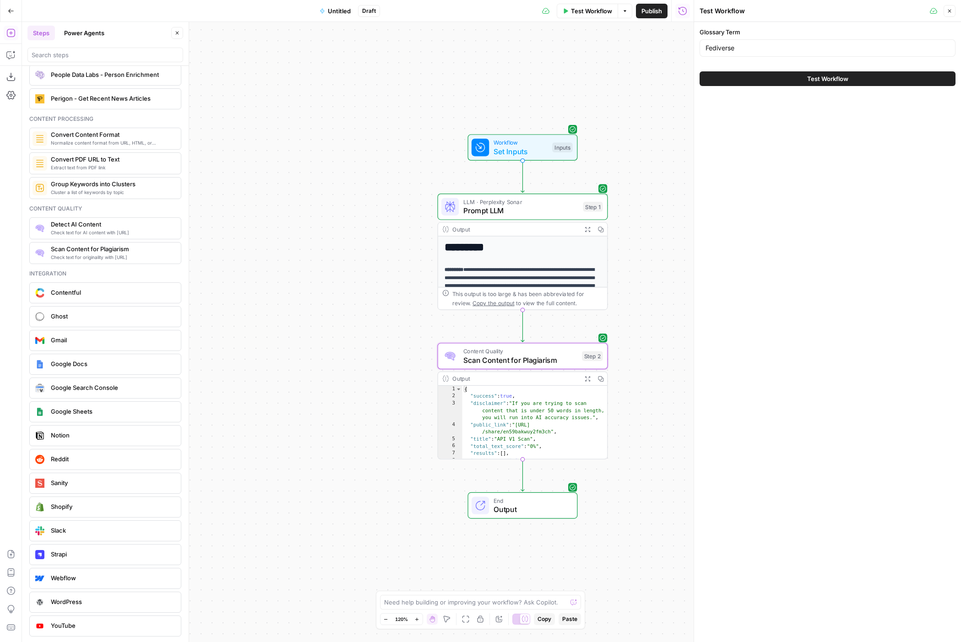
click at [793, 81] on button "Test Workflow" at bounding box center [827, 78] width 256 height 15
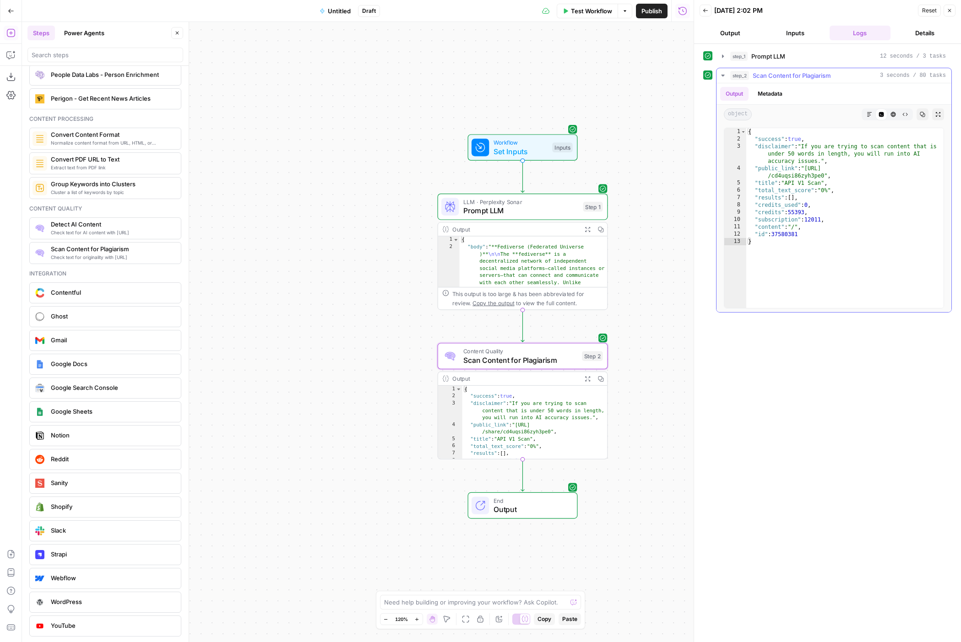
type textarea "**********"
drag, startPoint x: 807, startPoint y: 169, endPoint x: 823, endPoint y: 178, distance: 19.1
click at [823, 178] on div "{ "success" : true , "disclaimer" : "If you are trying to scan content that is …" at bounding box center [844, 225] width 197 height 194
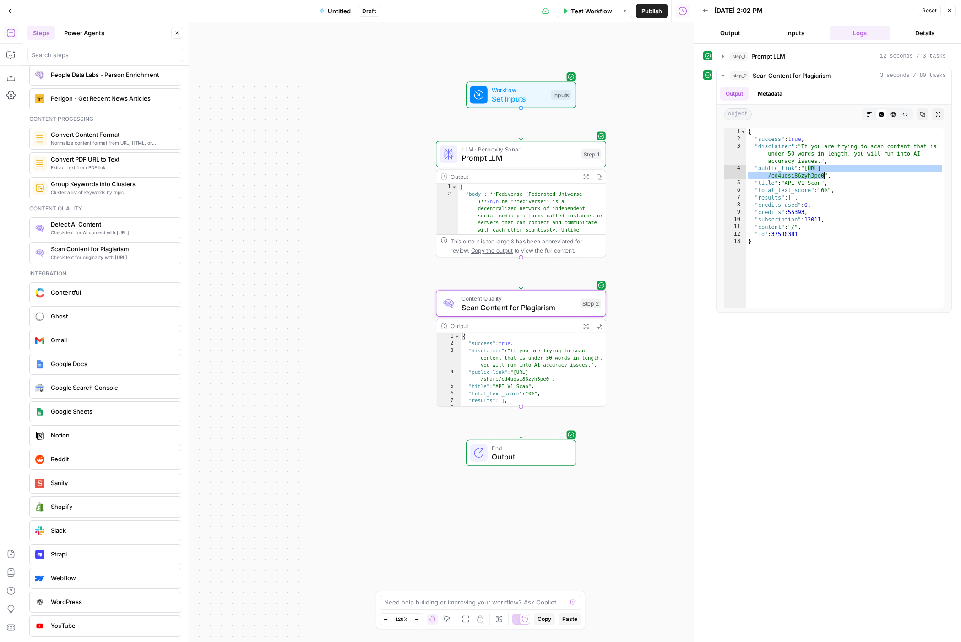
click at [517, 302] on span "Scan Content for Plagiarism" at bounding box center [518, 307] width 114 height 11
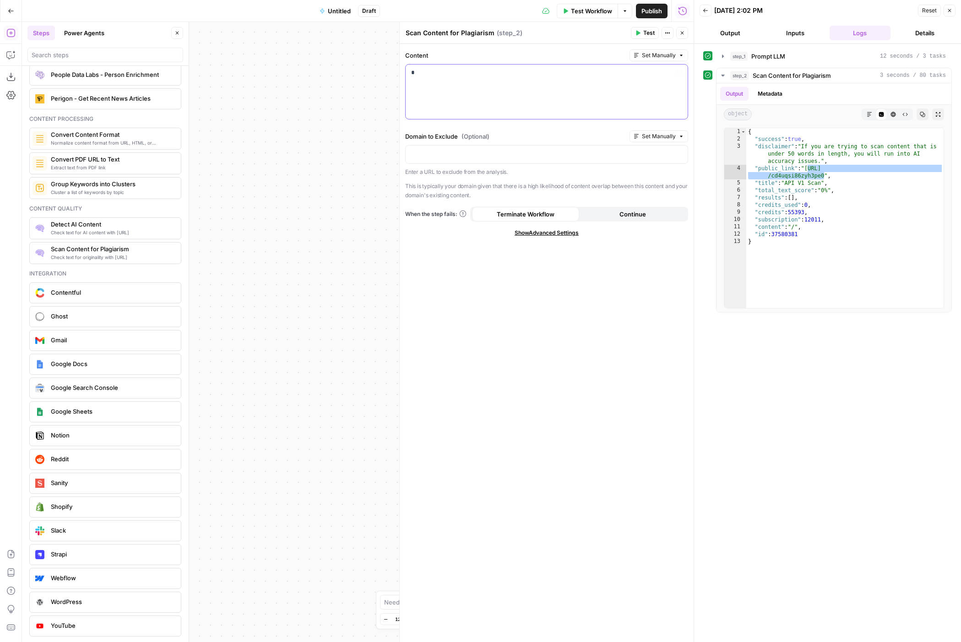
click at [501, 99] on div "*" at bounding box center [546, 92] width 282 height 54
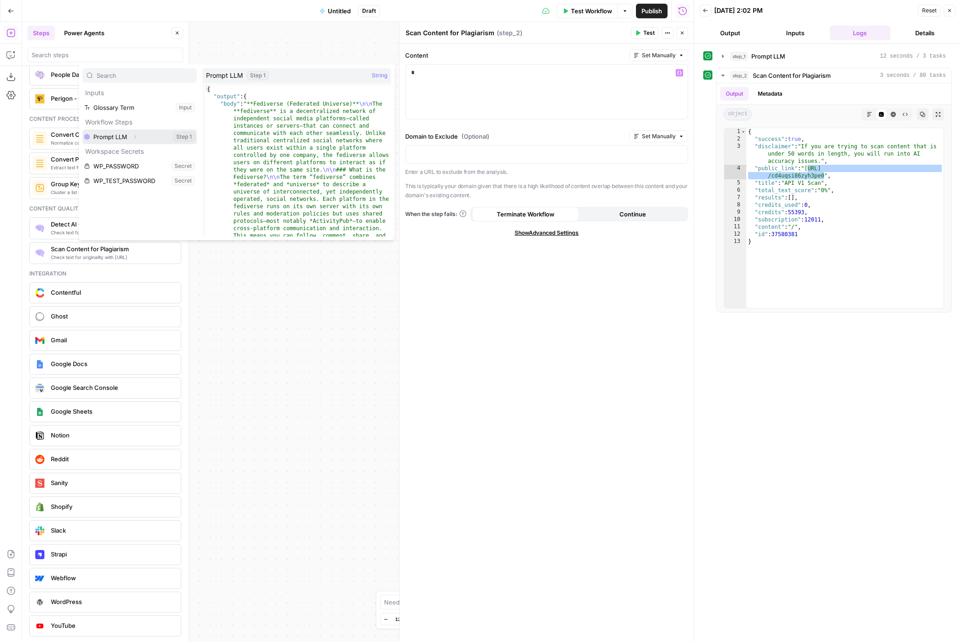
click at [134, 137] on icon "button" at bounding box center [134, 136] width 5 height 5
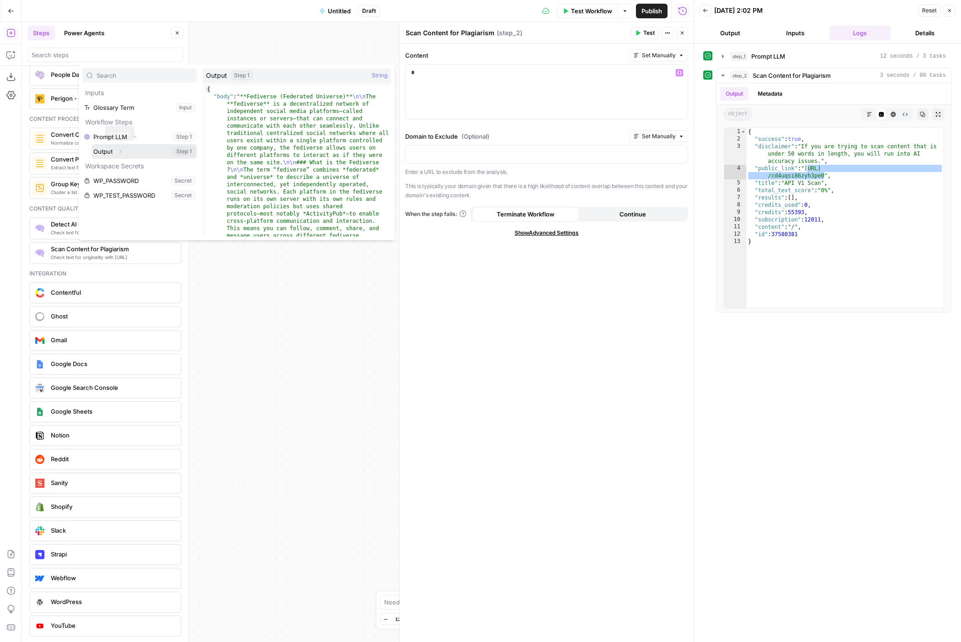
click at [122, 152] on icon "button" at bounding box center [120, 151] width 5 height 5
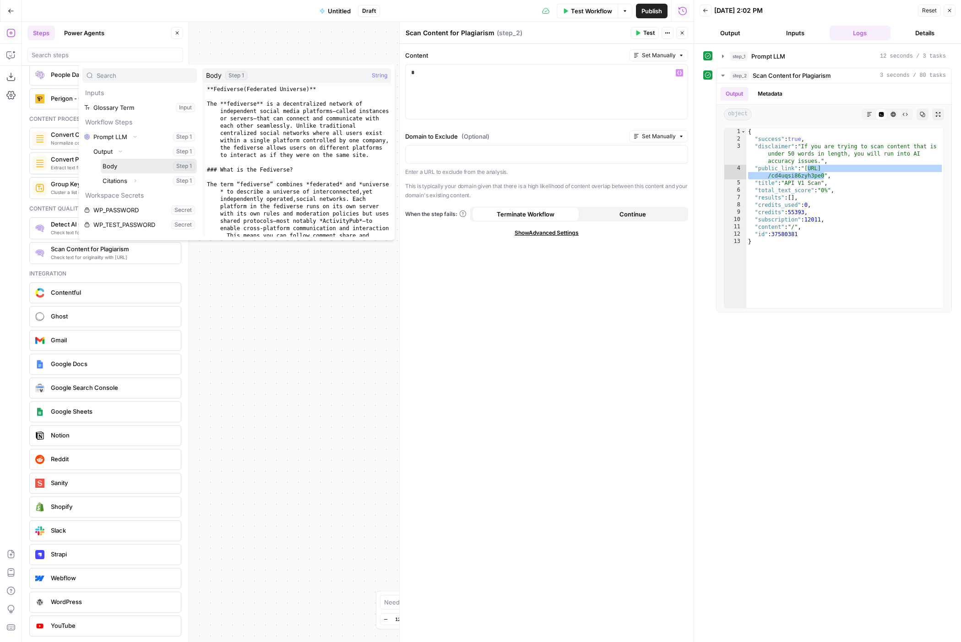
click at [116, 168] on button "Select variable Body" at bounding box center [149, 166] width 96 height 15
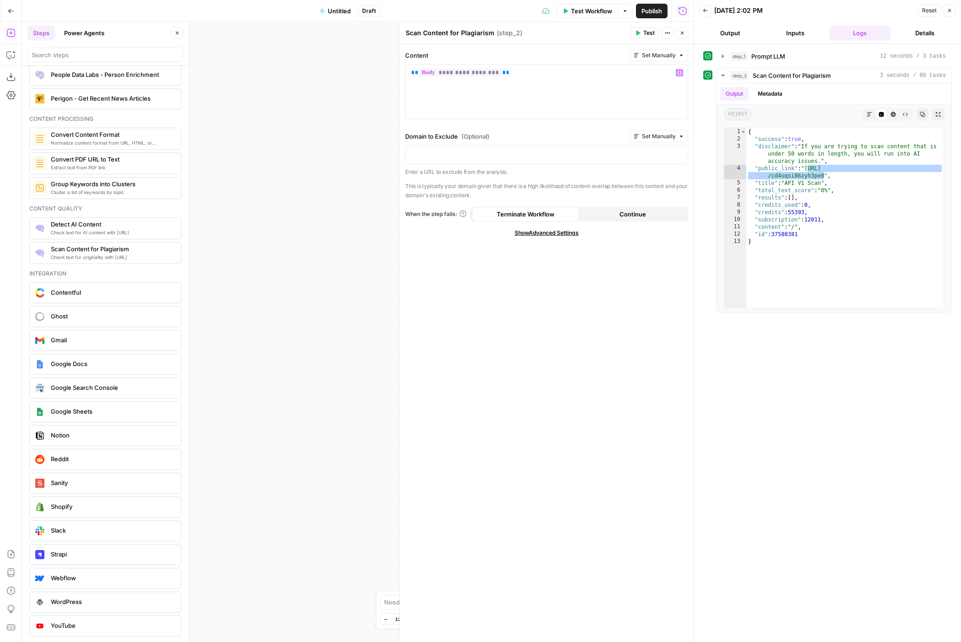
click at [641, 28] on button "Test" at bounding box center [645, 33] width 28 height 12
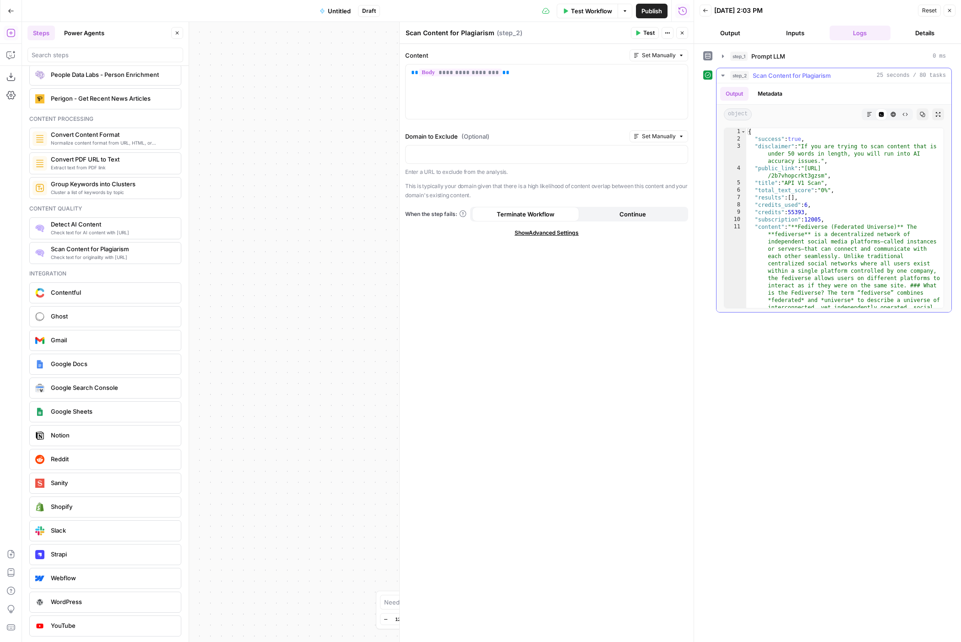
type textarea "**********"
click at [818, 165] on div "{ "success" : true , "disclaimer" : "If you are trying to scan content that is …" at bounding box center [844, 544] width 197 height 832
drag, startPoint x: 808, startPoint y: 168, endPoint x: 824, endPoint y: 177, distance: 18.6
click at [824, 177] on div "{ "success" : true , "disclaimer" : "If you are trying to scan content that is …" at bounding box center [844, 544] width 197 height 832
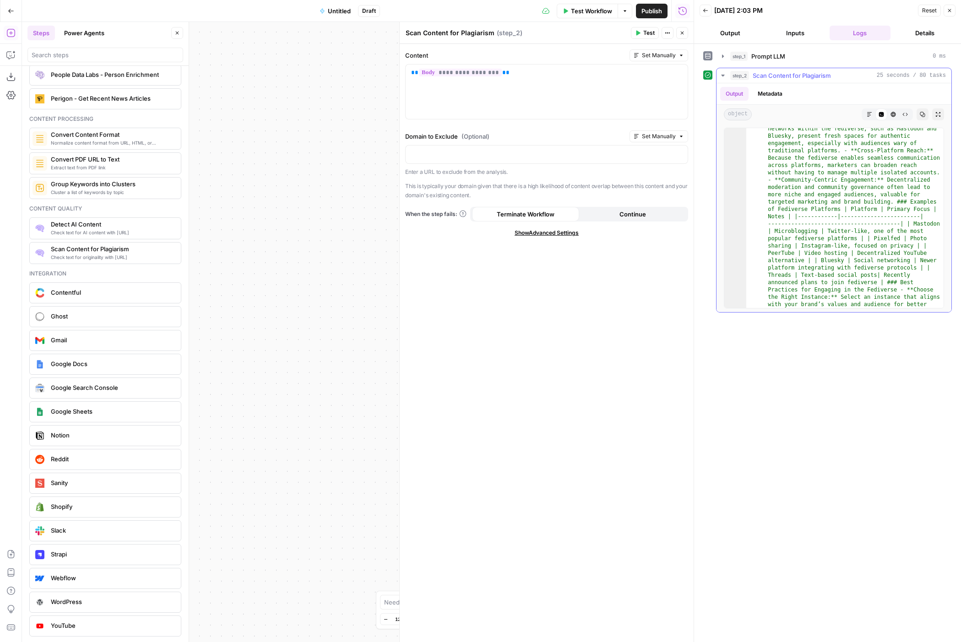
scroll to position [574, 0]
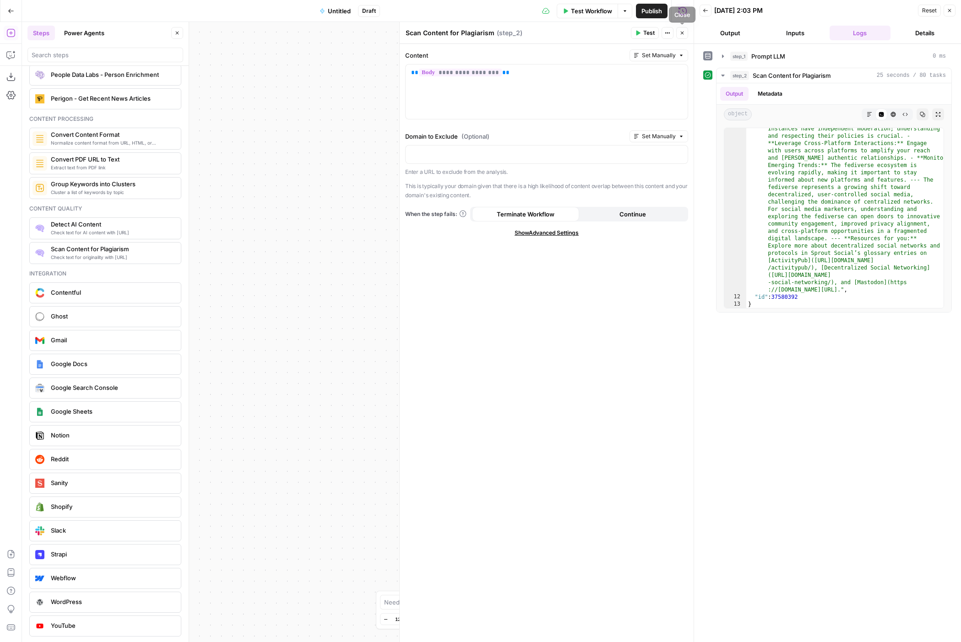
click at [682, 32] on icon "button" at bounding box center [681, 32] width 5 height 5
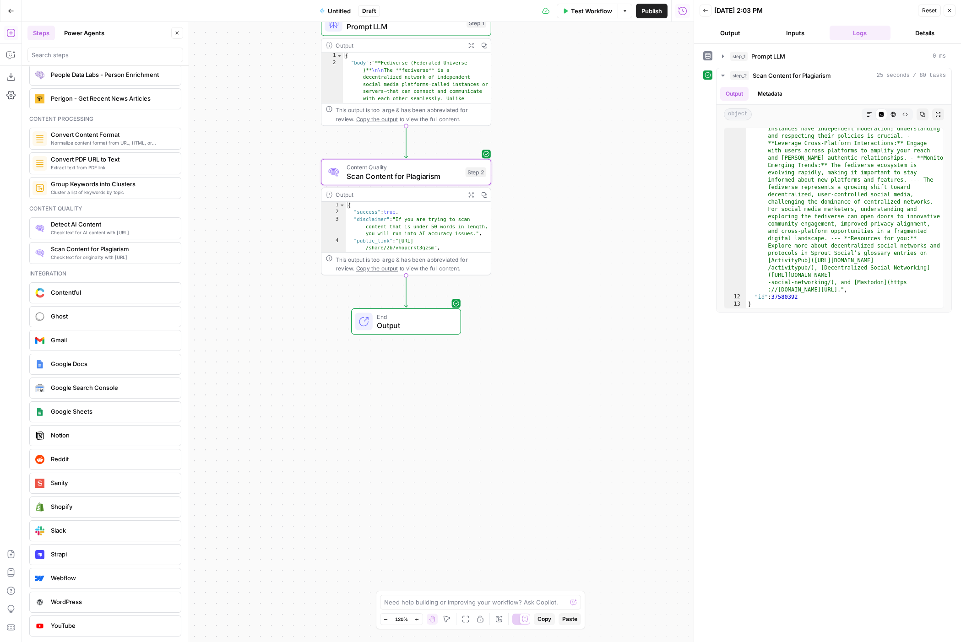
click at [558, 367] on div "Workflow Set Inputs Inputs LLM · Perplexity Sonar Prompt LLM Step 1 Output Expa…" at bounding box center [357, 332] width 671 height 620
click at [369, 11] on span "Draft" at bounding box center [369, 11] width 14 height 8
click at [344, 11] on span "Untitled" at bounding box center [339, 10] width 23 height 9
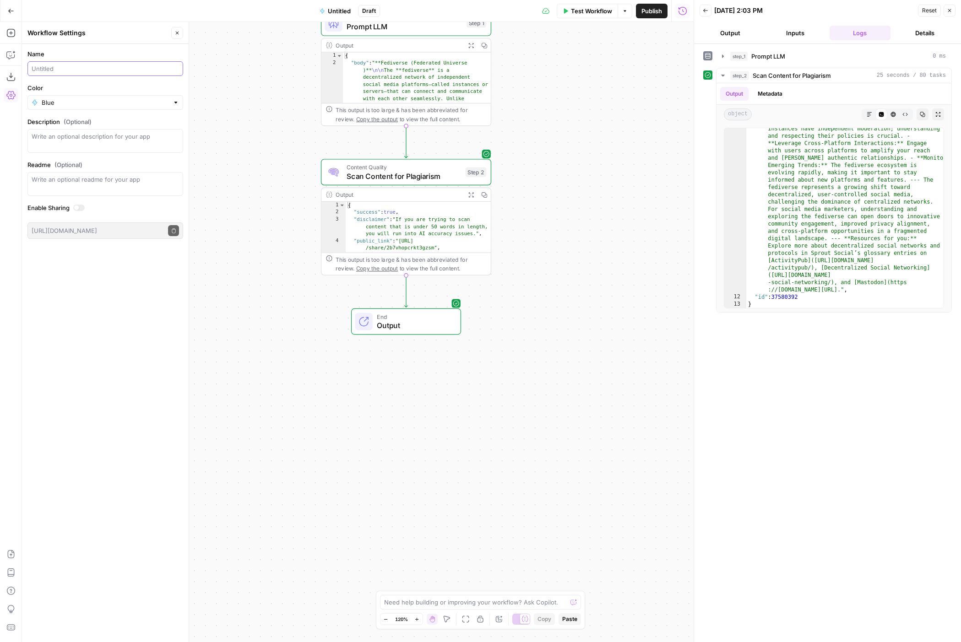
click at [76, 64] on input "Name" at bounding box center [105, 68] width 147 height 9
drag, startPoint x: 59, startPoint y: 69, endPoint x: 45, endPoint y: 46, distance: 26.5
click at [45, 46] on form "Name Generate Glossary Page Color Blue Description (Optional) Readme (Optional)…" at bounding box center [105, 144] width 167 height 200
type input "Glossary Page Gen"
click at [109, 80] on form "Name Glossary Page Gen Color Blue Description (Optional) Readme (Optional) Writ…" at bounding box center [105, 144] width 167 height 200
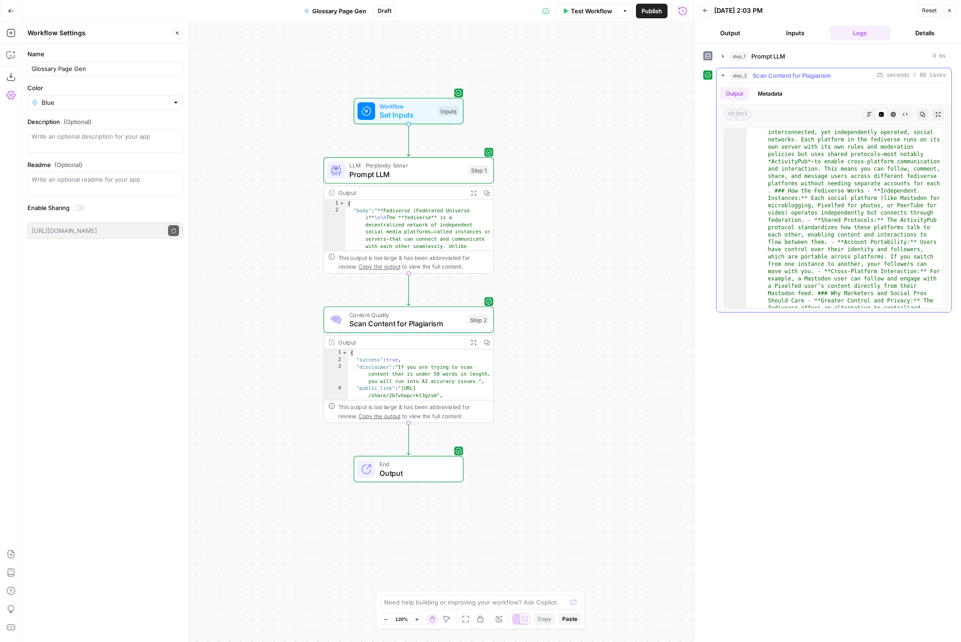
scroll to position [0, 0]
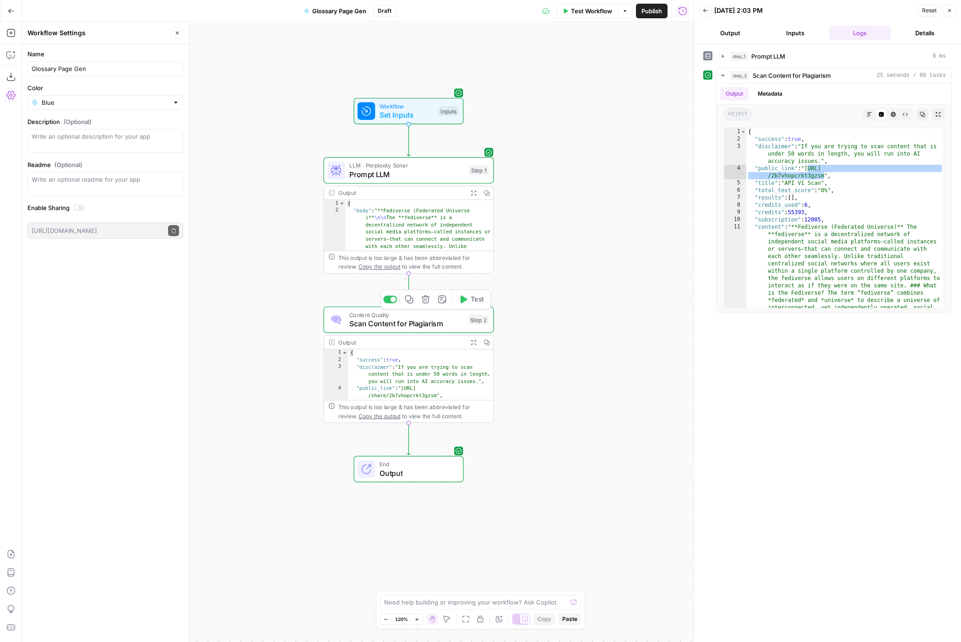
click at [441, 326] on span "Scan Content for Plagiarism" at bounding box center [406, 323] width 114 height 11
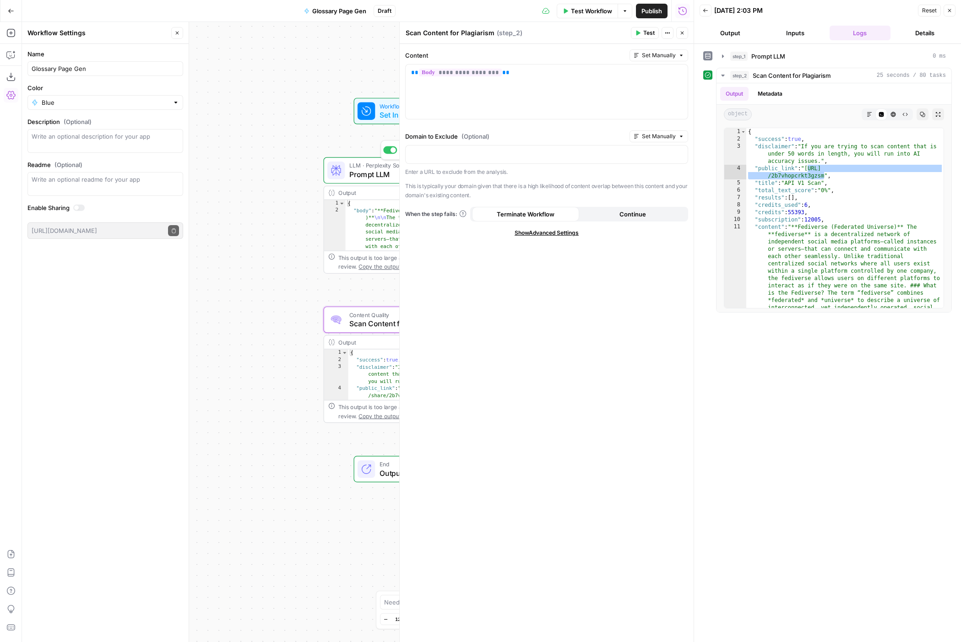
click at [367, 177] on span "Prompt LLM" at bounding box center [406, 174] width 115 height 11
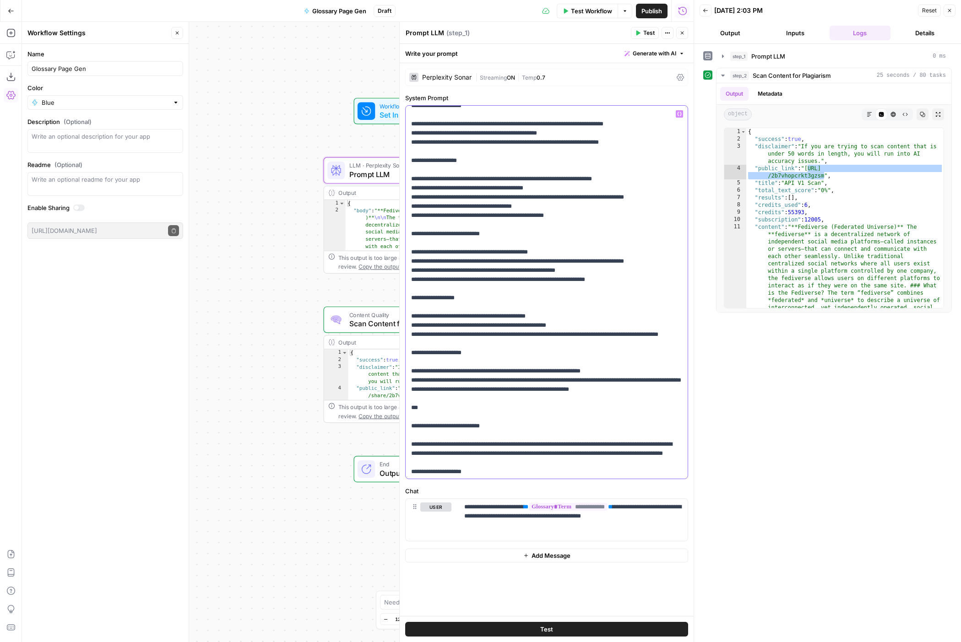
scroll to position [496, 0]
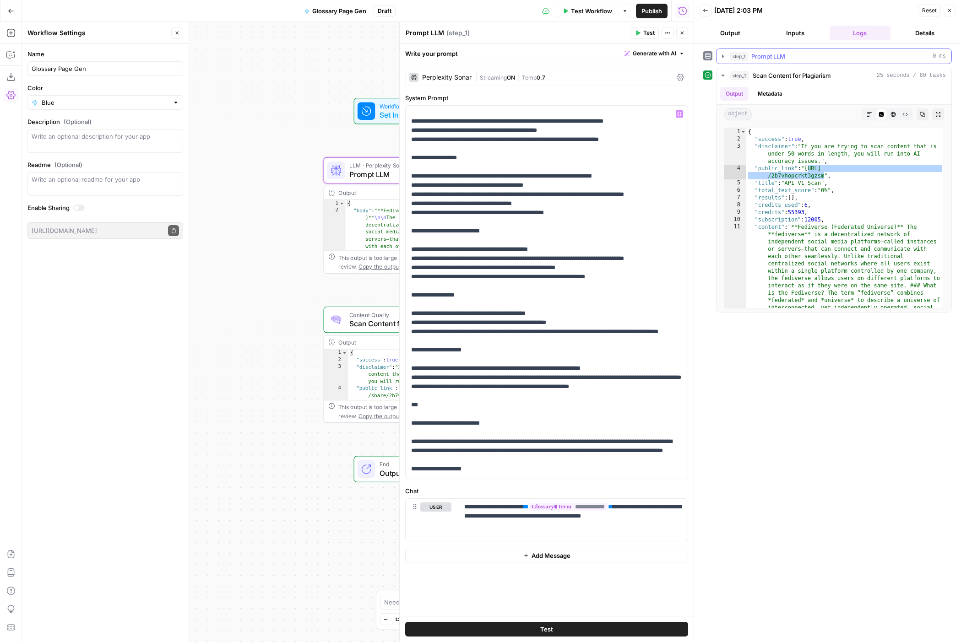
click at [726, 56] on button "step_1 Prompt LLM 0 ms" at bounding box center [833, 56] width 235 height 15
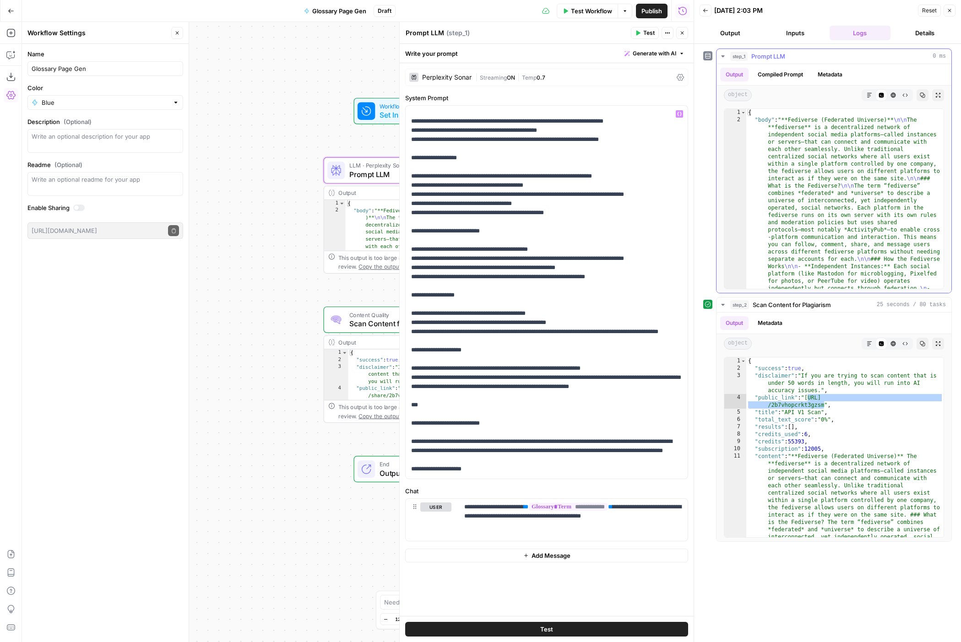
click at [865, 97] on button "Markdown" at bounding box center [869, 95] width 12 height 12
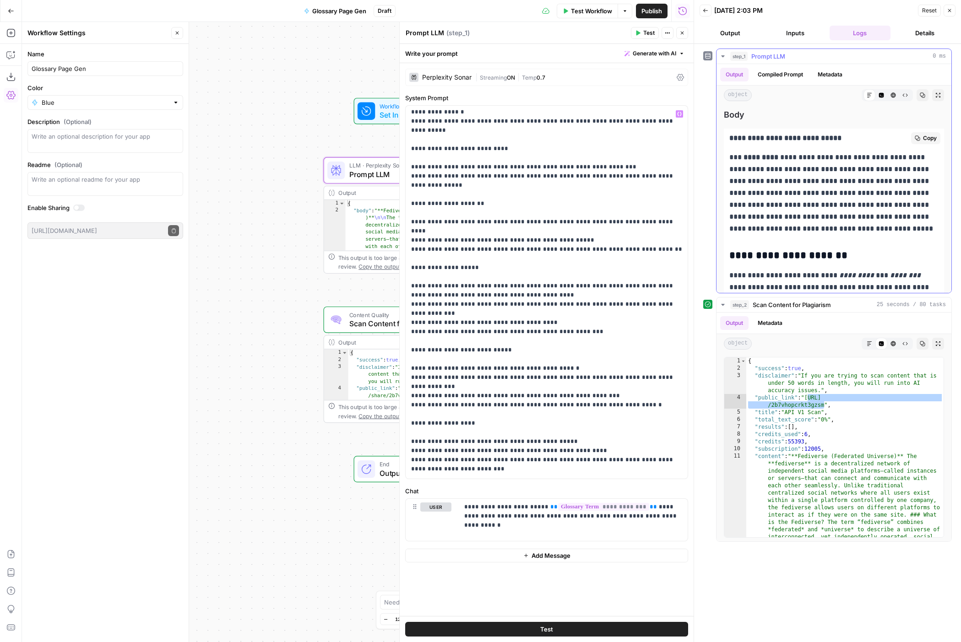
click at [884, 215] on p "**********" at bounding box center [833, 192] width 209 height 83
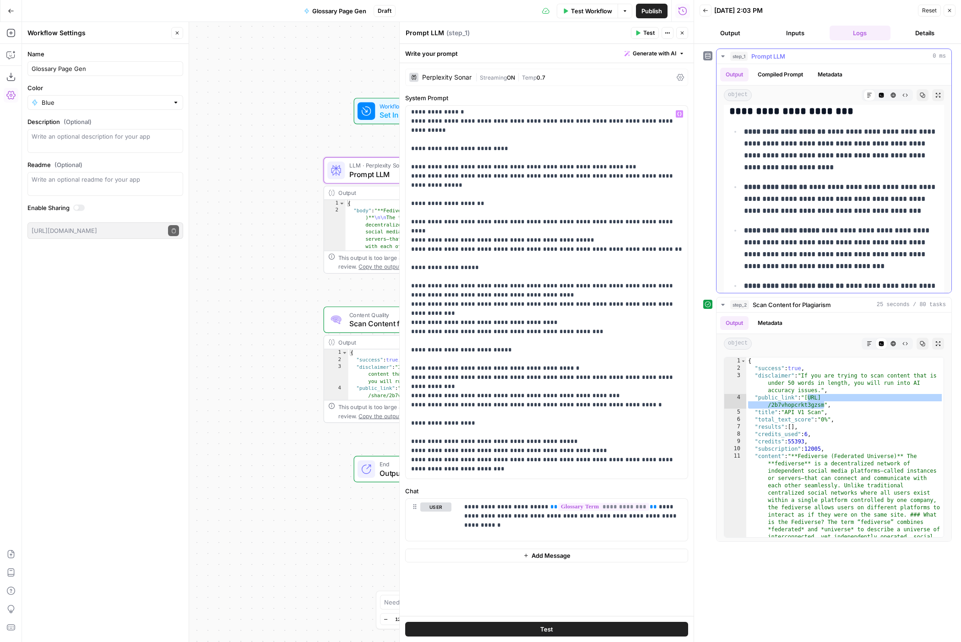
scroll to position [290, 0]
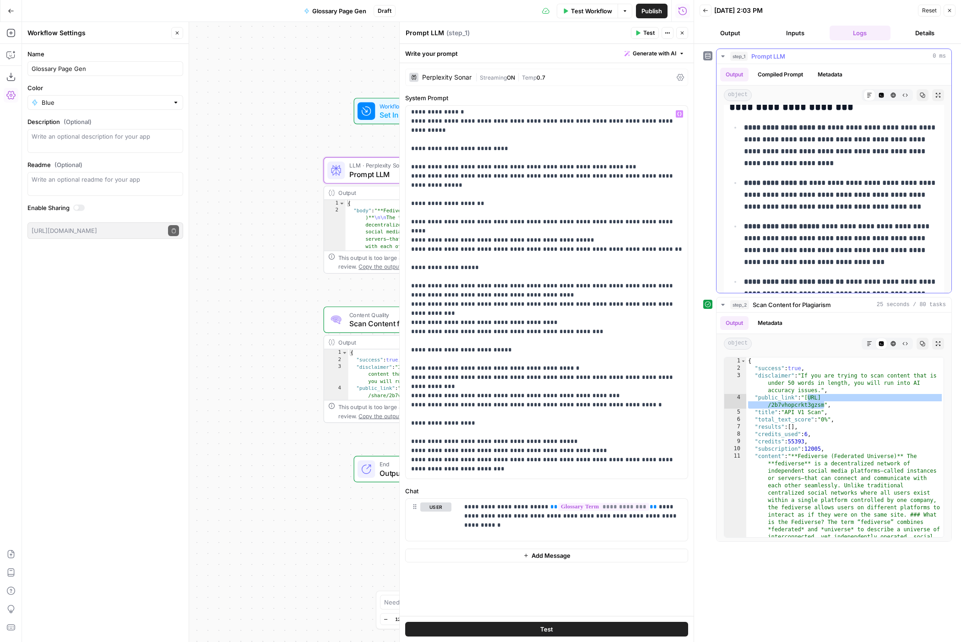
click at [900, 94] on button "Raw Output" at bounding box center [905, 95] width 12 height 12
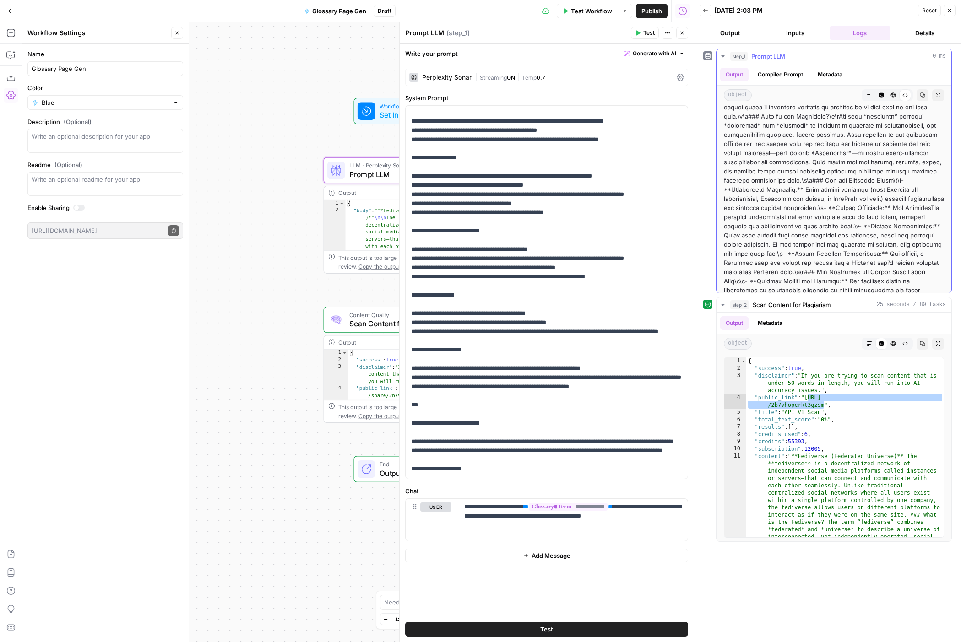
scroll to position [0, 0]
click at [869, 96] on icon "button" at bounding box center [868, 94] width 5 height 5
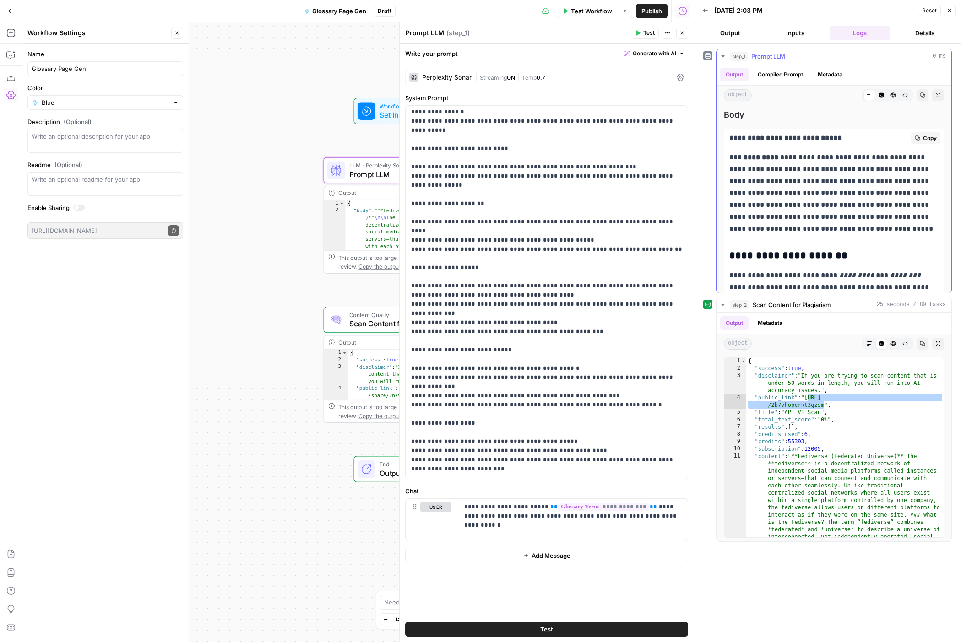
drag, startPoint x: 832, startPoint y: 184, endPoint x: 731, endPoint y: 125, distance: 117.1
click at [784, 119] on span "Body" at bounding box center [834, 114] width 220 height 13
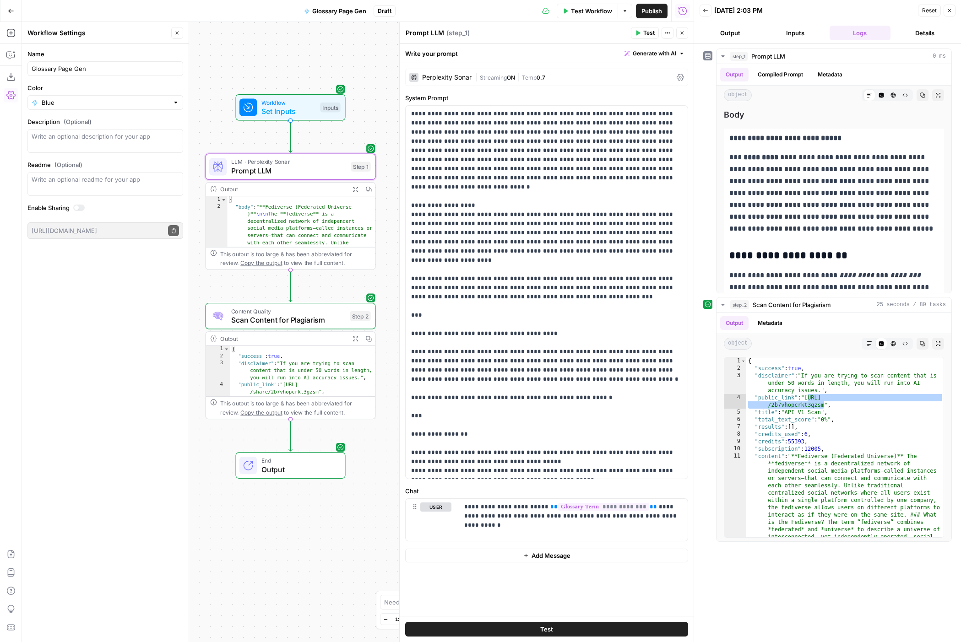
click at [927, 31] on button "Details" at bounding box center [924, 33] width 61 height 15
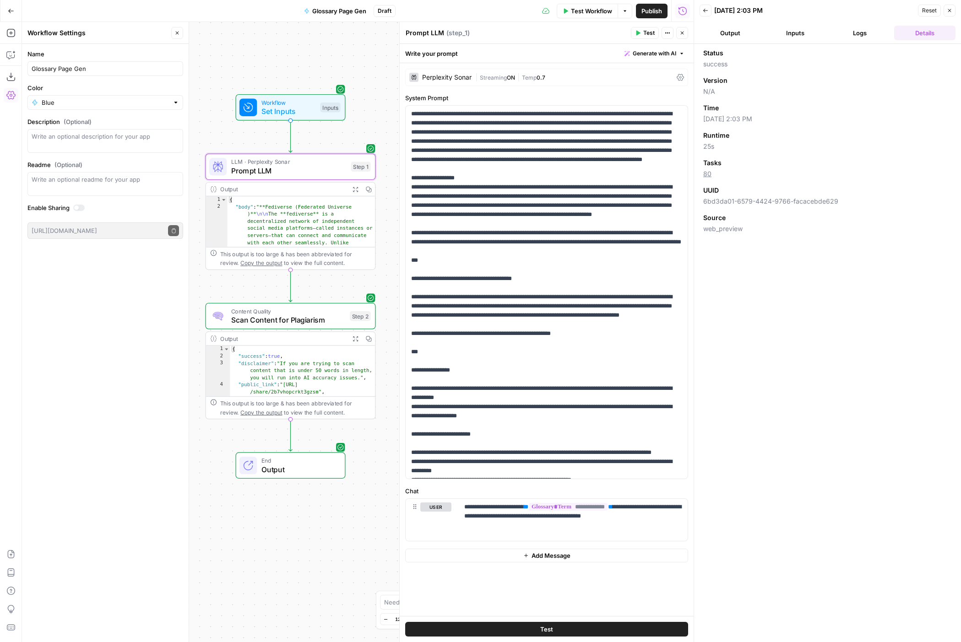
click at [853, 33] on button "Logs" at bounding box center [859, 33] width 61 height 15
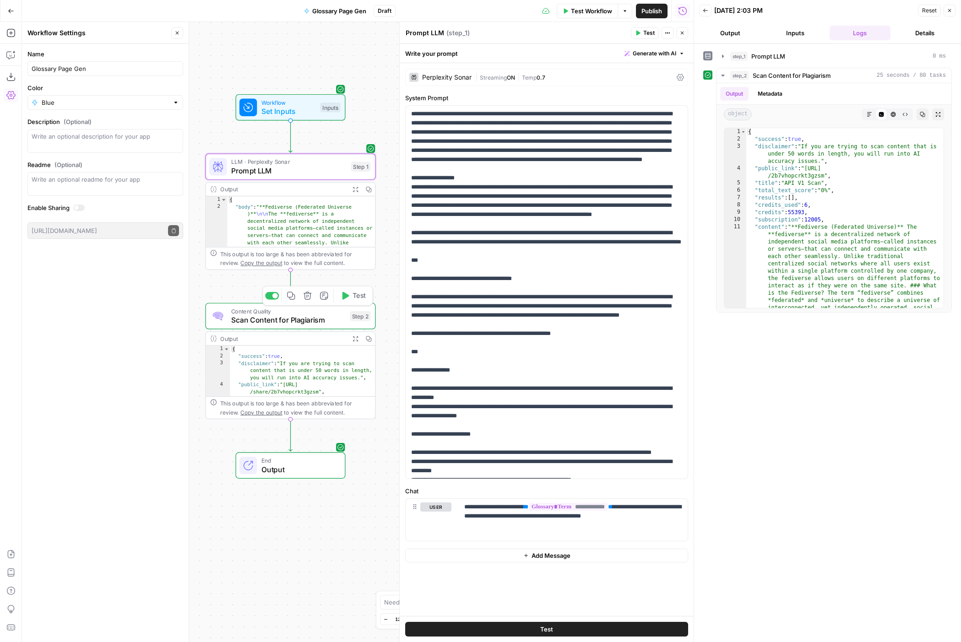
click at [273, 297] on div at bounding box center [274, 295] width 5 height 5
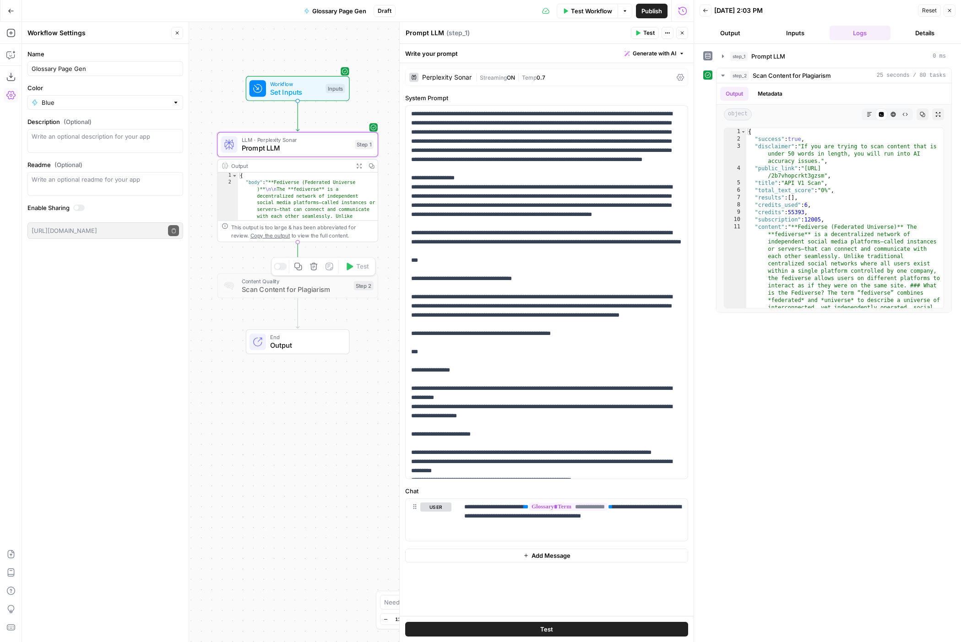
click at [322, 294] on span "Scan Content for Plagiarism" at bounding box center [296, 289] width 108 height 11
click at [723, 56] on icon "button" at bounding box center [723, 55] width 2 height 3
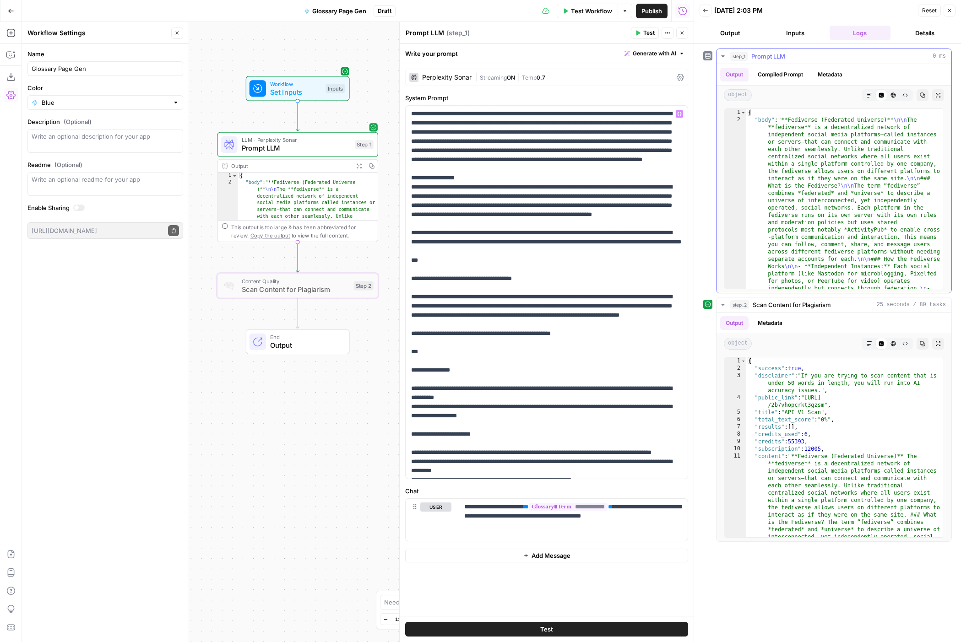
click at [871, 98] on button "Markdown" at bounding box center [869, 95] width 12 height 12
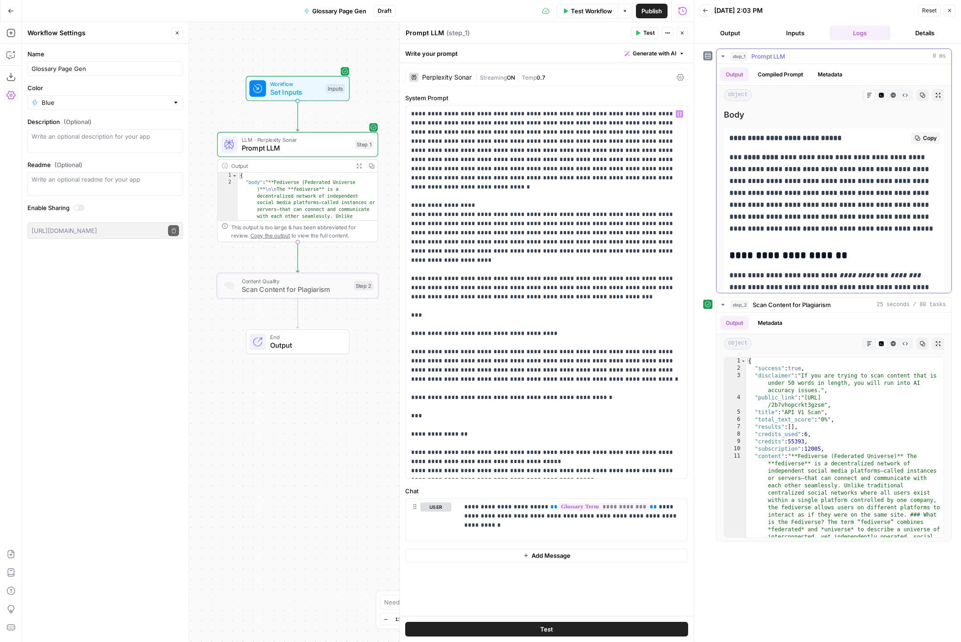
click at [815, 169] on p "**********" at bounding box center [833, 192] width 209 height 83
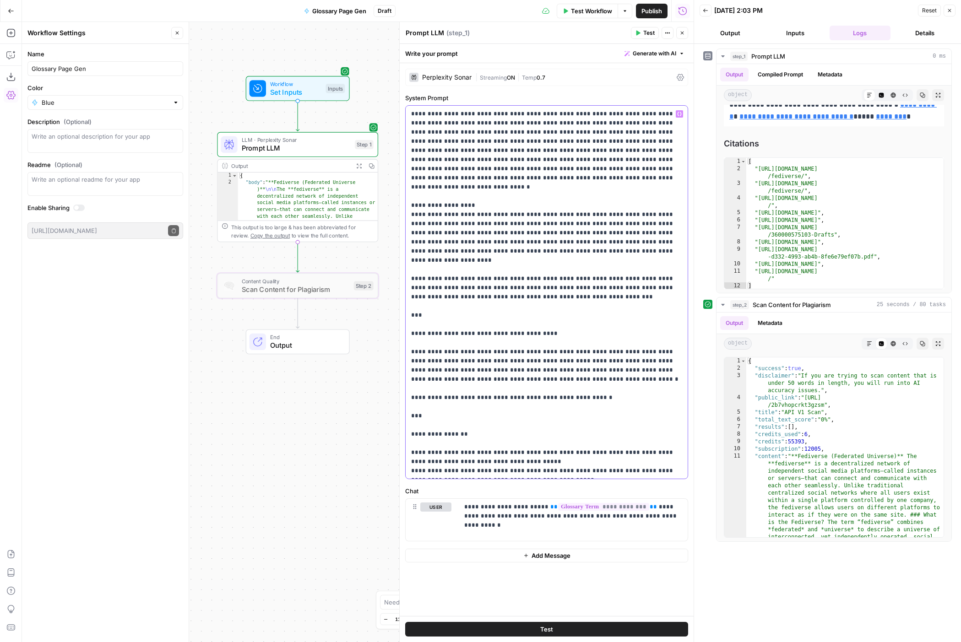
drag, startPoint x: 412, startPoint y: 115, endPoint x: 543, endPoint y: 117, distance: 130.4
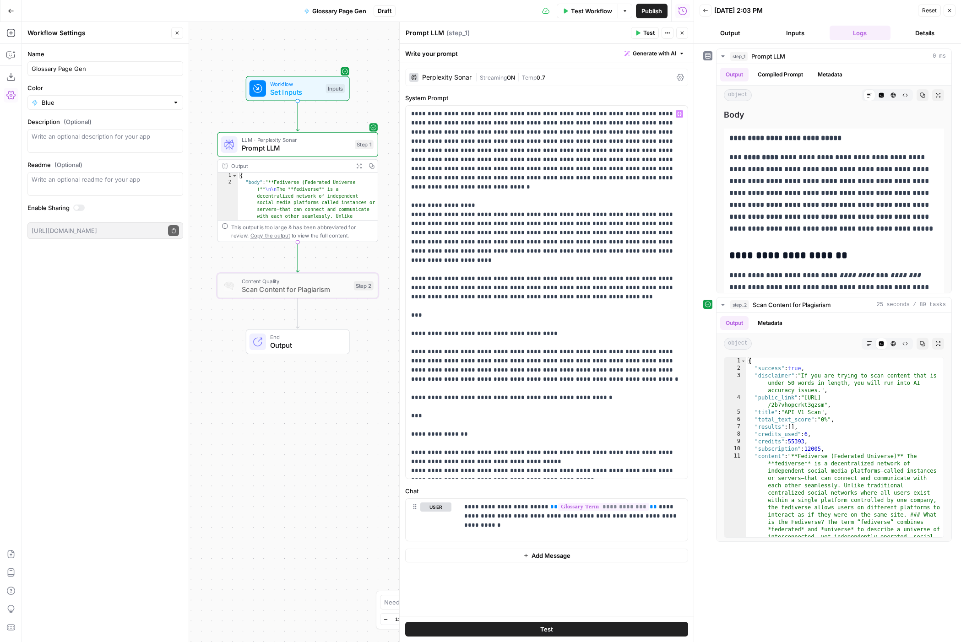
click at [702, 117] on div "**********" at bounding box center [827, 343] width 267 height 598
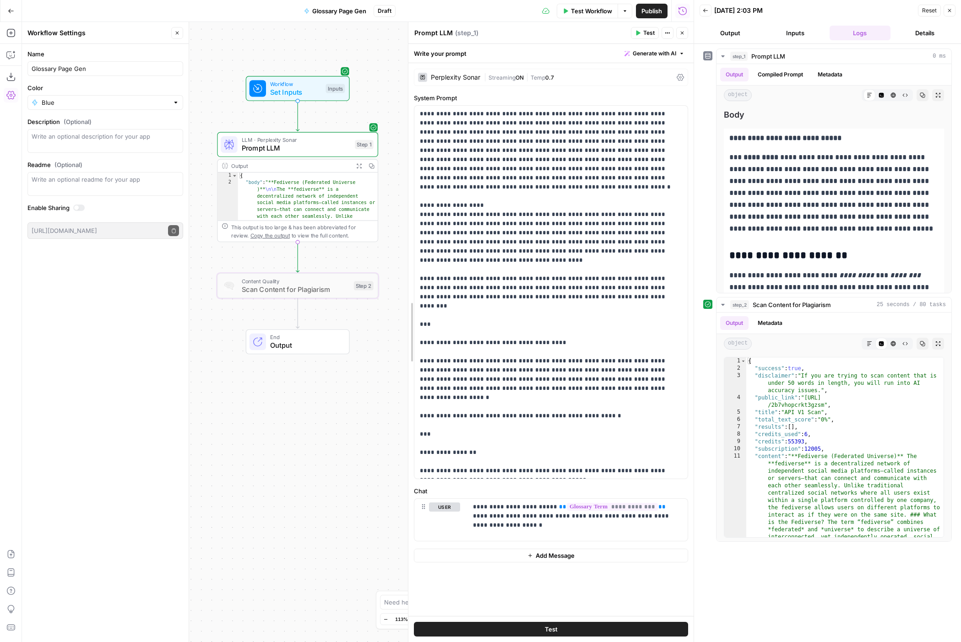
drag, startPoint x: 400, startPoint y: 391, endPoint x: 409, endPoint y: 391, distance: 8.7
click at [66, 389] on div "Name Glossary Page Gen Color Blue Description (Optional) Readme (Optional) Writ…" at bounding box center [105, 343] width 167 height 598
